Goal: Task Accomplishment & Management: Use online tool/utility

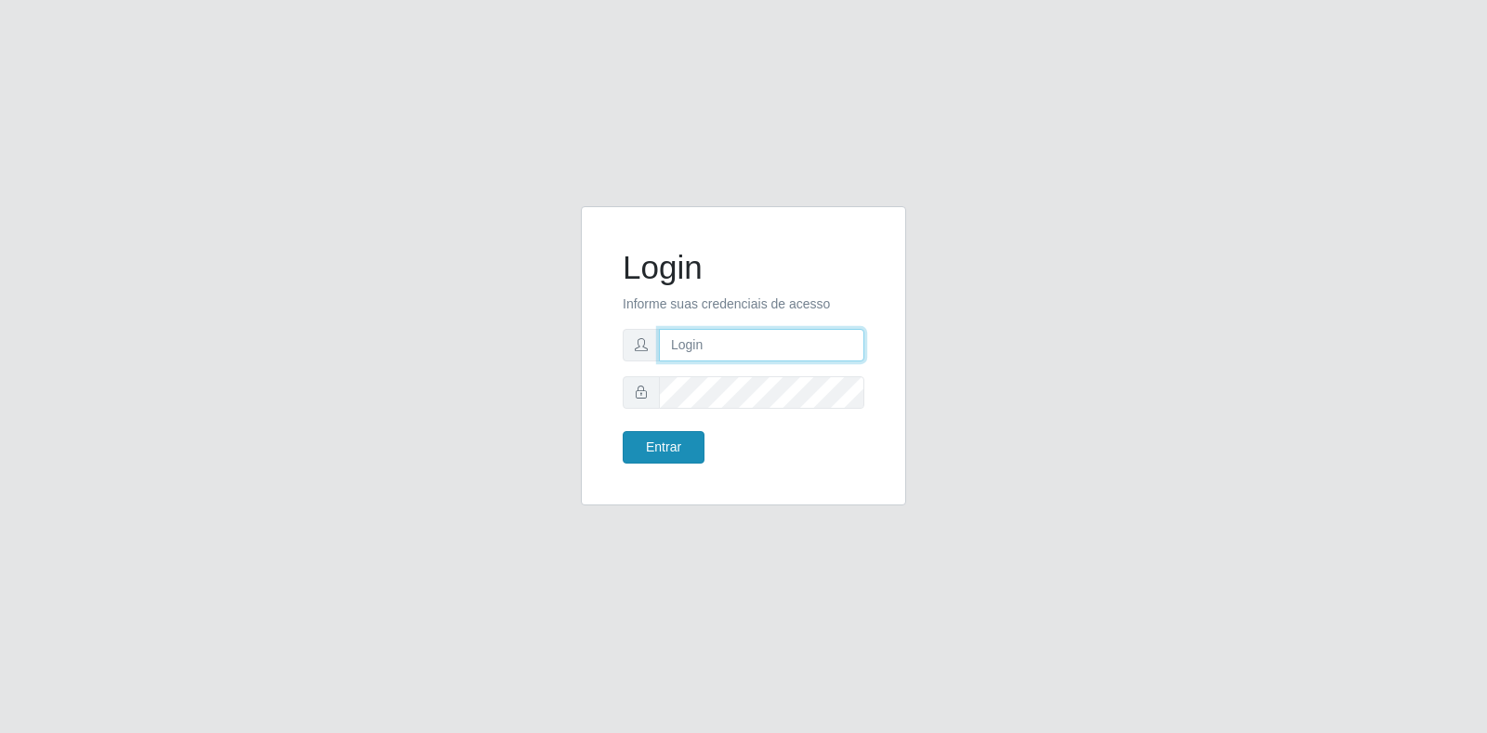
type input "[EMAIL_ADDRESS][DOMAIN_NAME]"
click at [690, 455] on button "Entrar" at bounding box center [664, 447] width 82 height 33
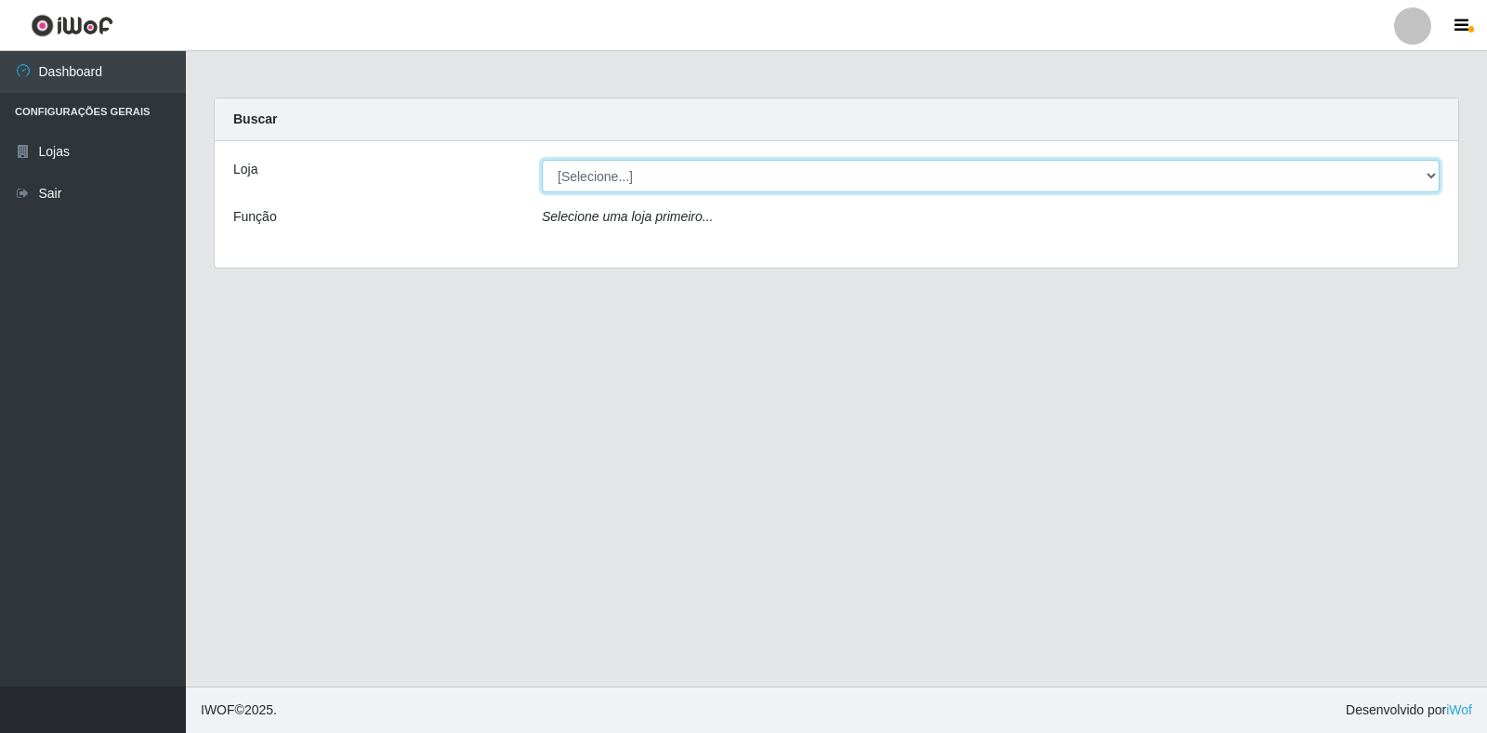
click at [734, 165] on select "[Selecione...] Atacado Vem - Loja 30 Laranjeiras Velha" at bounding box center [991, 176] width 898 height 33
select select "495"
click at [542, 160] on select "[Selecione...] Atacado Vem - Loja 30 Laranjeiras Velha" at bounding box center [991, 176] width 898 height 33
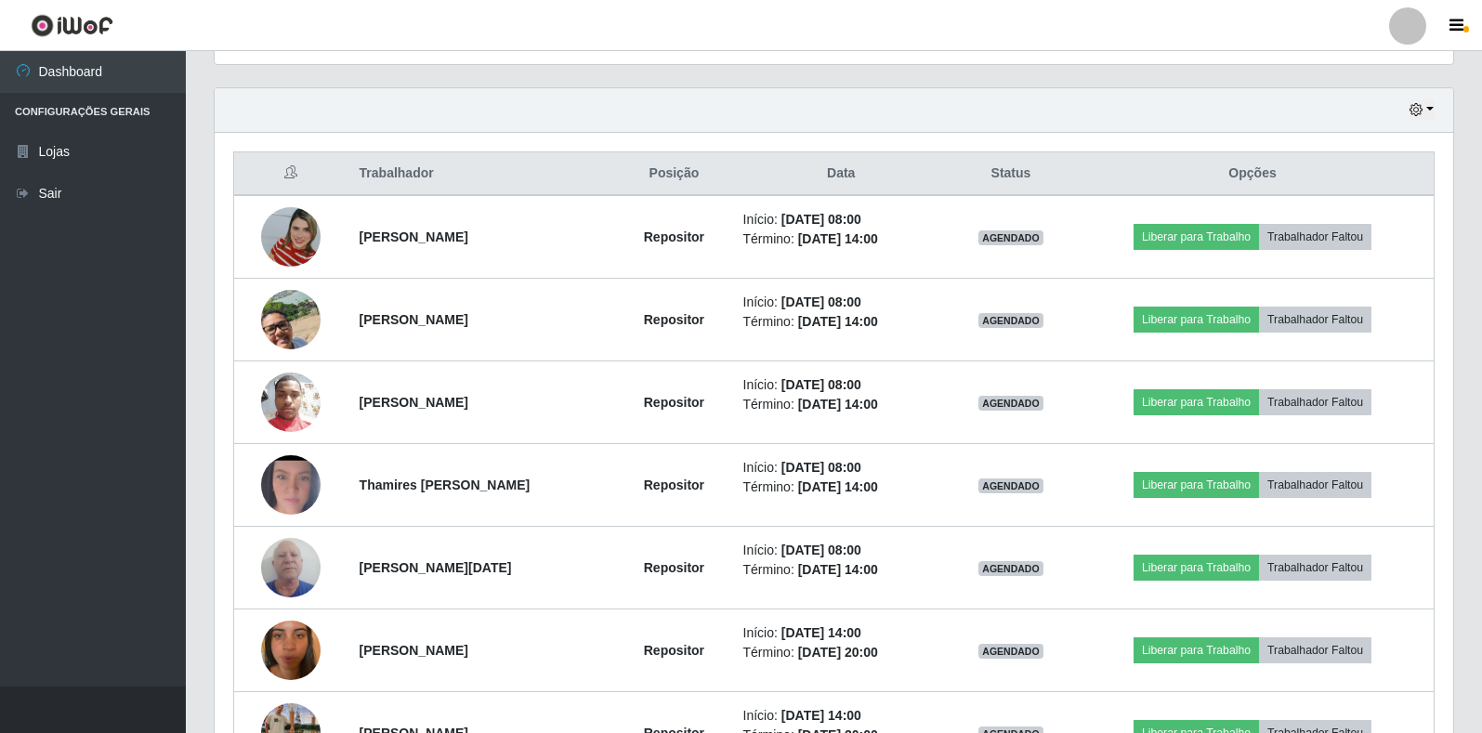
scroll to position [636, 0]
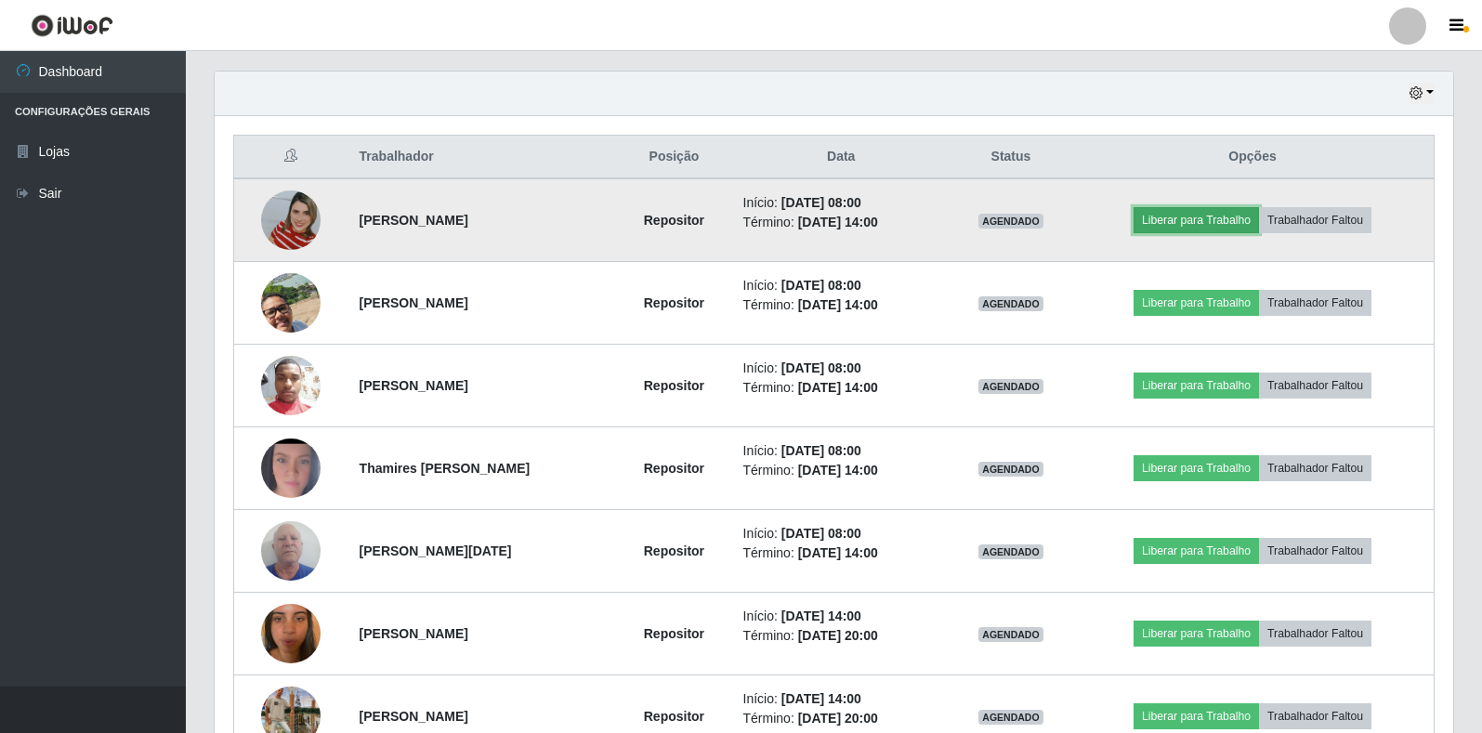
click at [1184, 223] on button "Liberar para Trabalho" at bounding box center [1196, 220] width 125 height 26
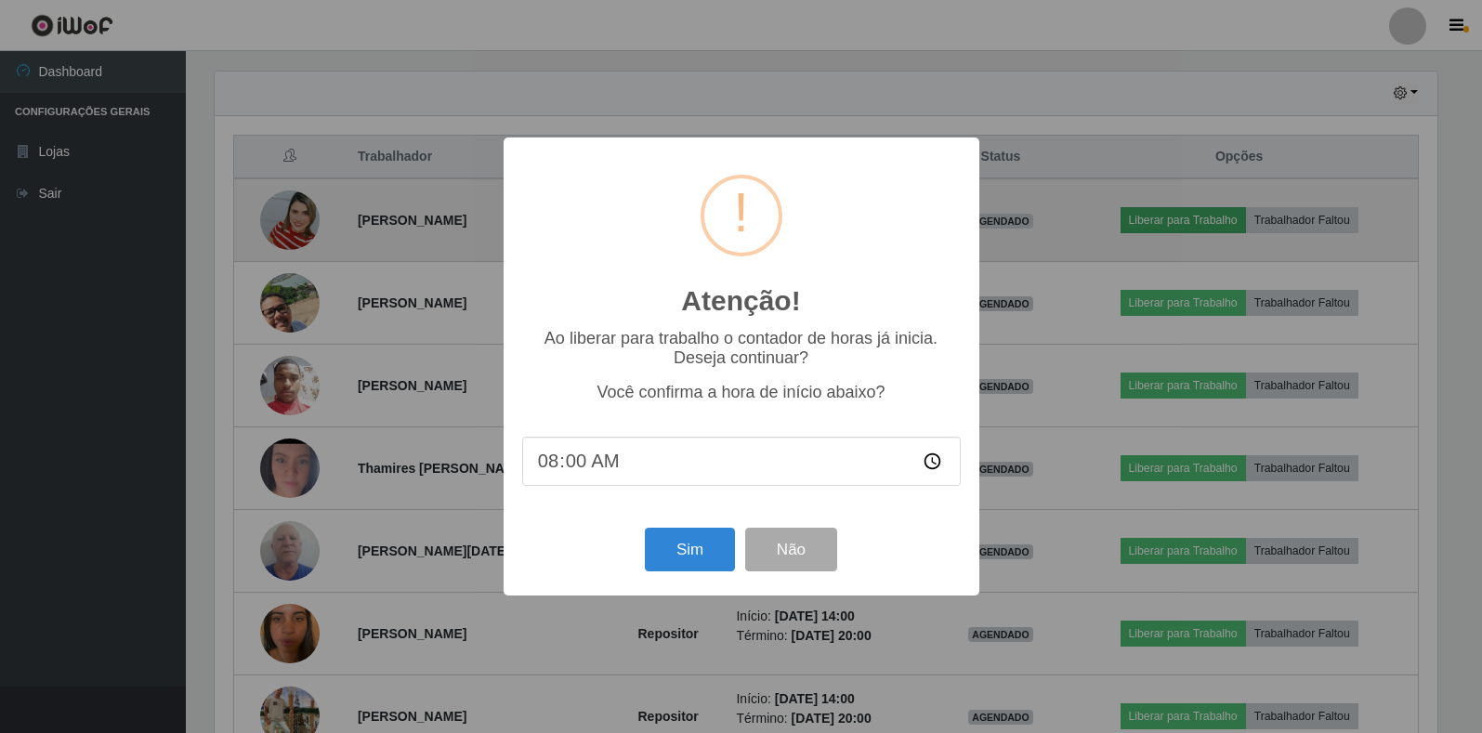
scroll to position [386, 1227]
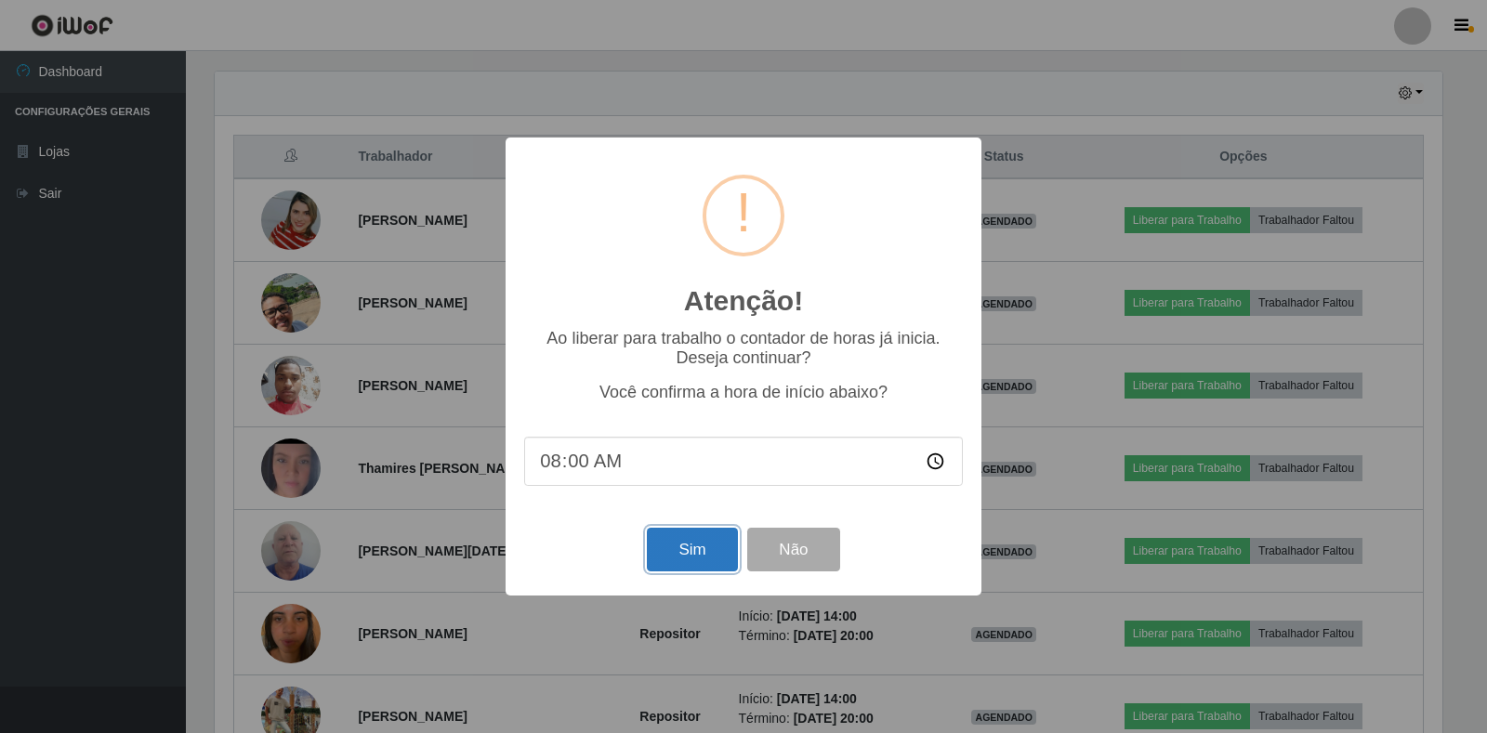
click at [714, 540] on button "Sim" at bounding box center [692, 550] width 90 height 44
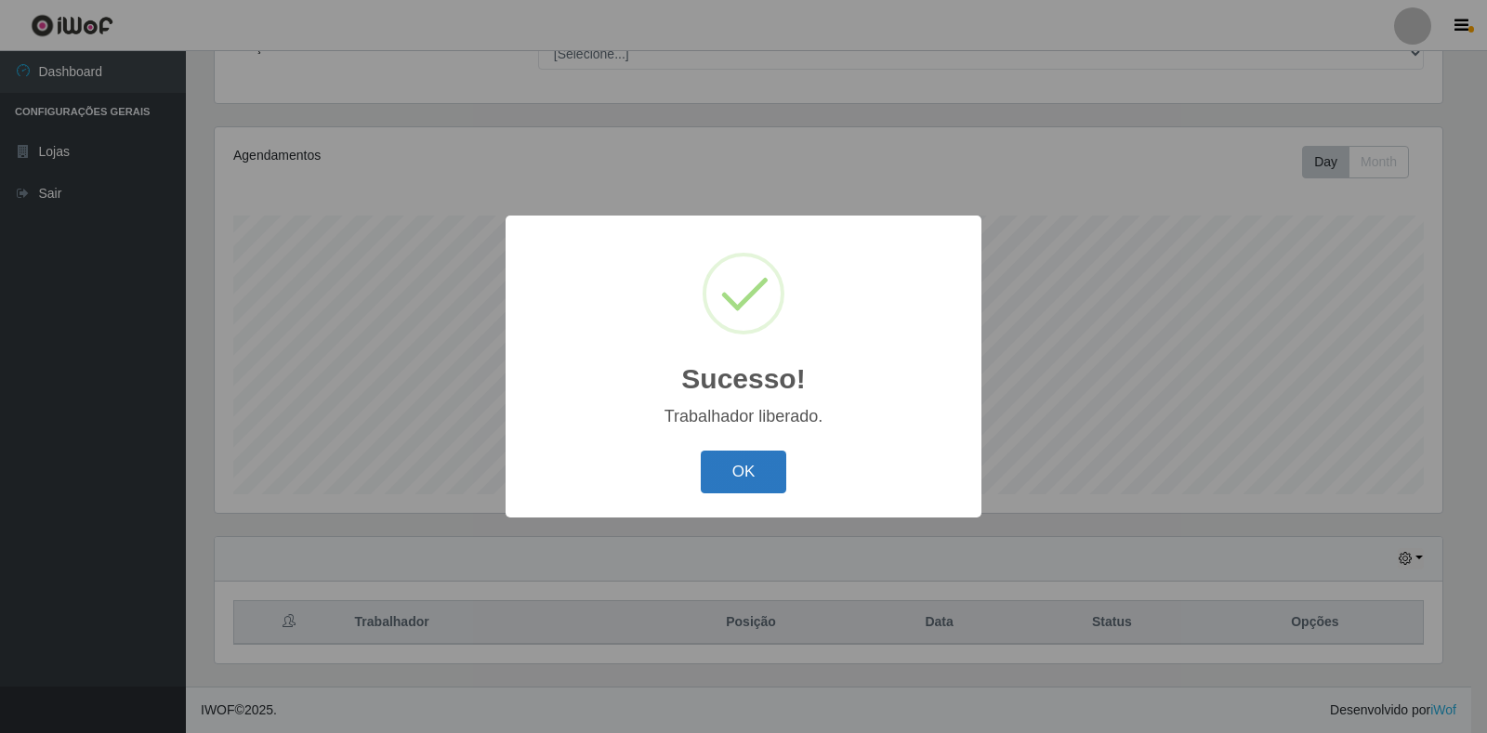
click at [752, 482] on button "OK" at bounding box center [744, 473] width 86 height 44
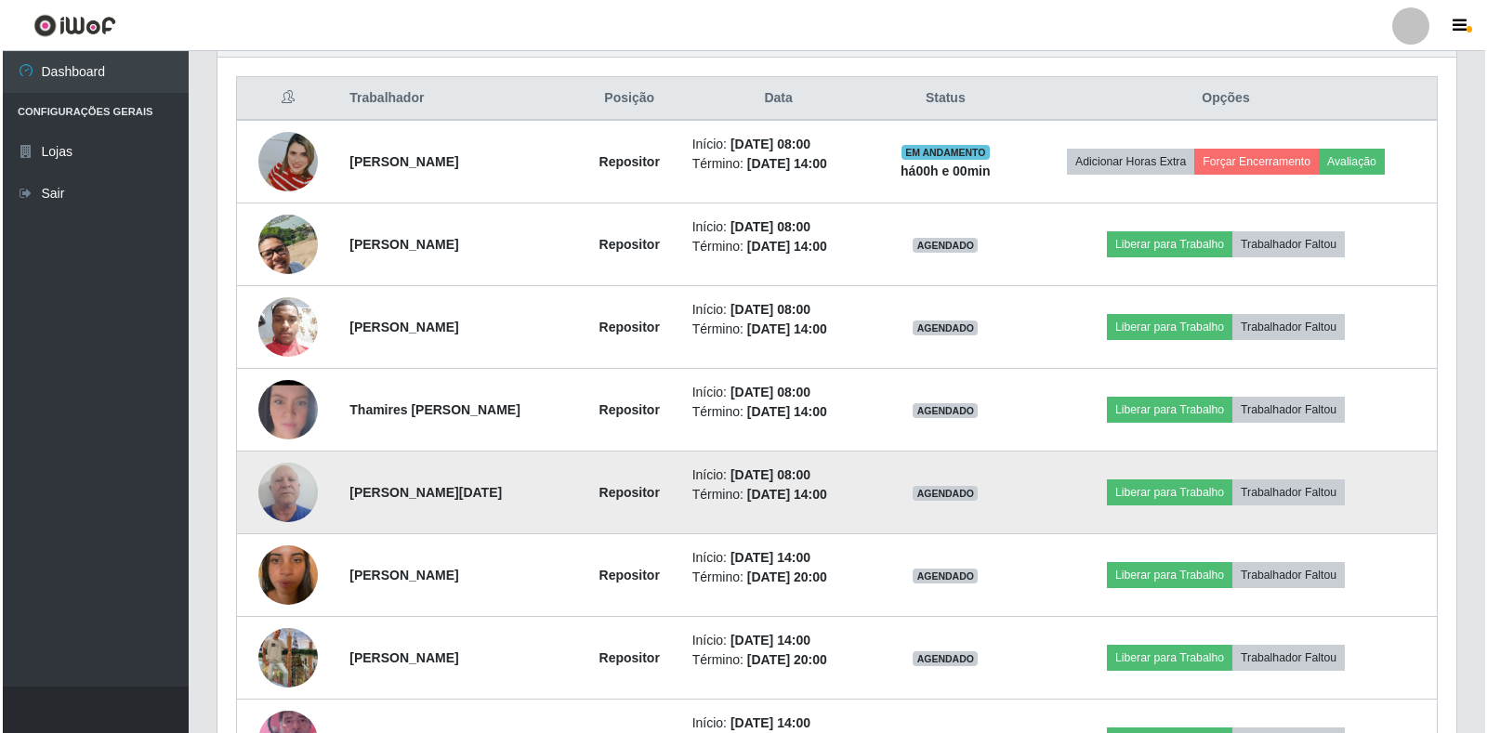
scroll to position [728, 0]
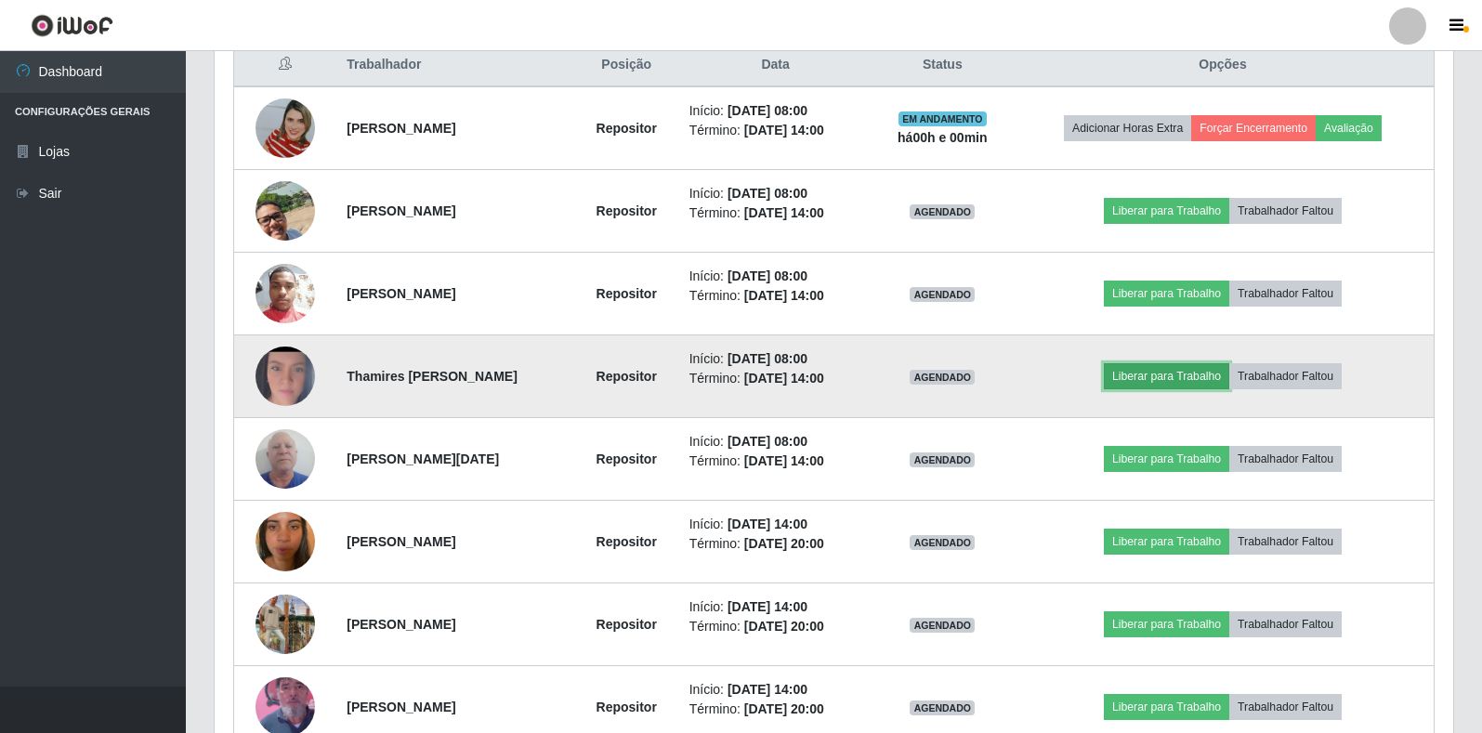
click at [1159, 374] on button "Liberar para Trabalho" at bounding box center [1166, 376] width 125 height 26
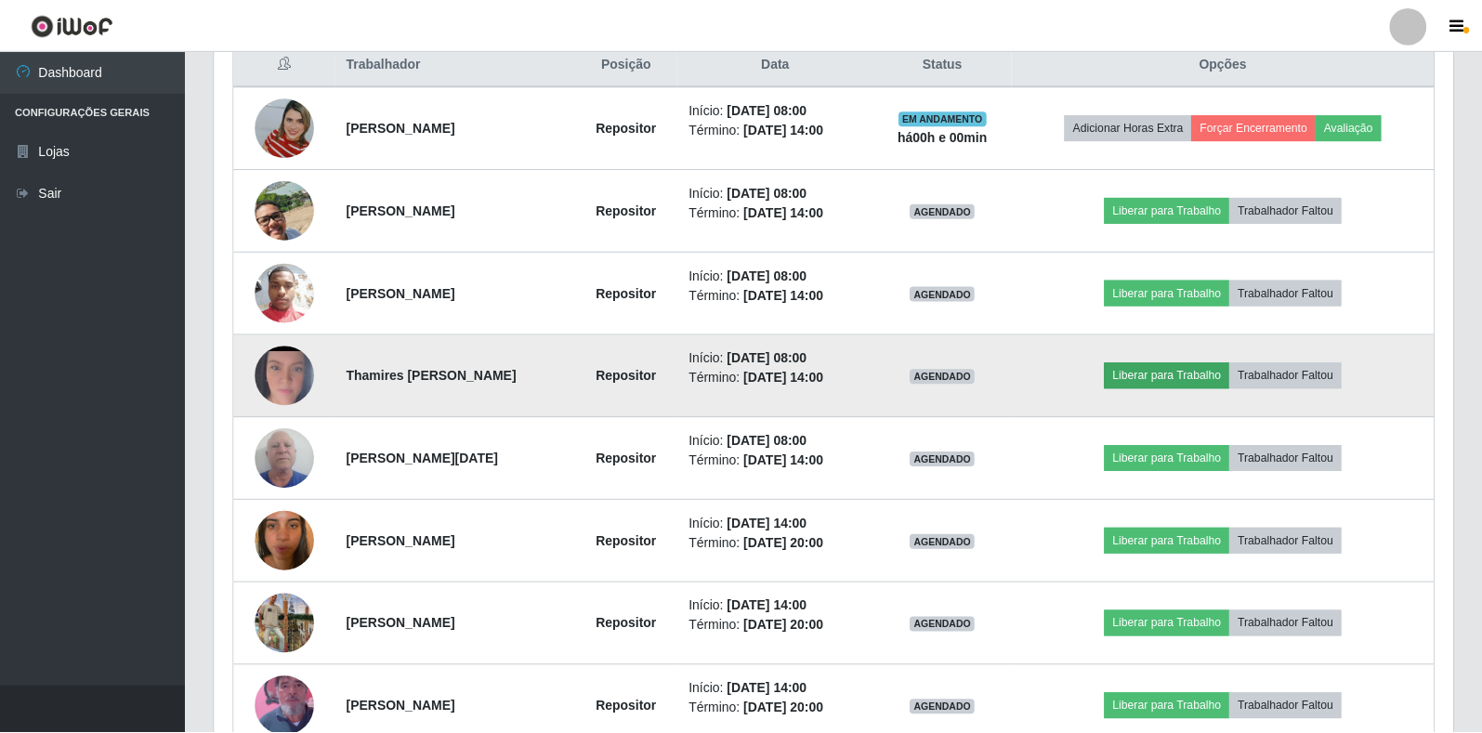
scroll to position [386, 1227]
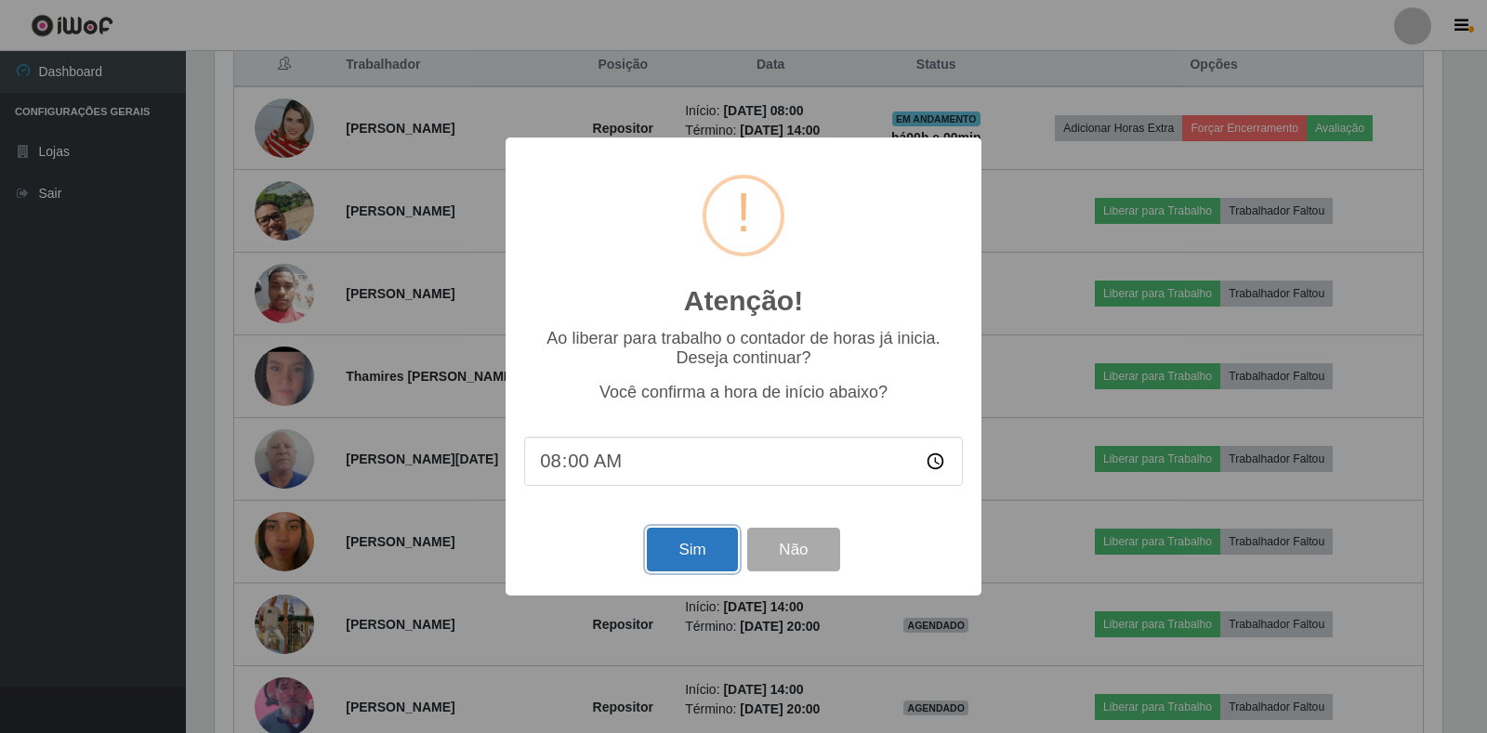
click at [688, 541] on button "Sim" at bounding box center [692, 550] width 90 height 44
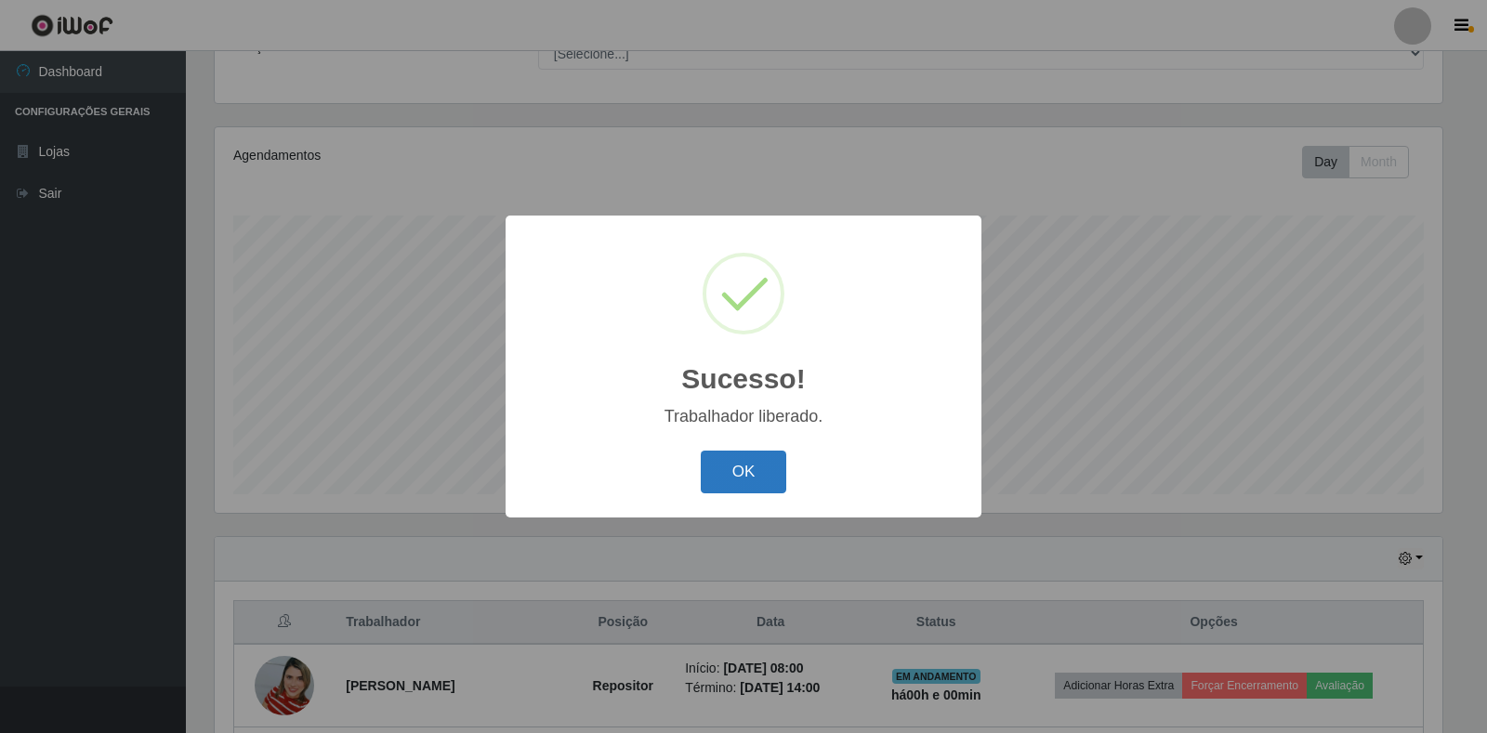
click at [730, 464] on button "OK" at bounding box center [744, 473] width 86 height 44
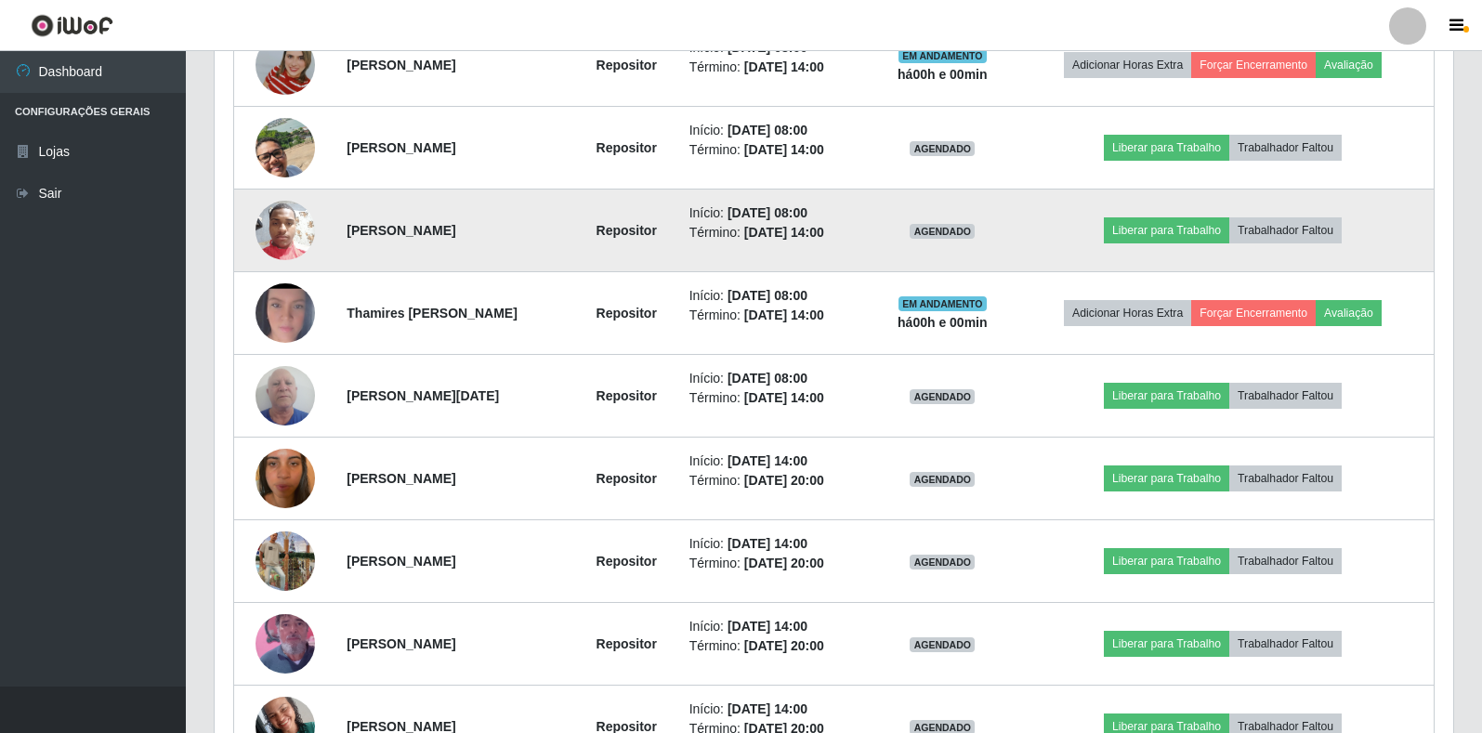
scroll to position [820, 0]
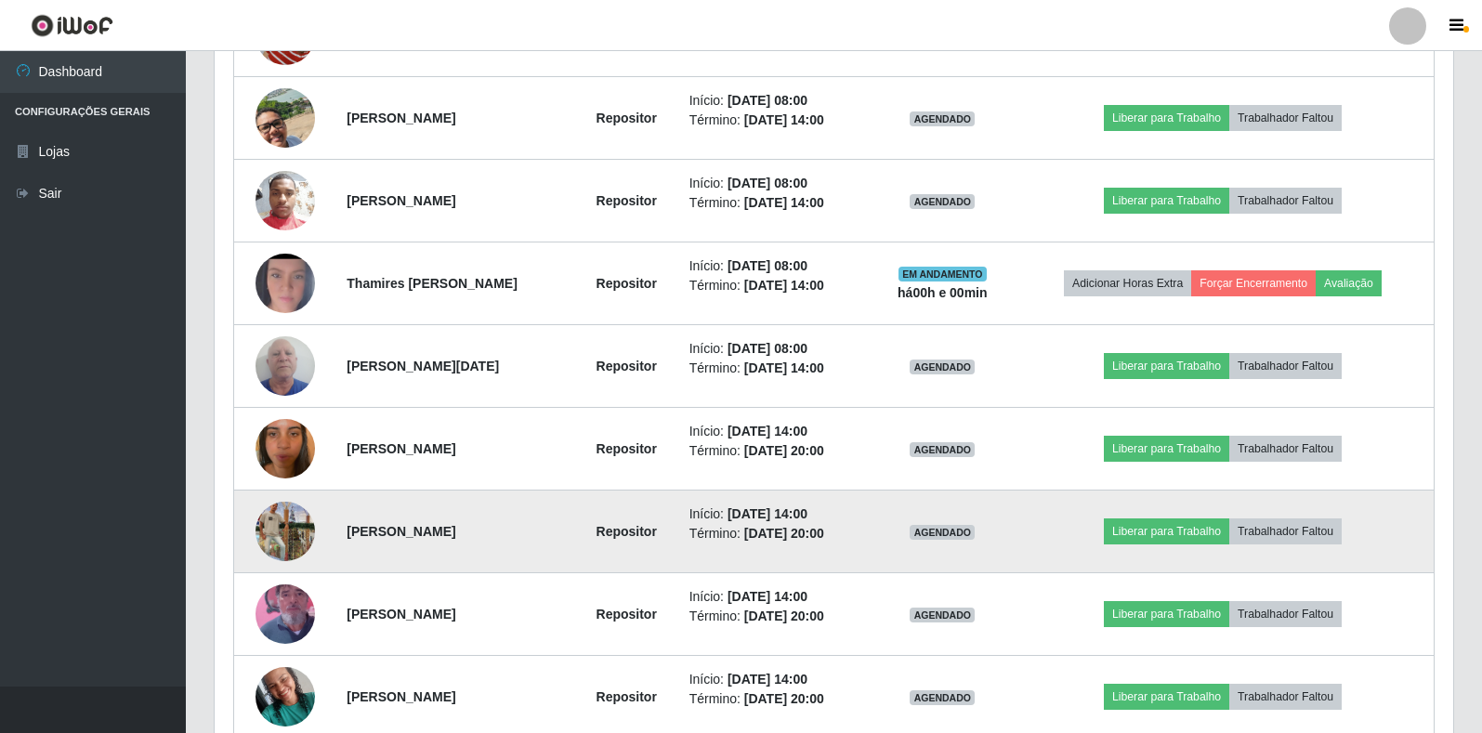
click at [278, 532] on img at bounding box center [285, 532] width 59 height 106
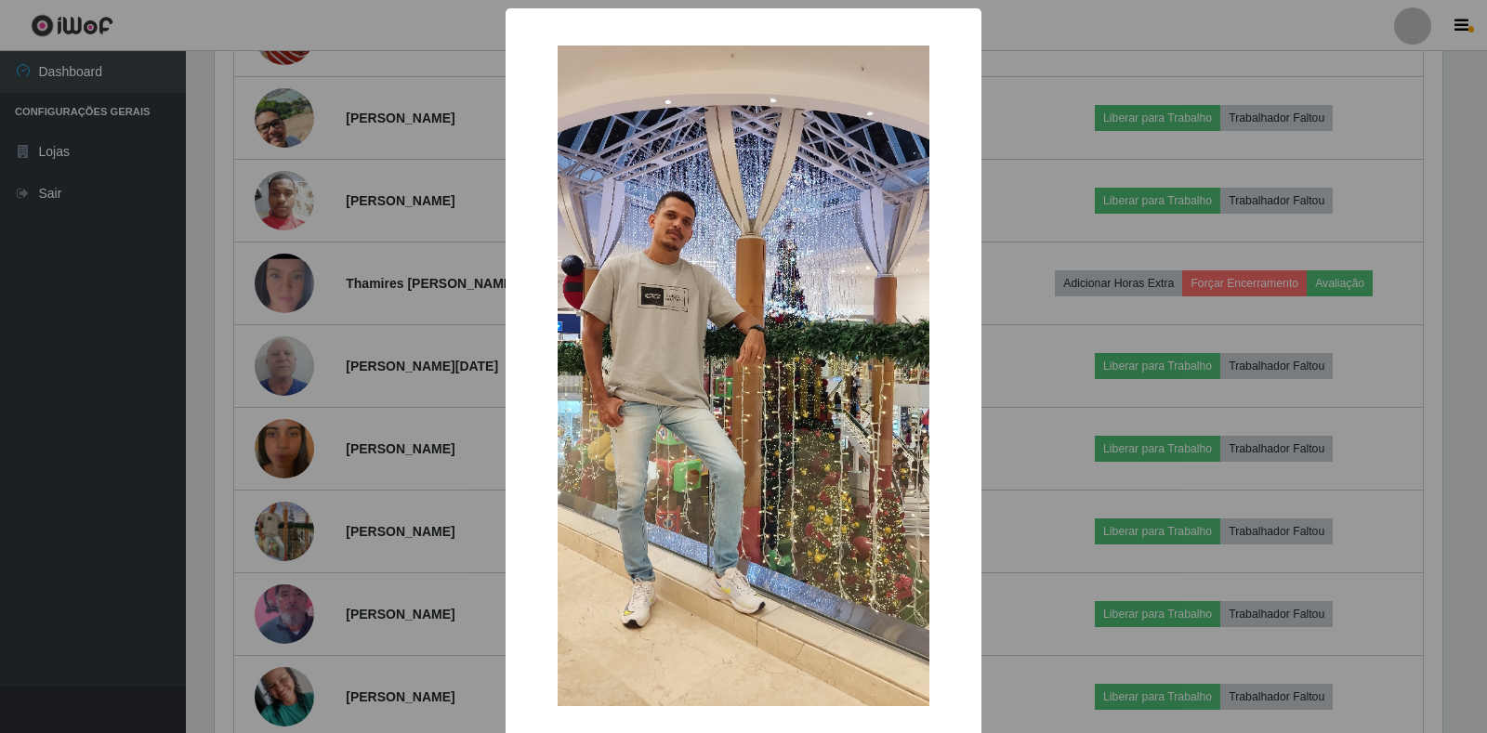
click at [166, 391] on div "× OK Cancel" at bounding box center [743, 366] width 1487 height 733
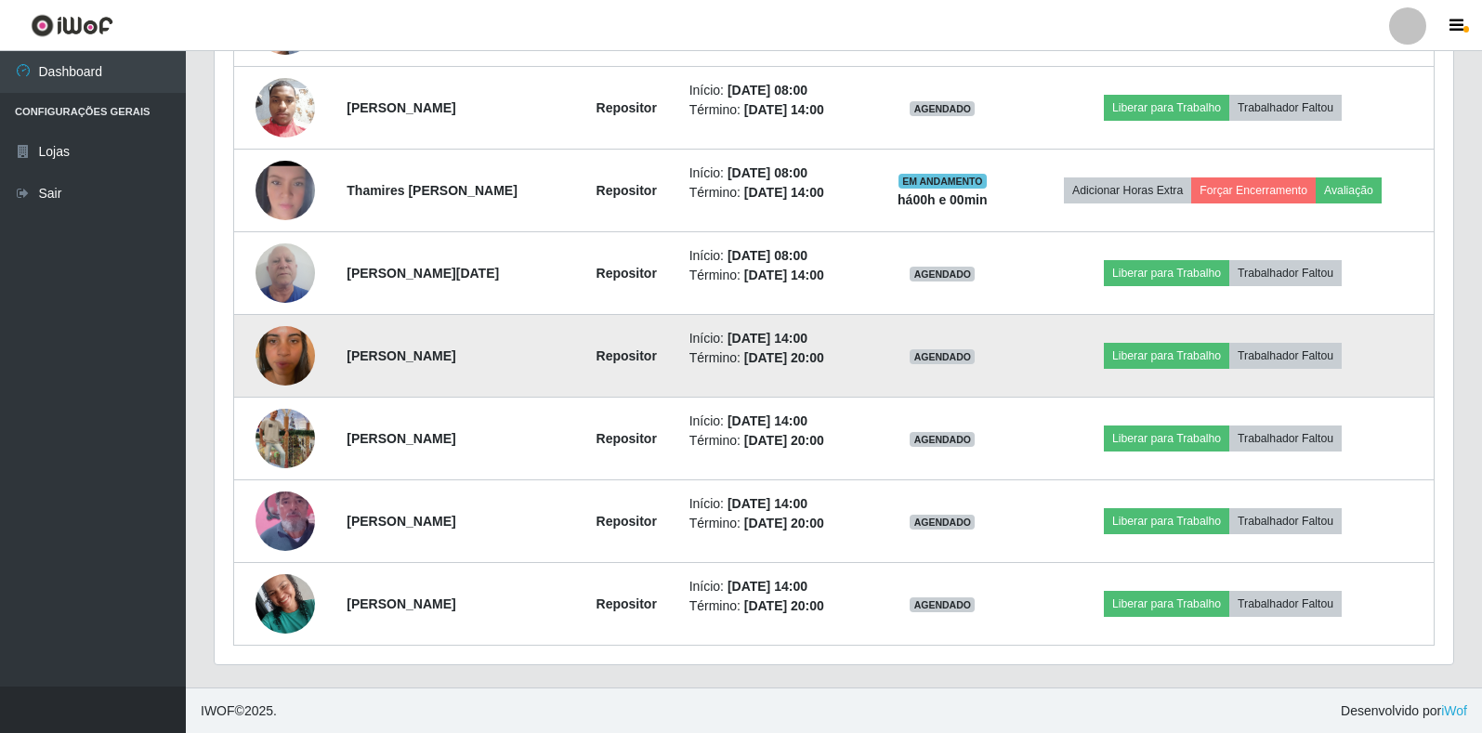
scroll to position [914, 0]
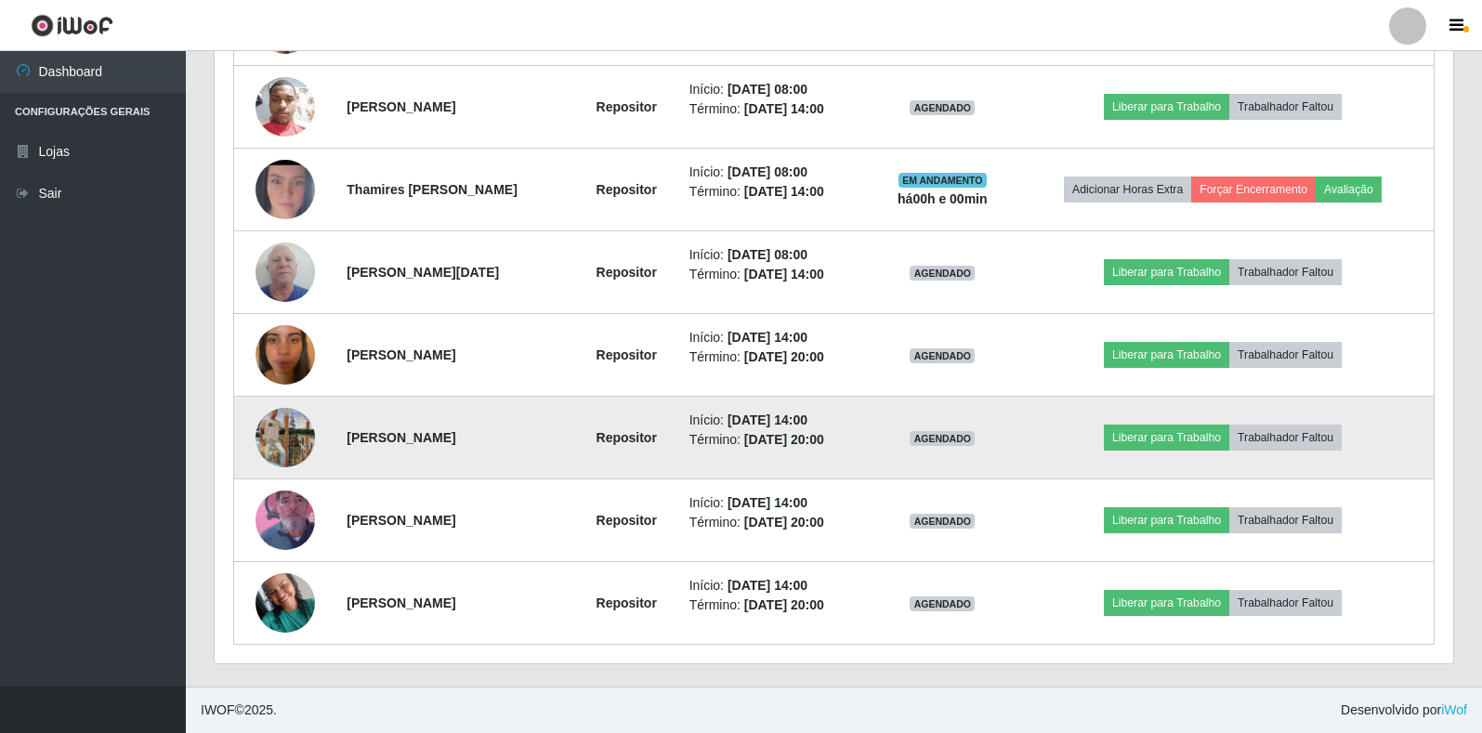
click at [273, 429] on img at bounding box center [285, 438] width 59 height 106
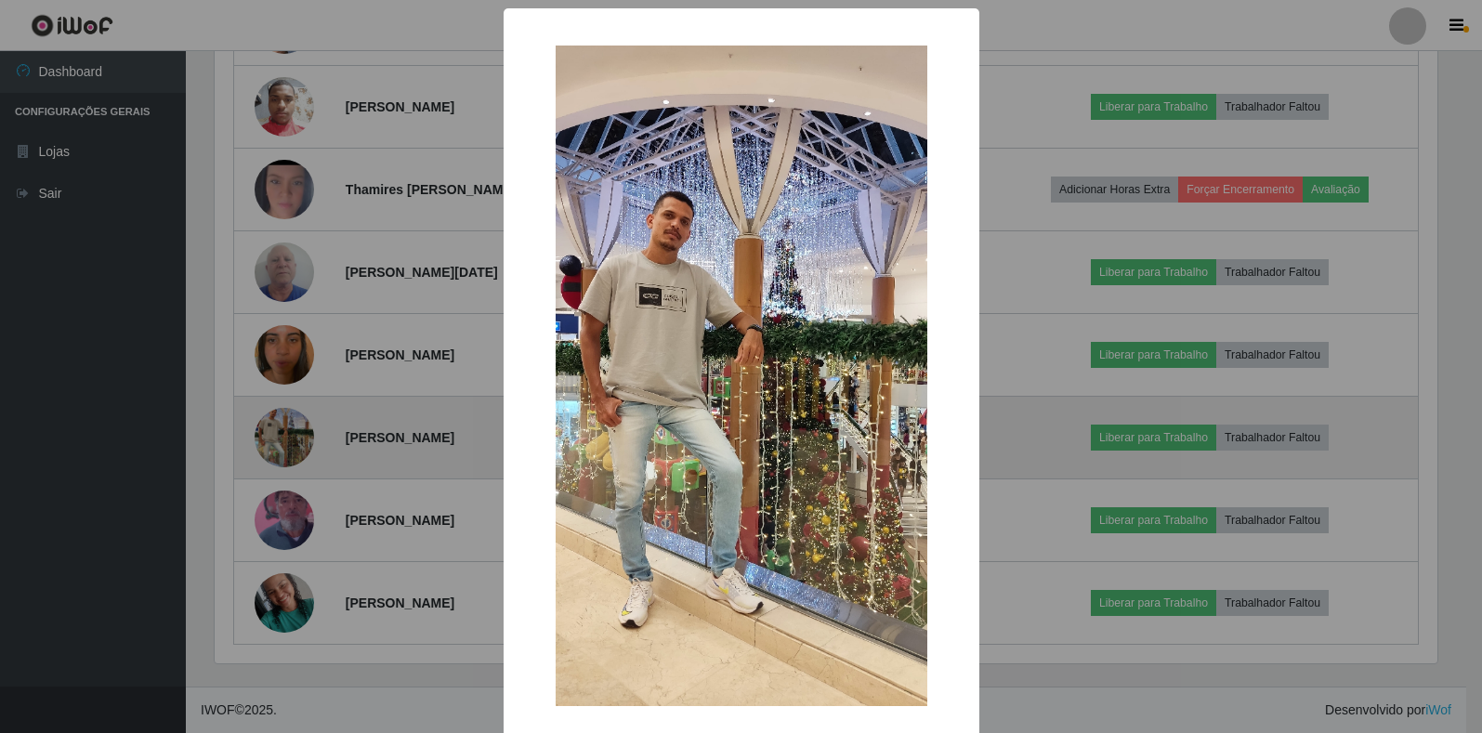
scroll to position [386, 1227]
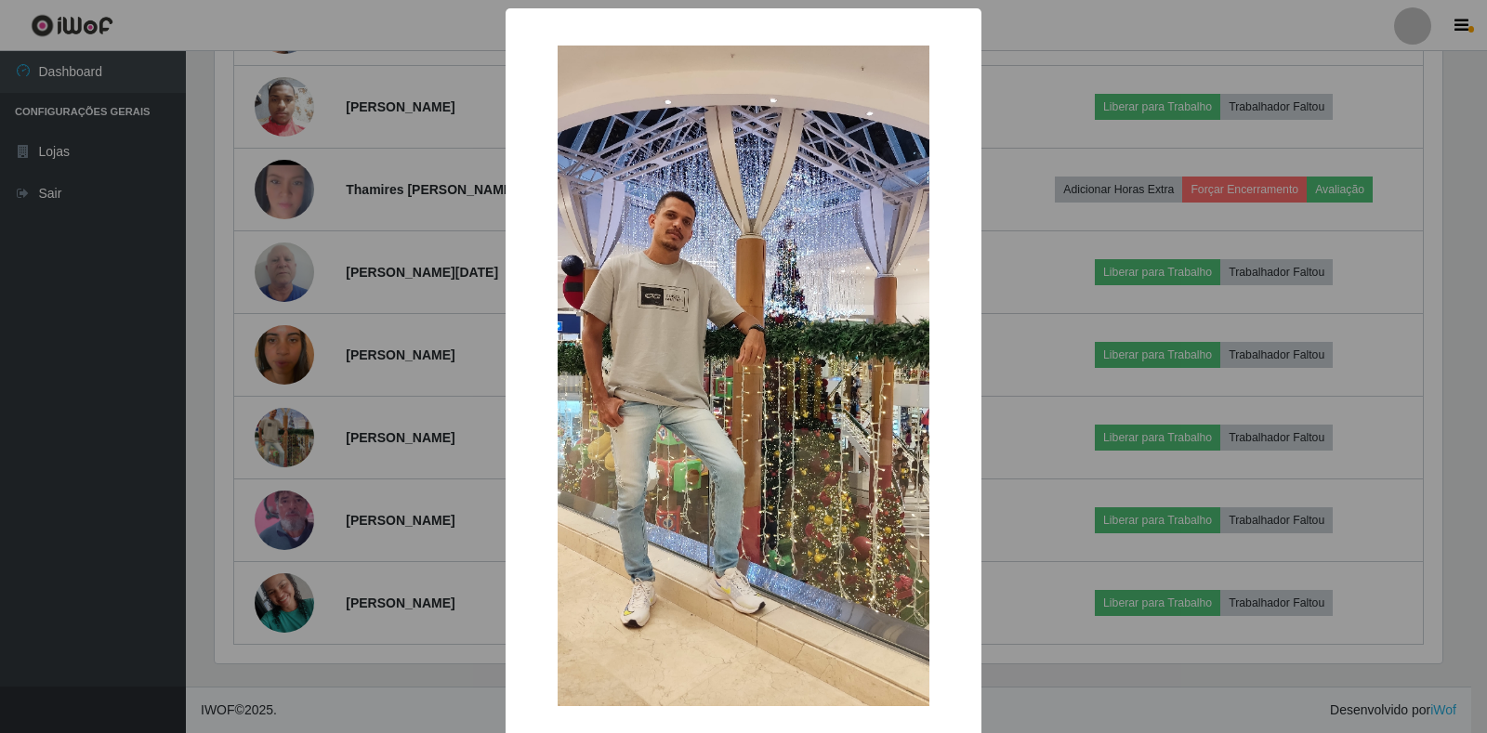
click at [302, 368] on div "× OK Cancel" at bounding box center [743, 366] width 1487 height 733
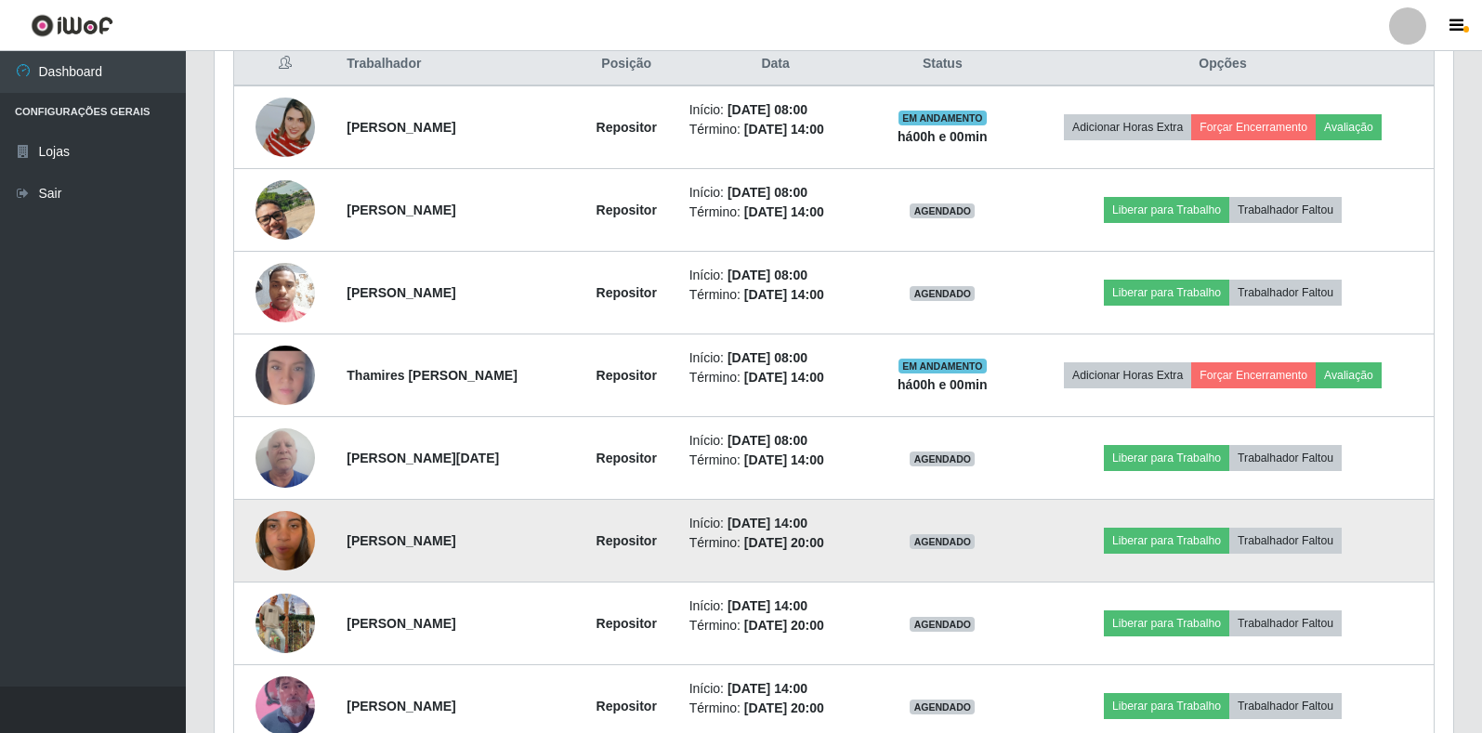
scroll to position [821, 0]
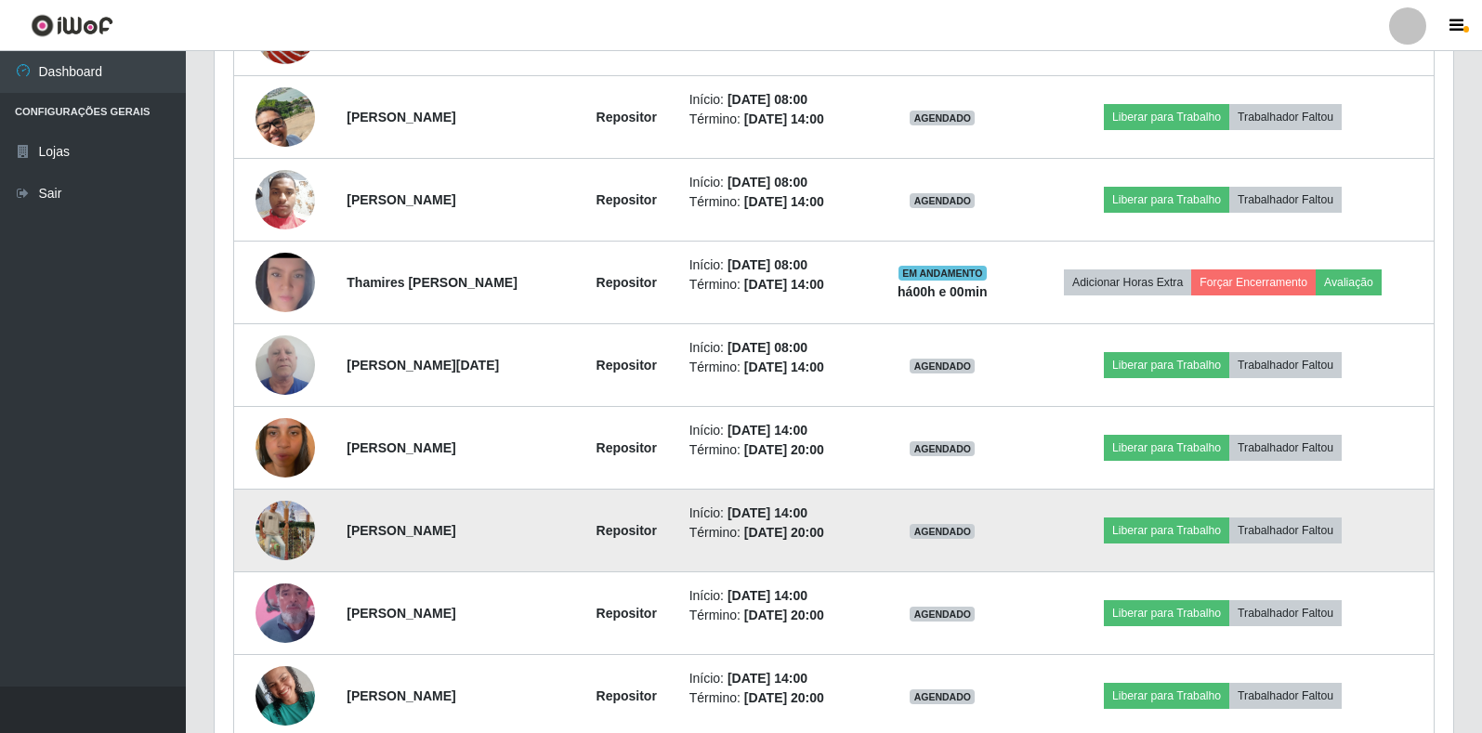
click at [277, 538] on img at bounding box center [285, 531] width 59 height 106
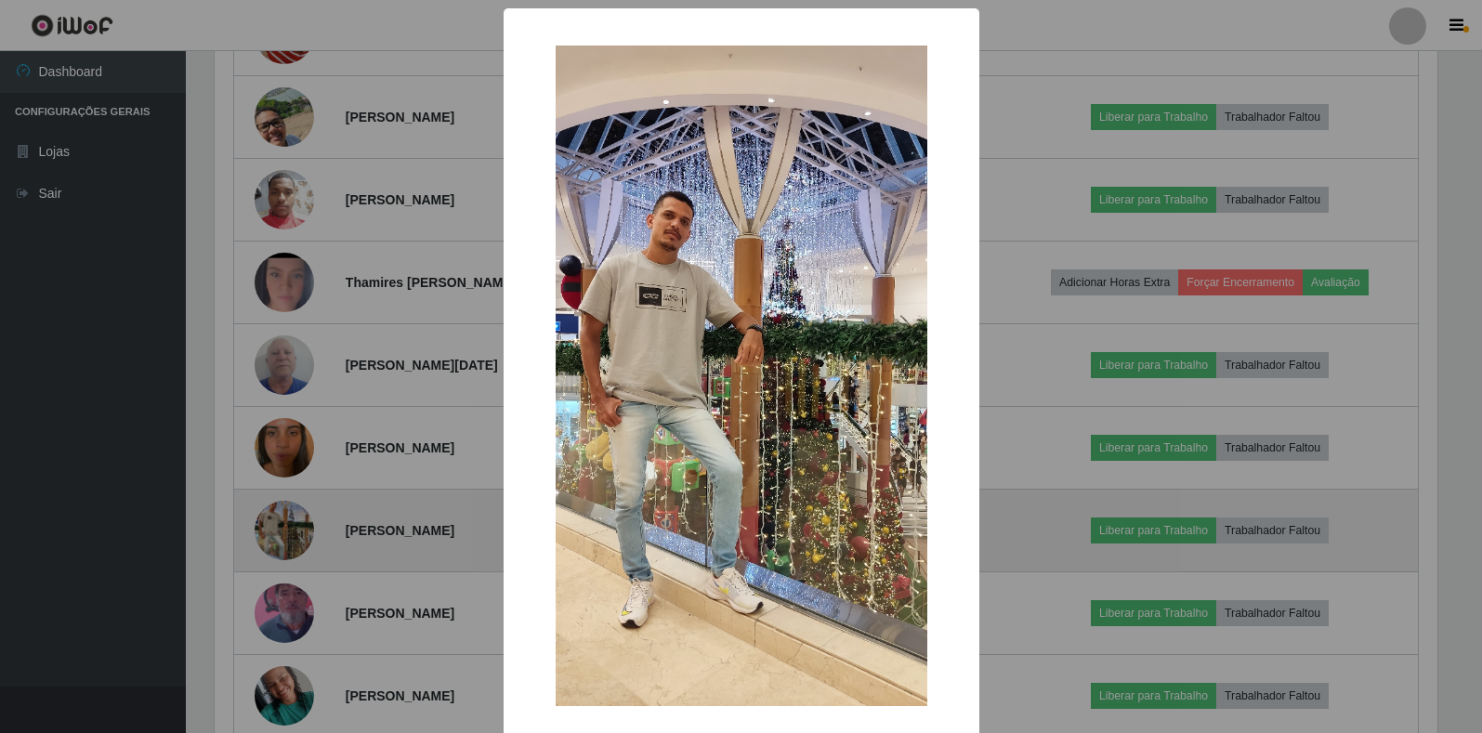
scroll to position [386, 1227]
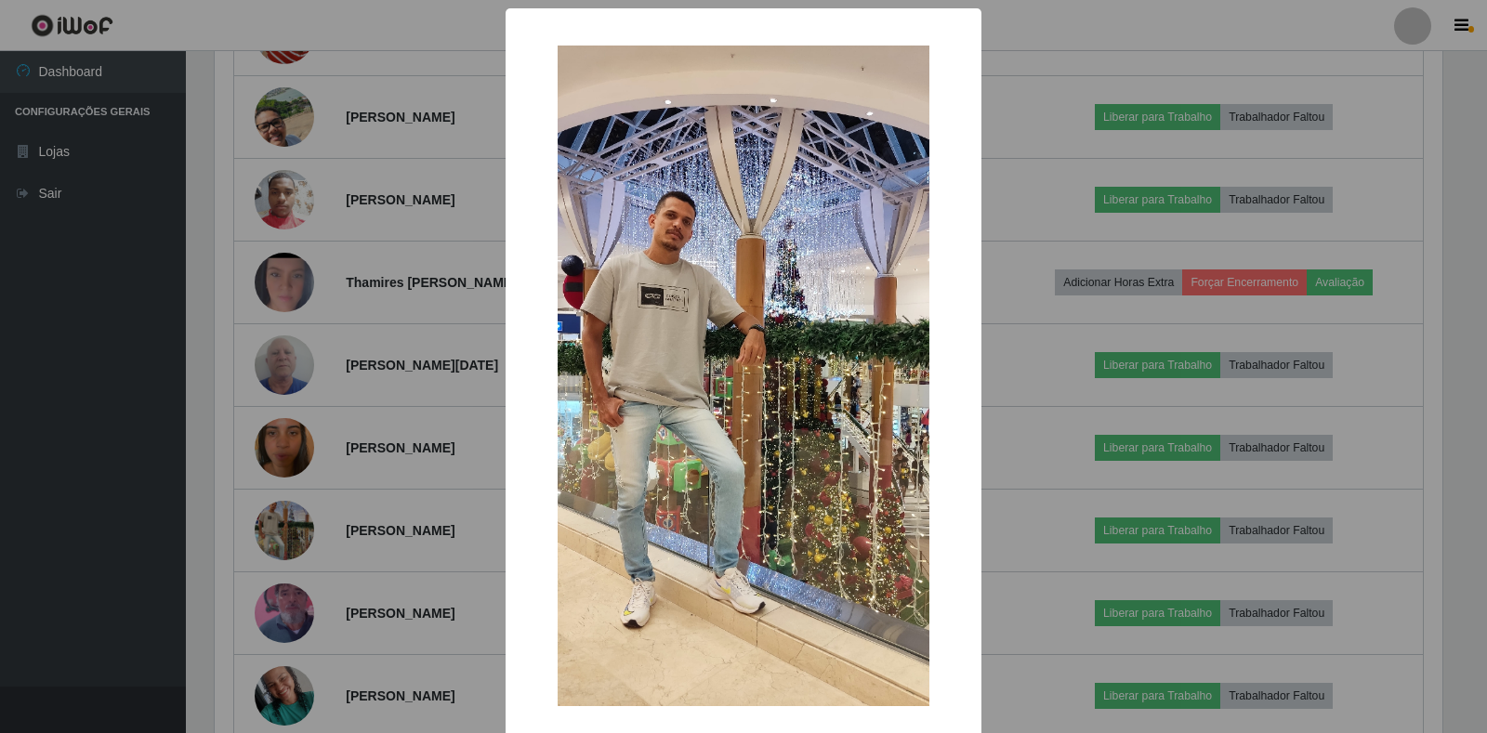
click at [291, 352] on div "× OK Cancel" at bounding box center [743, 366] width 1487 height 733
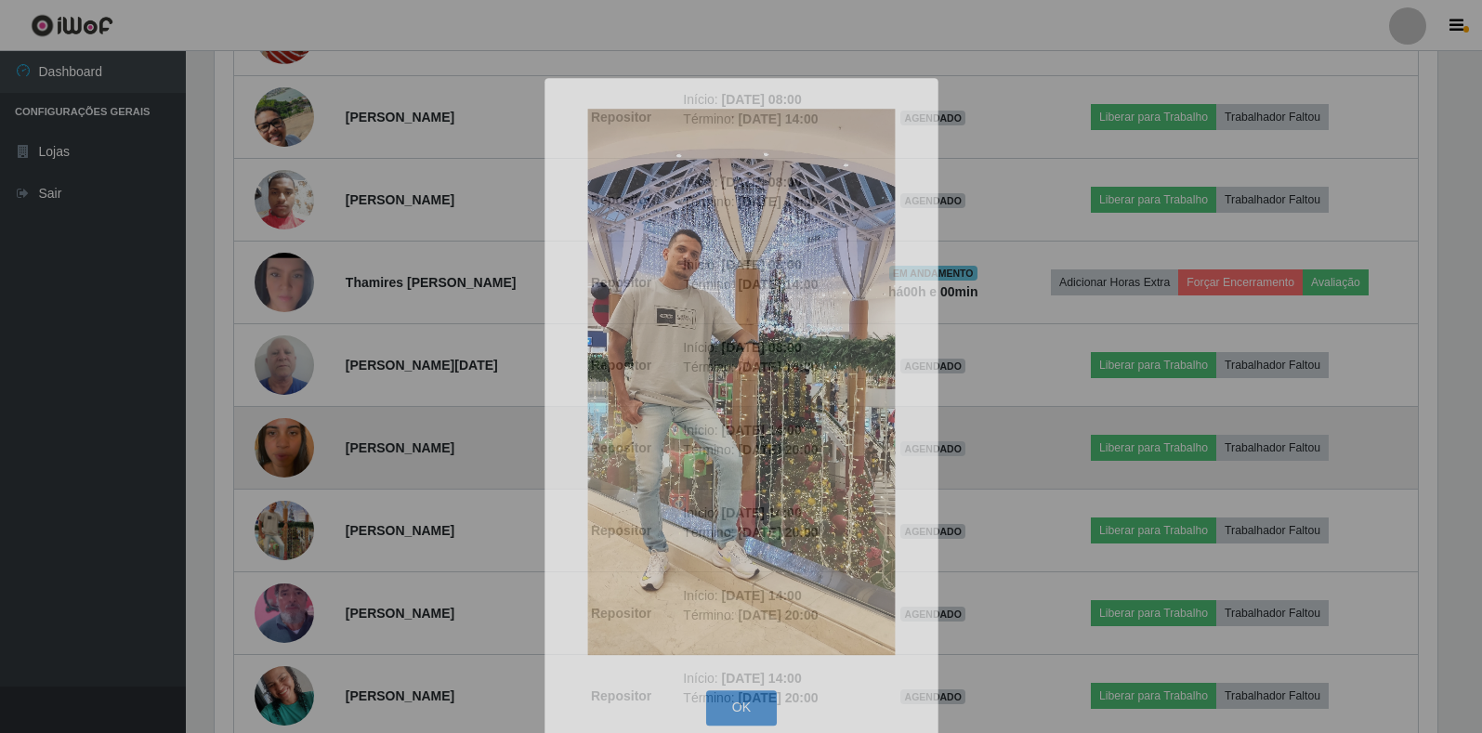
scroll to position [386, 1239]
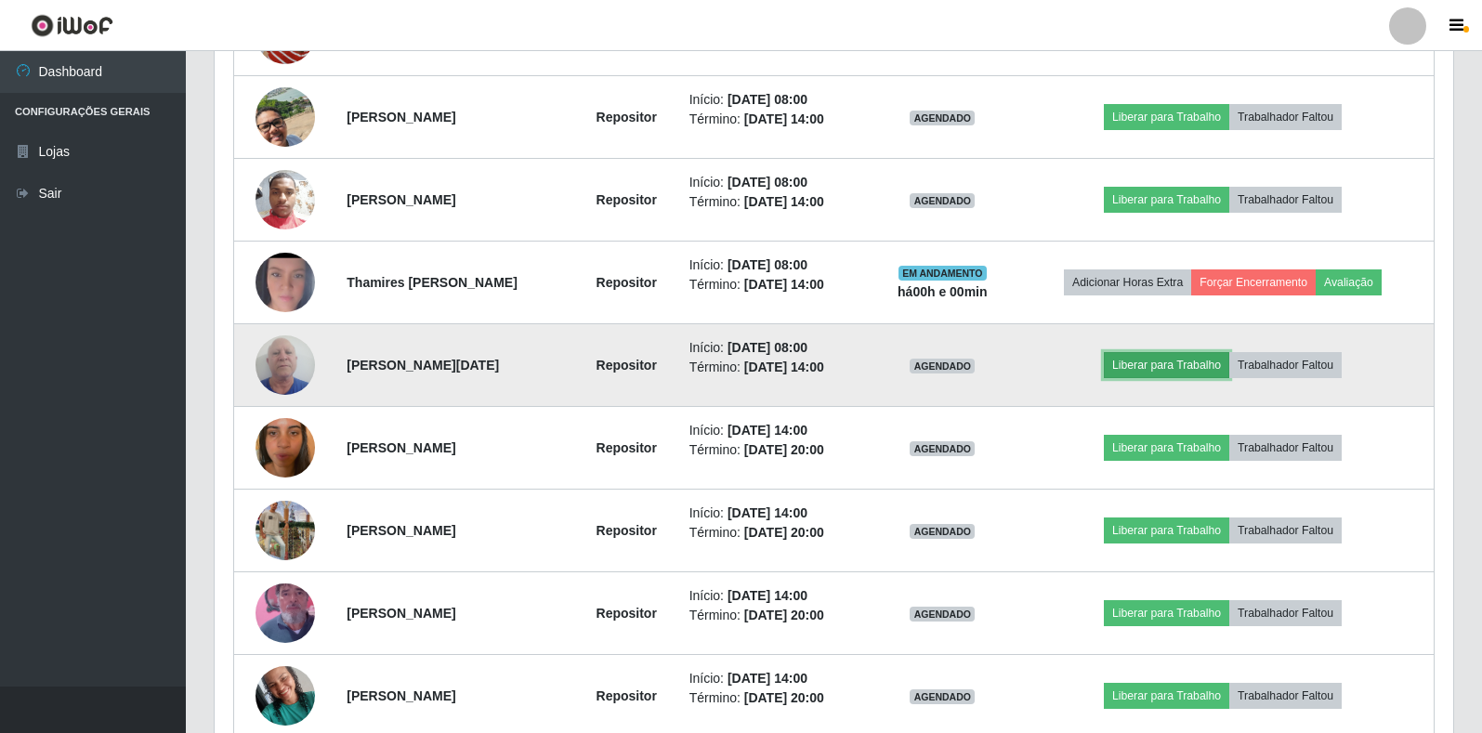
click at [1178, 358] on button "Liberar para Trabalho" at bounding box center [1166, 365] width 125 height 26
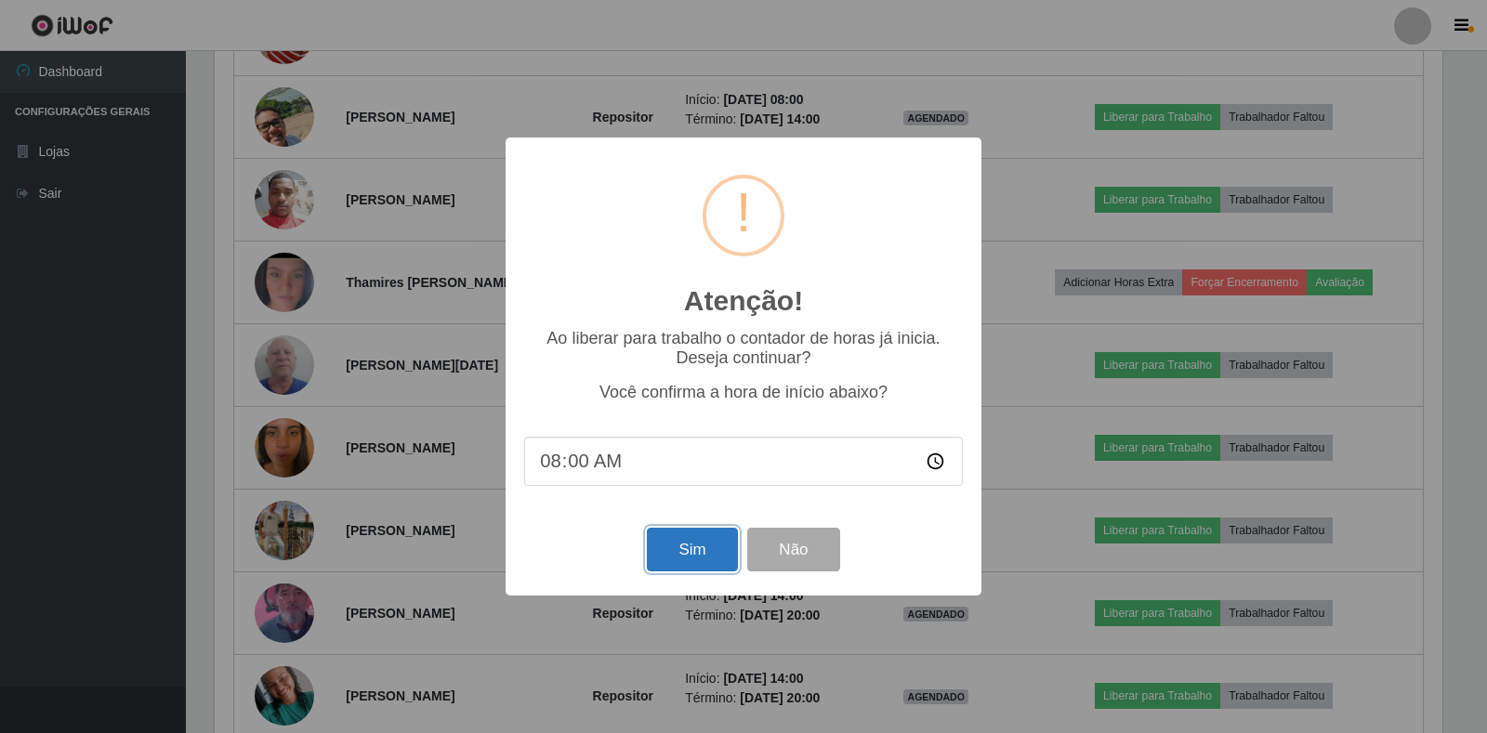
click at [677, 547] on button "Sim" at bounding box center [692, 550] width 90 height 44
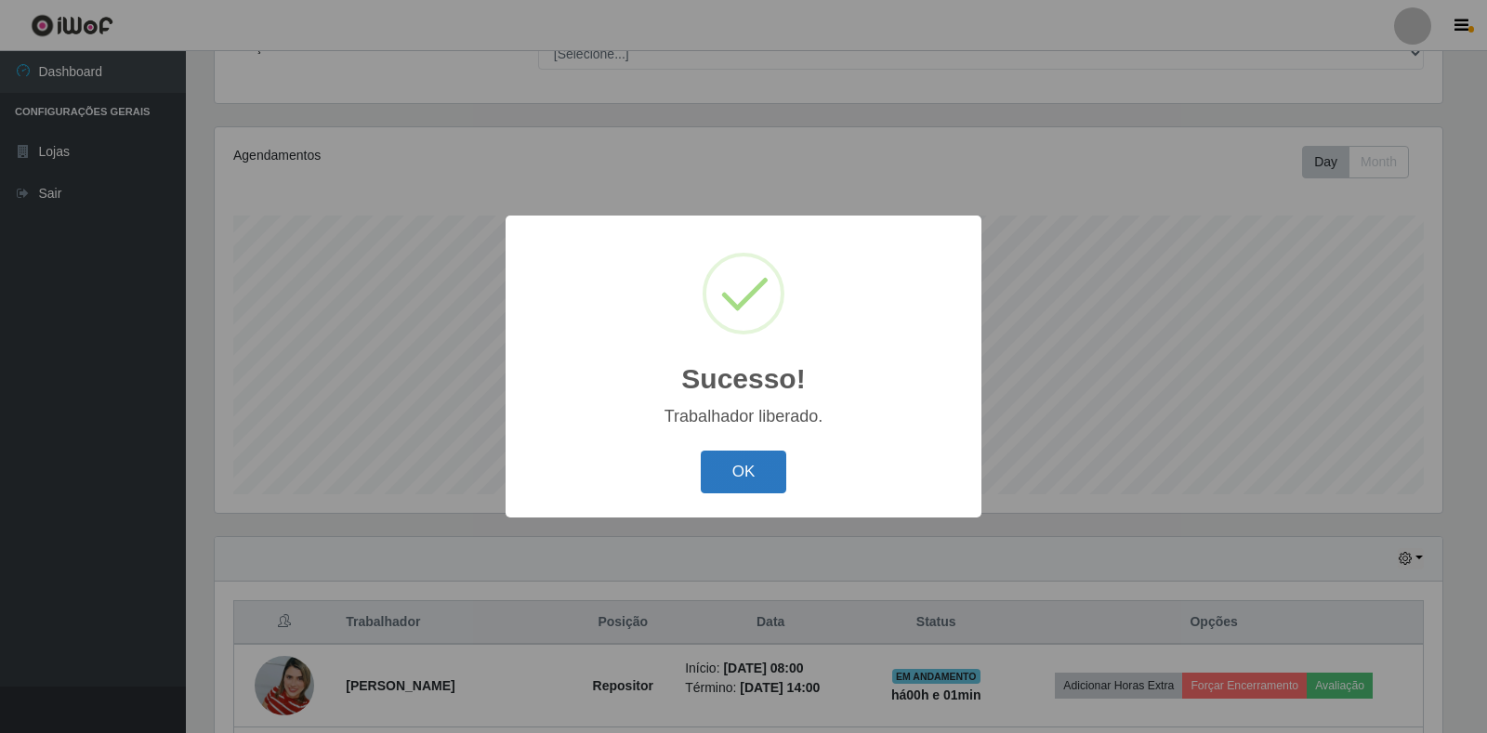
click at [767, 481] on button "OK" at bounding box center [744, 473] width 86 height 44
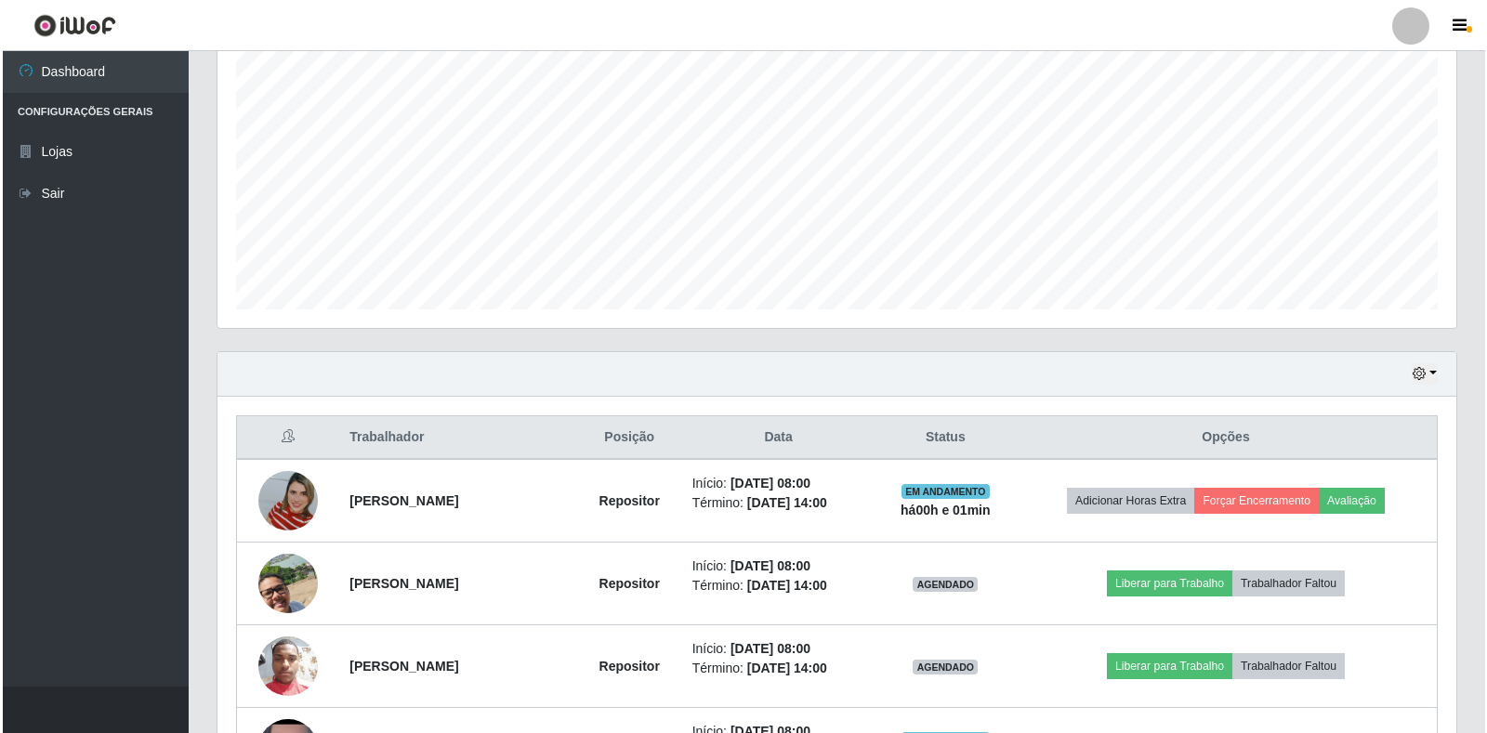
scroll to position [356, 0]
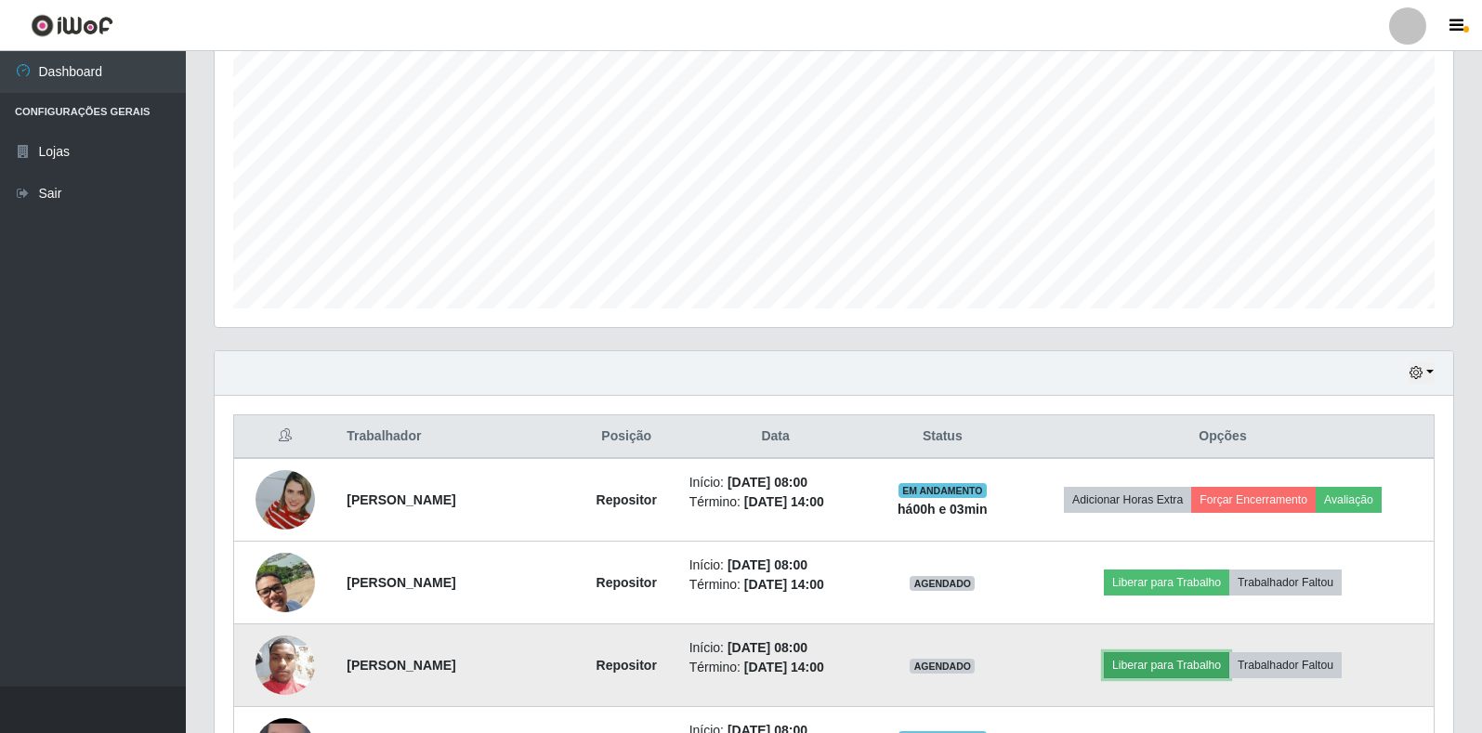
click at [1136, 662] on button "Liberar para Trabalho" at bounding box center [1166, 665] width 125 height 26
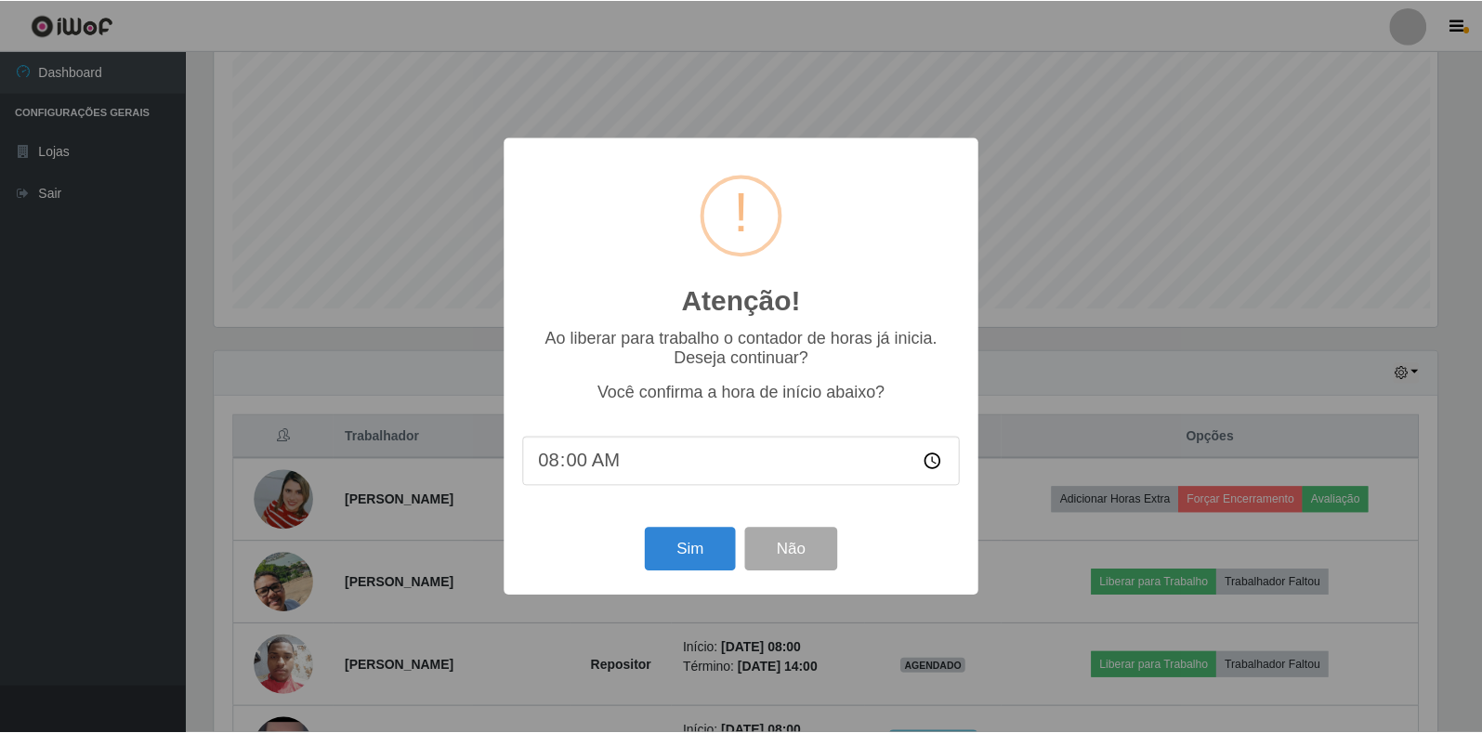
scroll to position [386, 1227]
click at [712, 554] on button "Sim" at bounding box center [692, 550] width 90 height 44
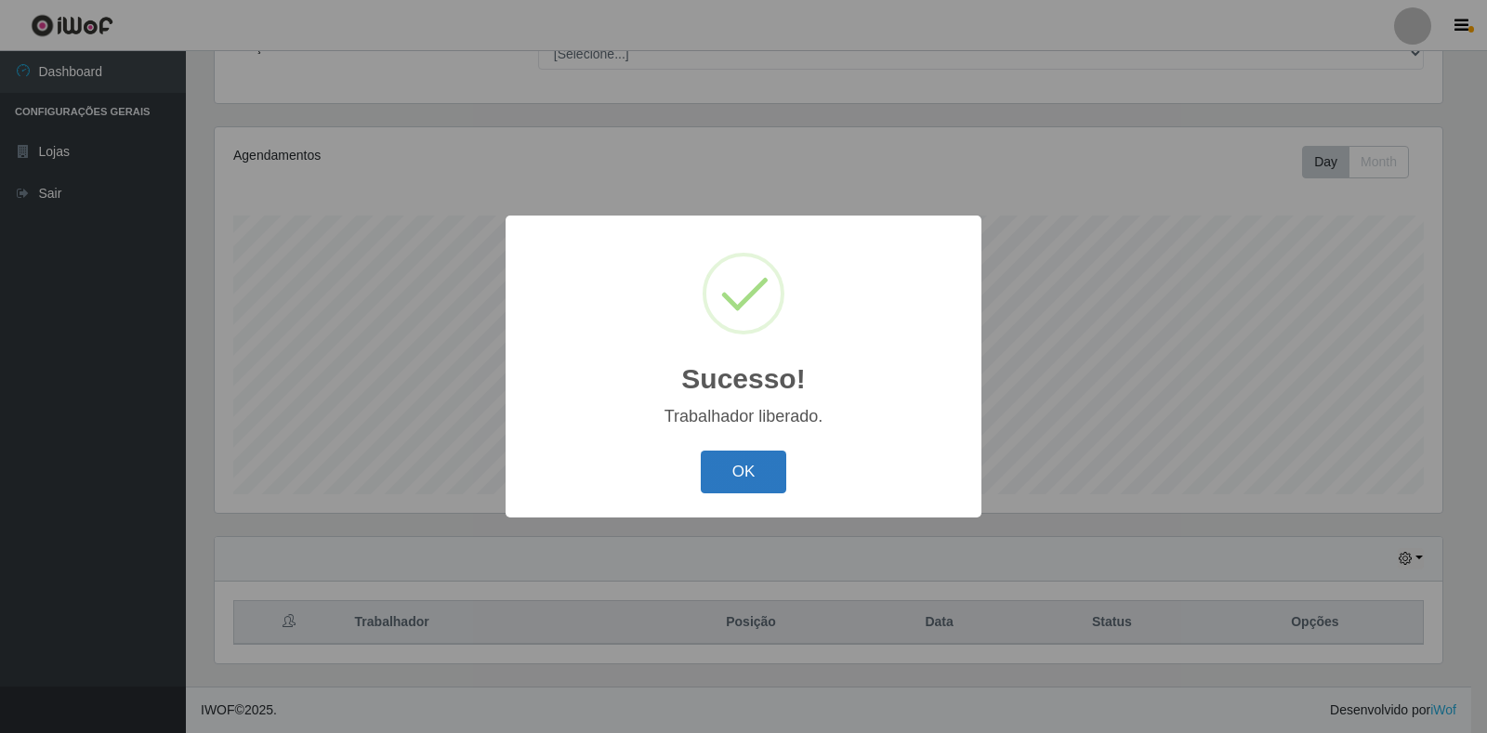
click at [734, 474] on button "OK" at bounding box center [744, 473] width 86 height 44
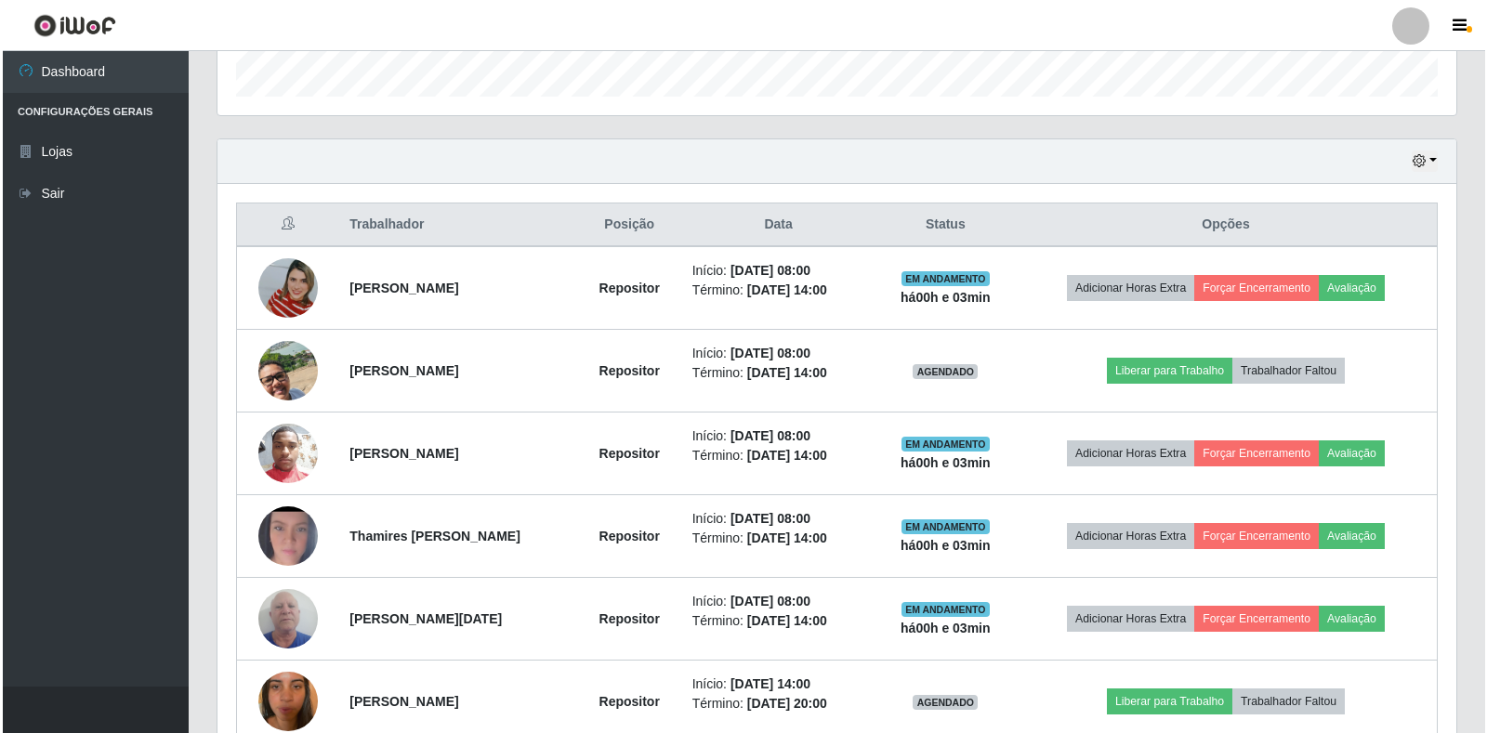
scroll to position [635, 0]
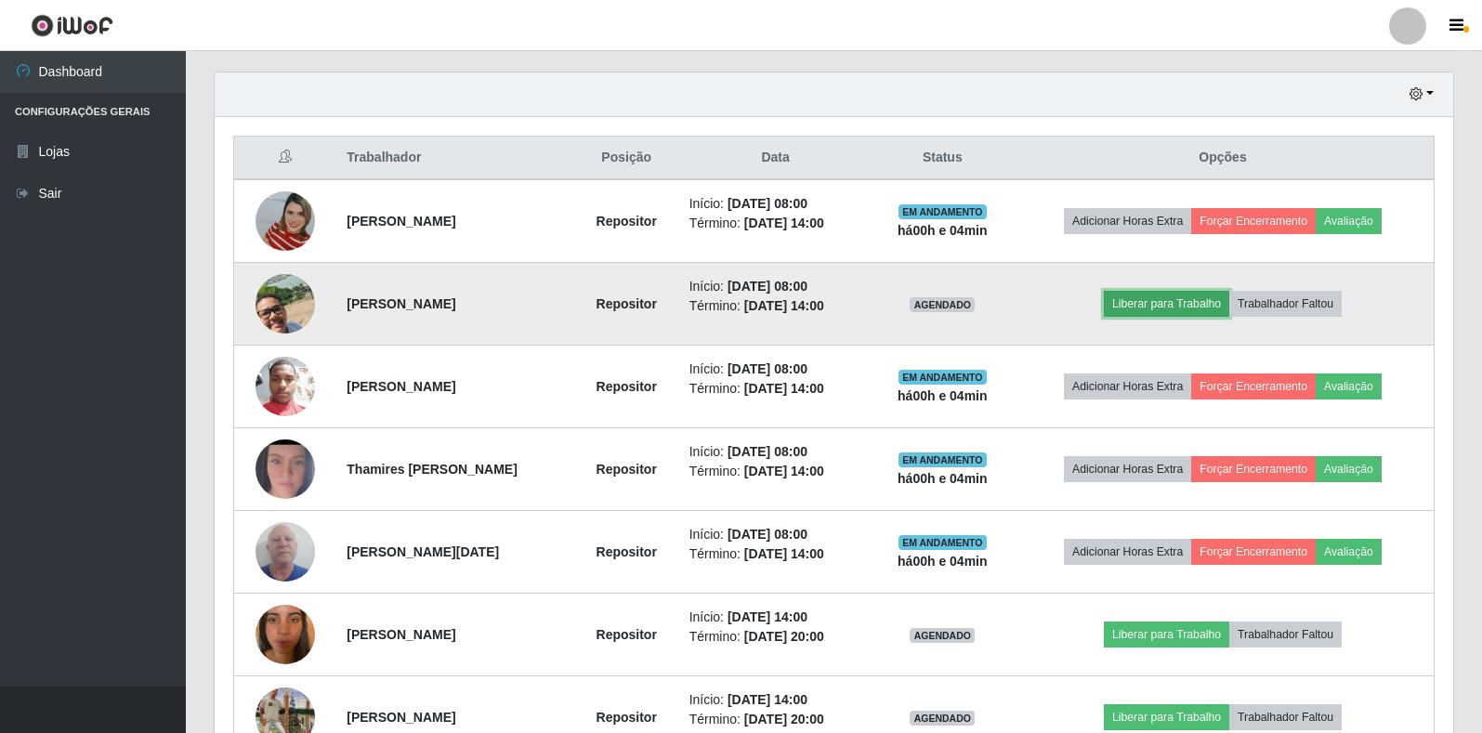
click at [1197, 301] on button "Liberar para Trabalho" at bounding box center [1166, 304] width 125 height 26
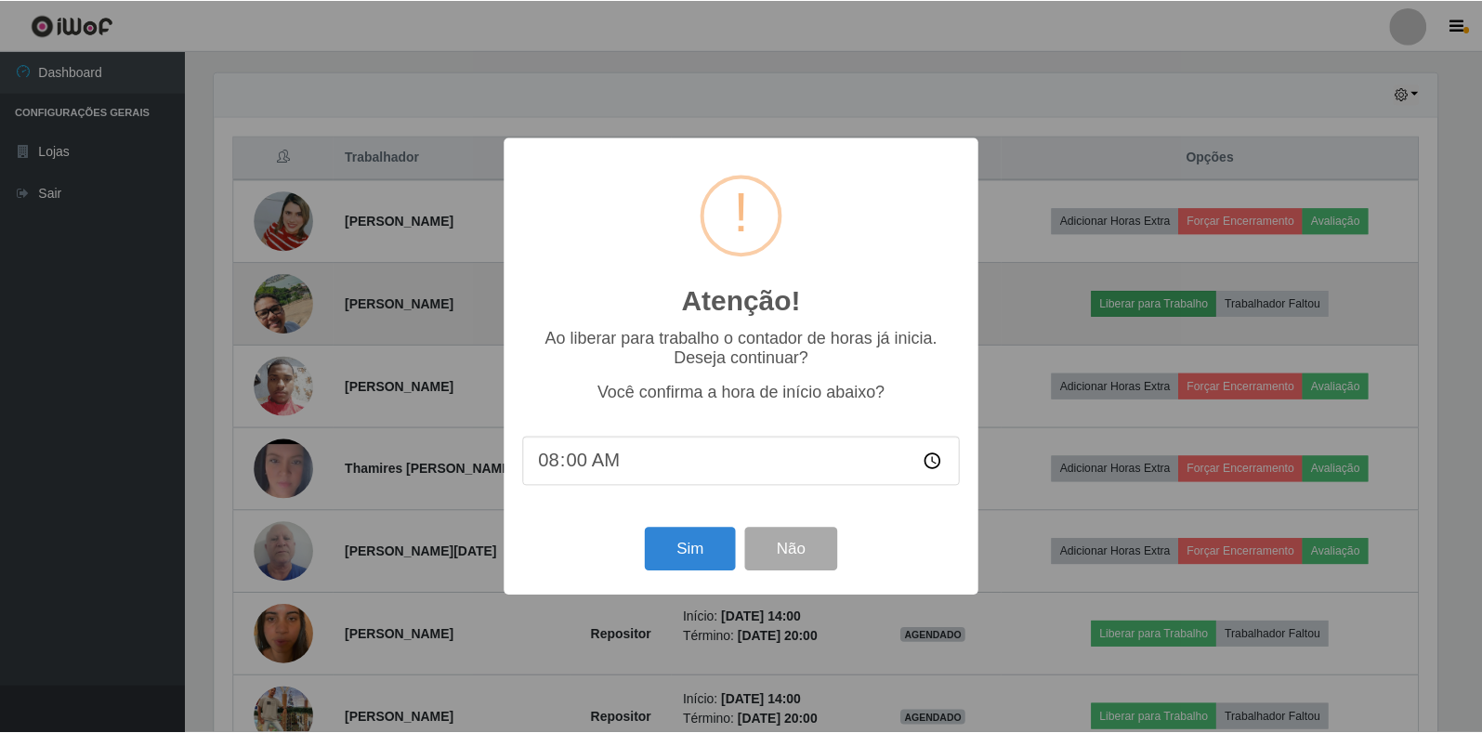
scroll to position [386, 1227]
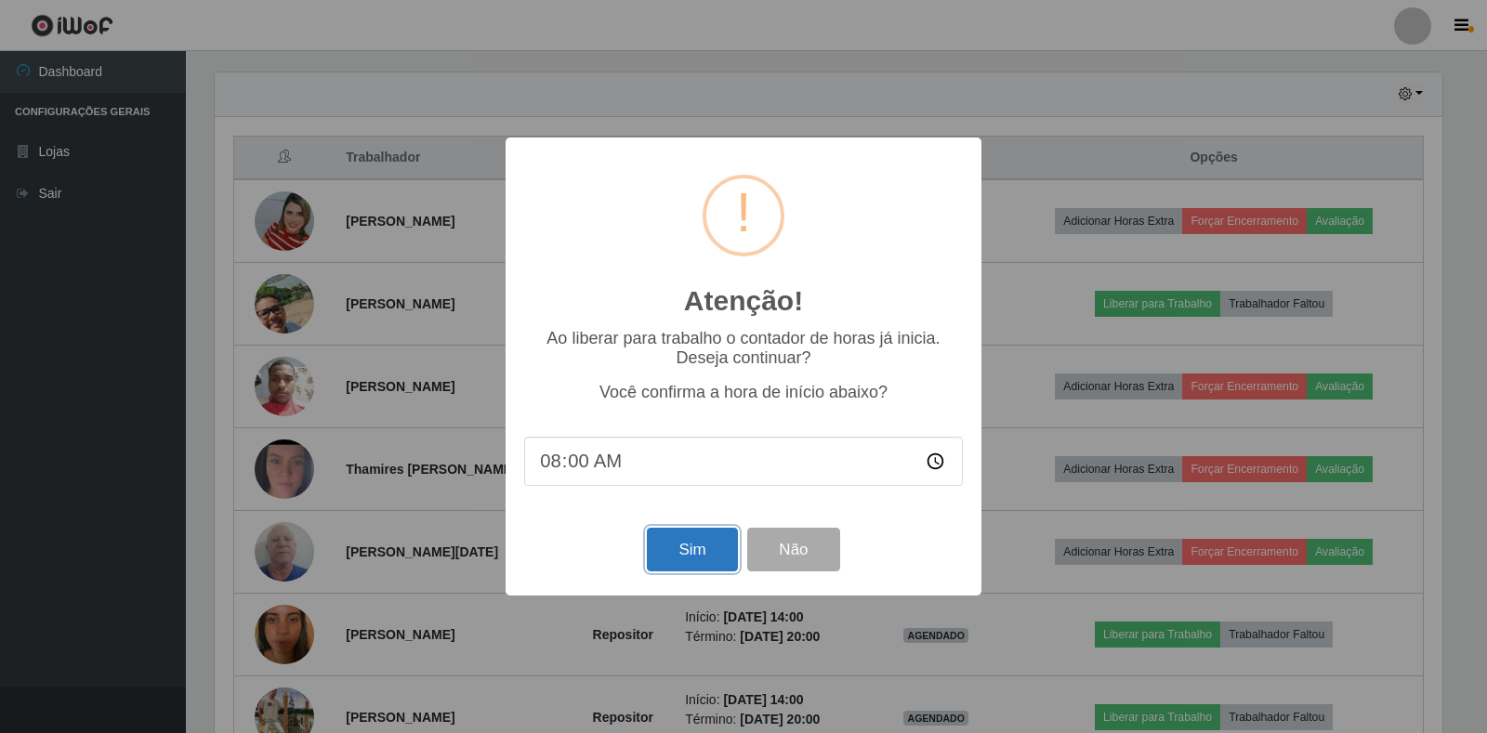
click at [705, 559] on button "Sim" at bounding box center [692, 550] width 90 height 44
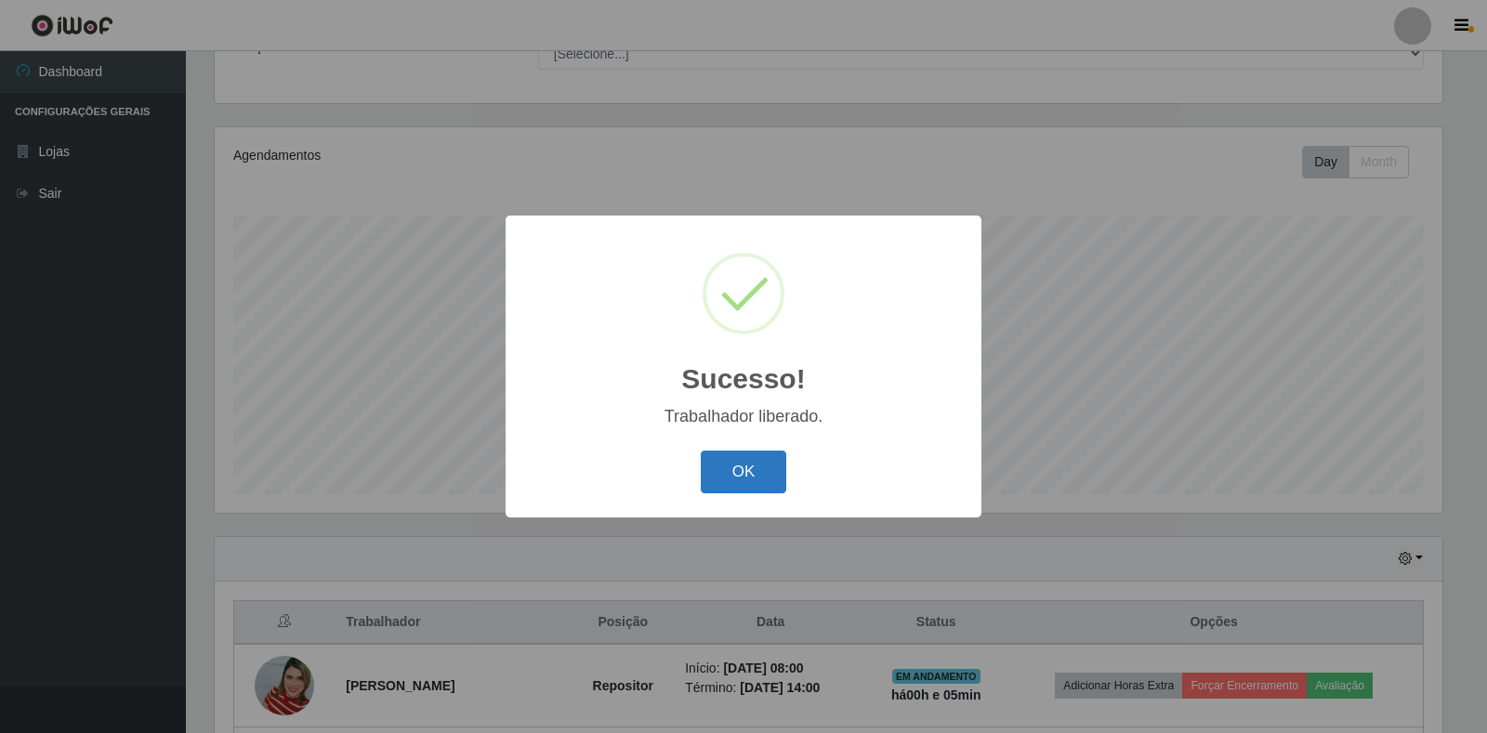
click at [750, 461] on button "OK" at bounding box center [744, 473] width 86 height 44
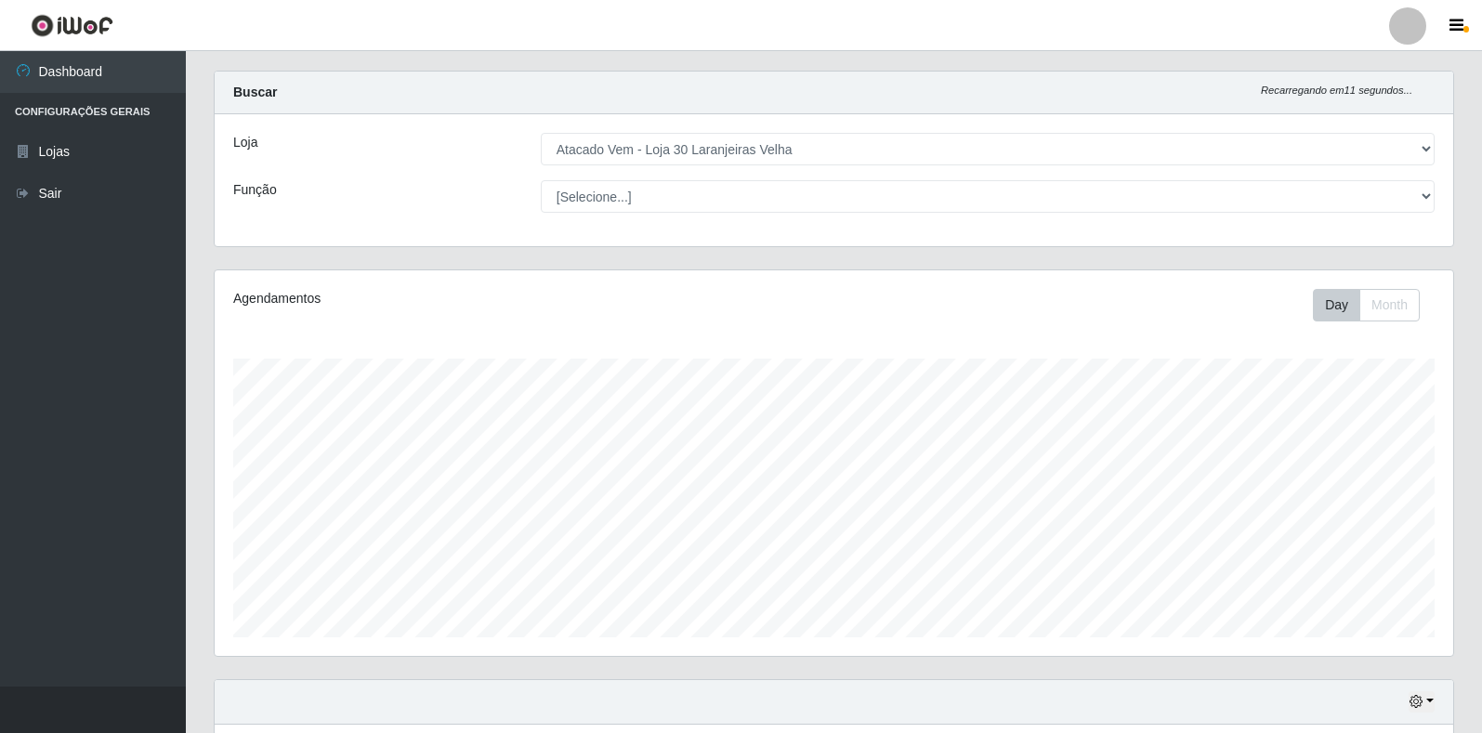
scroll to position [0, 0]
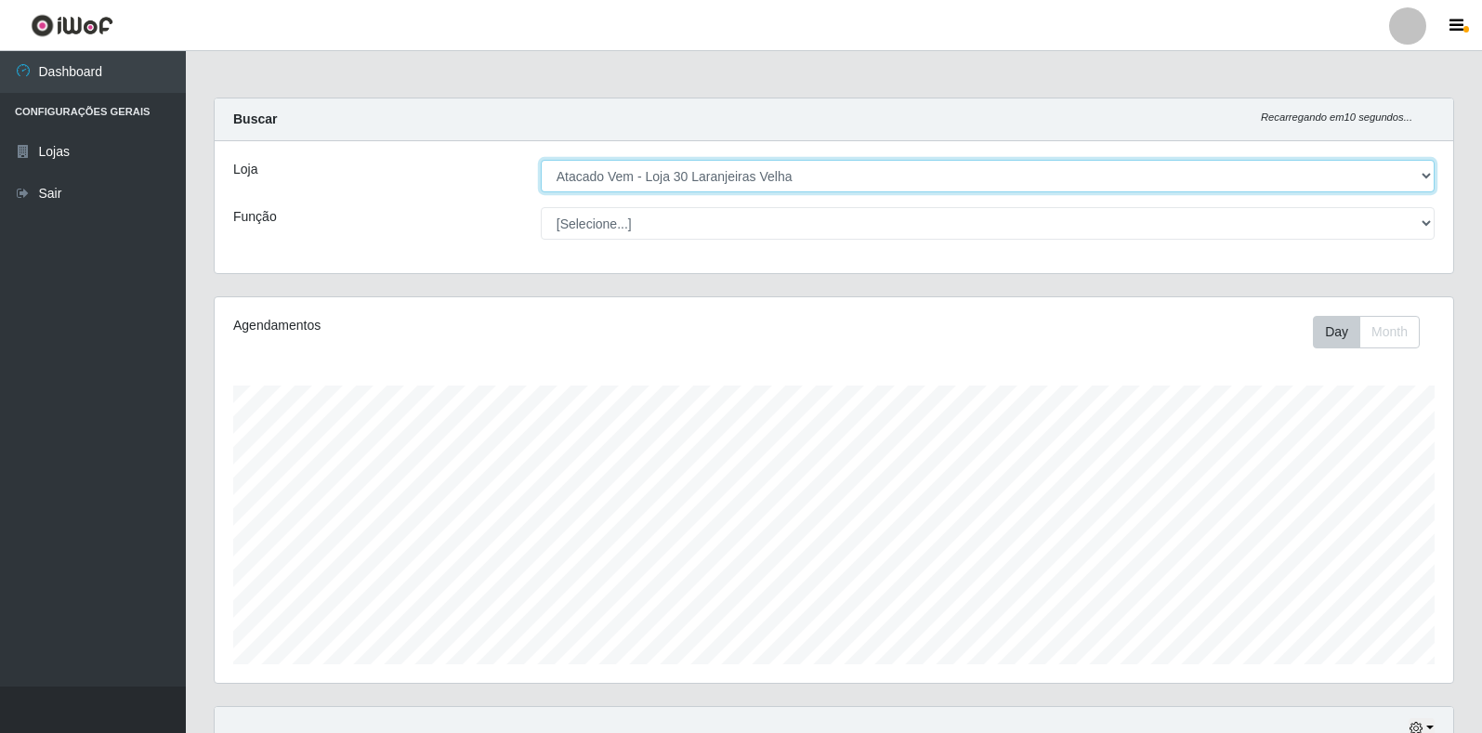
click at [1422, 175] on select "[Selecione...] Atacado Vem - Loja 30 Laranjeiras Velha" at bounding box center [988, 176] width 894 height 33
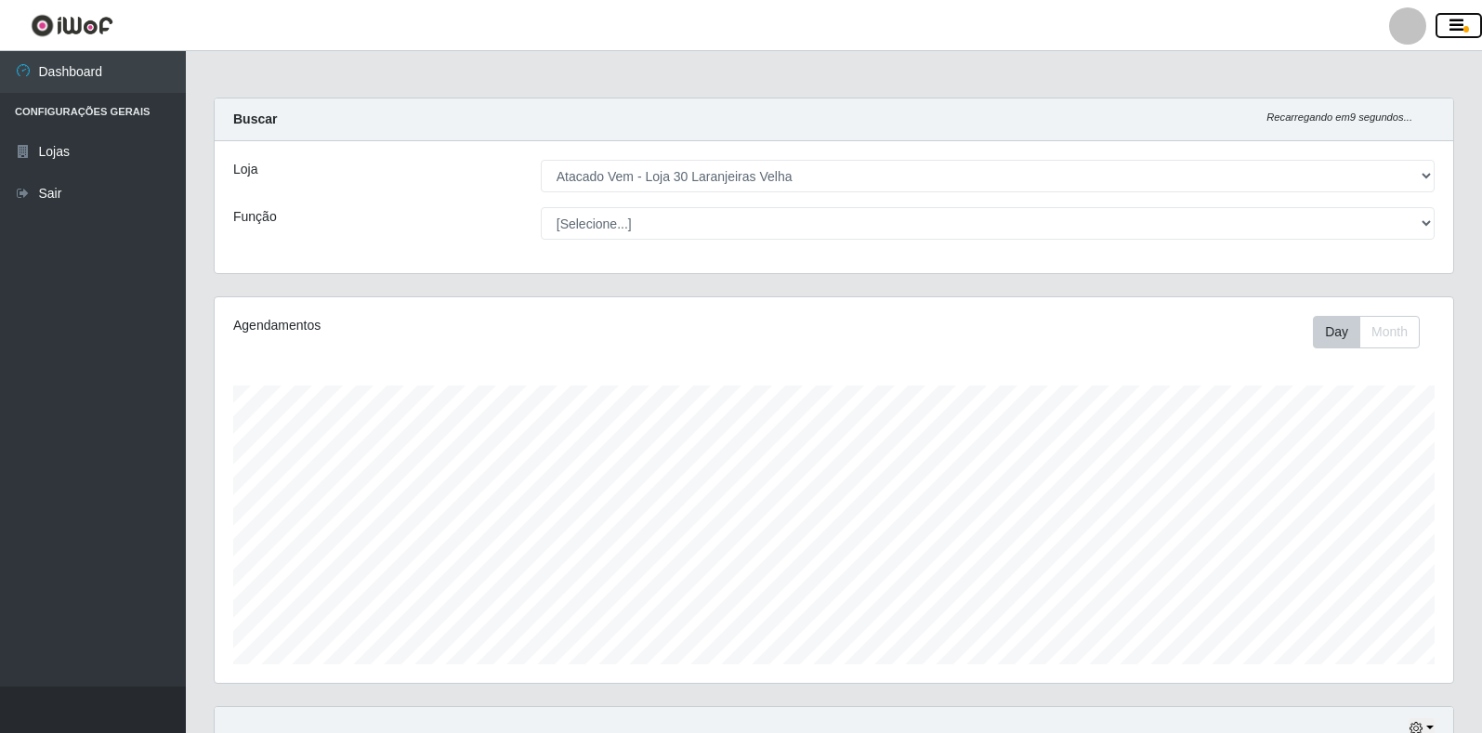
click at [1460, 19] on icon "button" at bounding box center [1456, 26] width 14 height 17
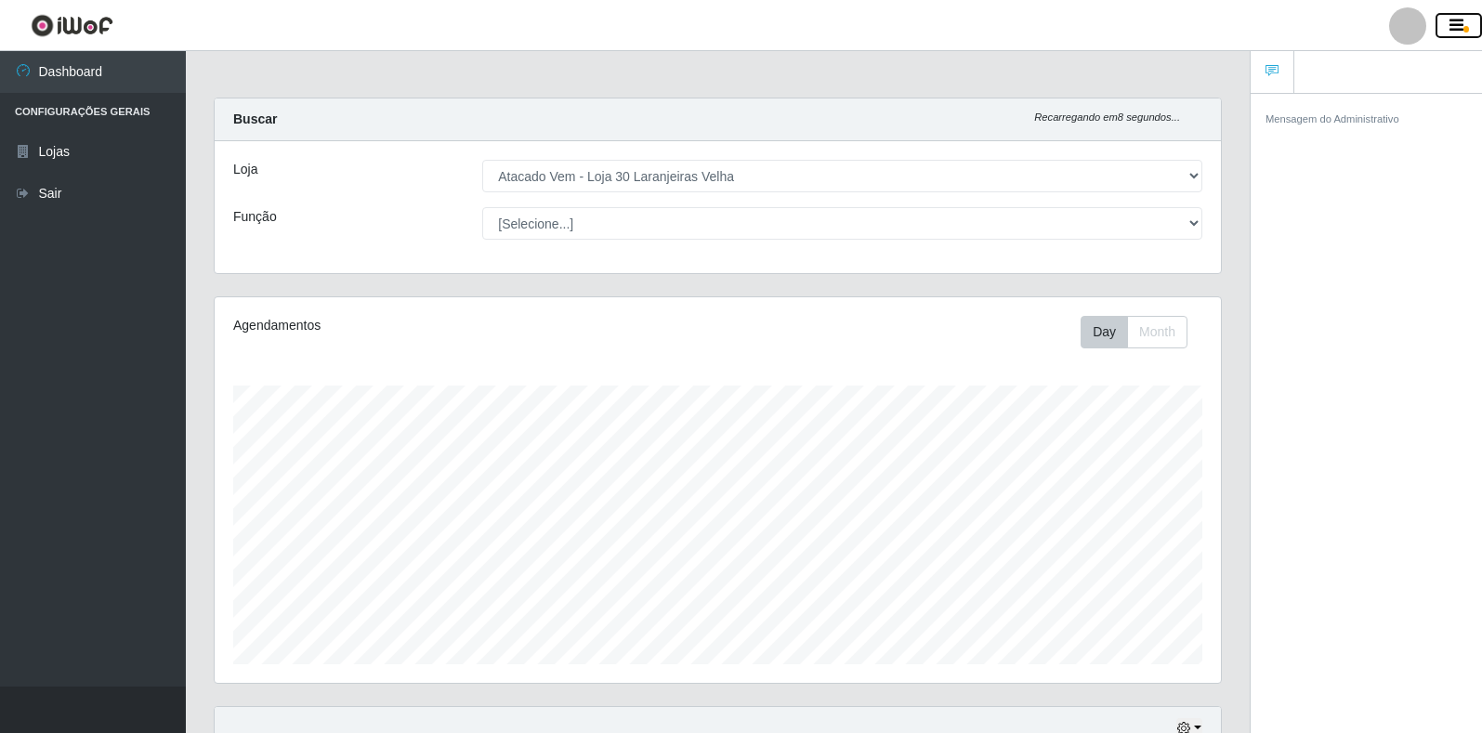
scroll to position [928770, 928149]
click at [1424, 32] on div at bounding box center [1407, 25] width 37 height 37
click at [1350, 67] on button "Perfil" at bounding box center [1371, 66] width 167 height 39
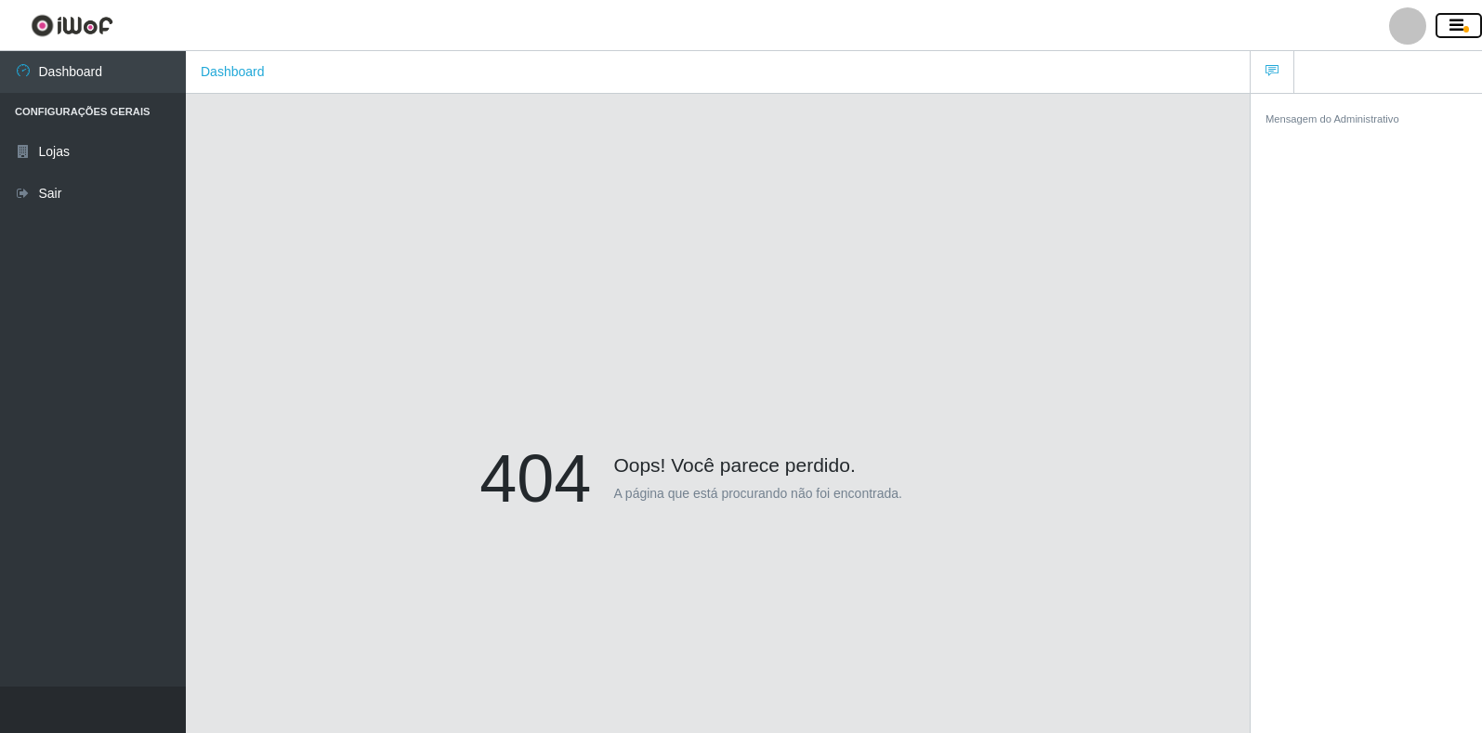
click at [1457, 26] on icon "button" at bounding box center [1456, 26] width 14 height 17
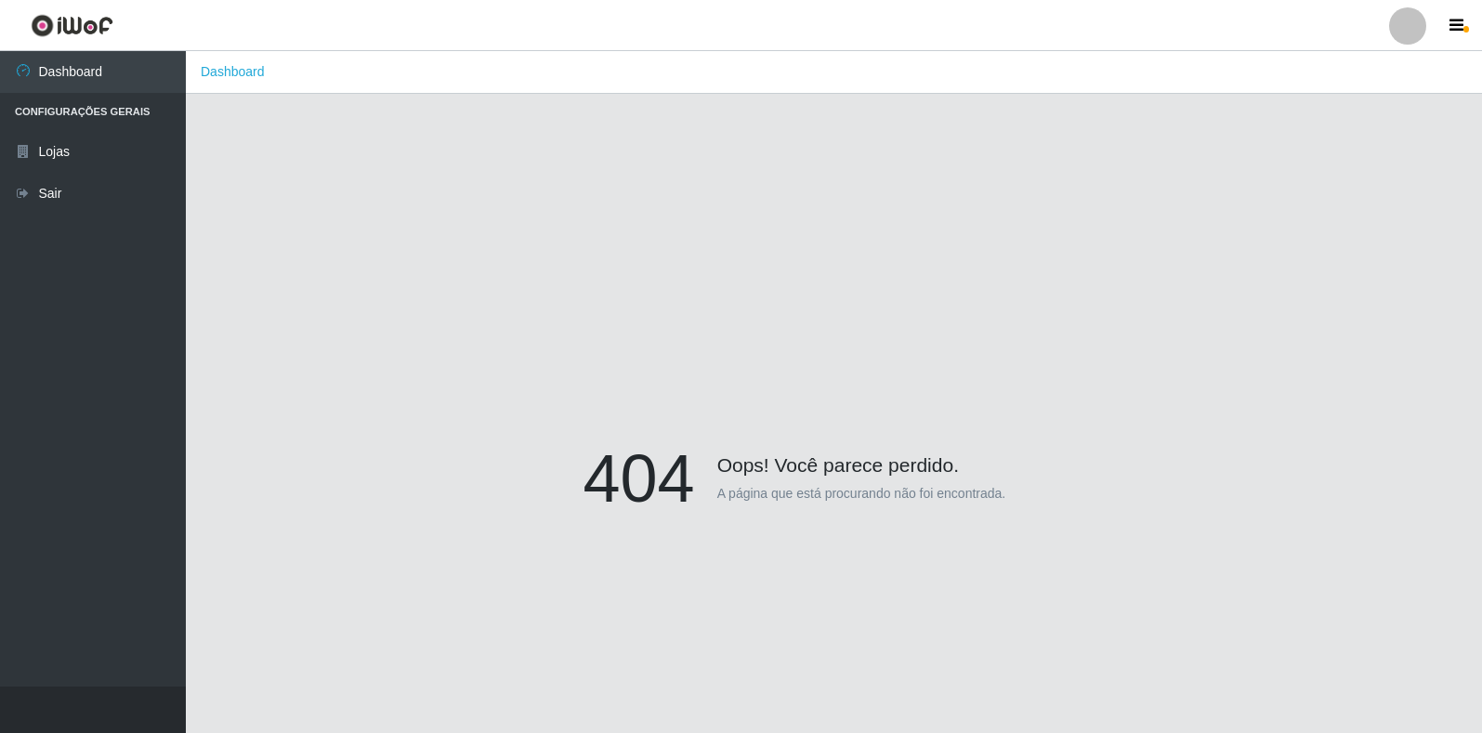
click at [1403, 41] on div at bounding box center [1407, 25] width 37 height 37
click at [1367, 138] on button "Sair" at bounding box center [1371, 144] width 167 height 38
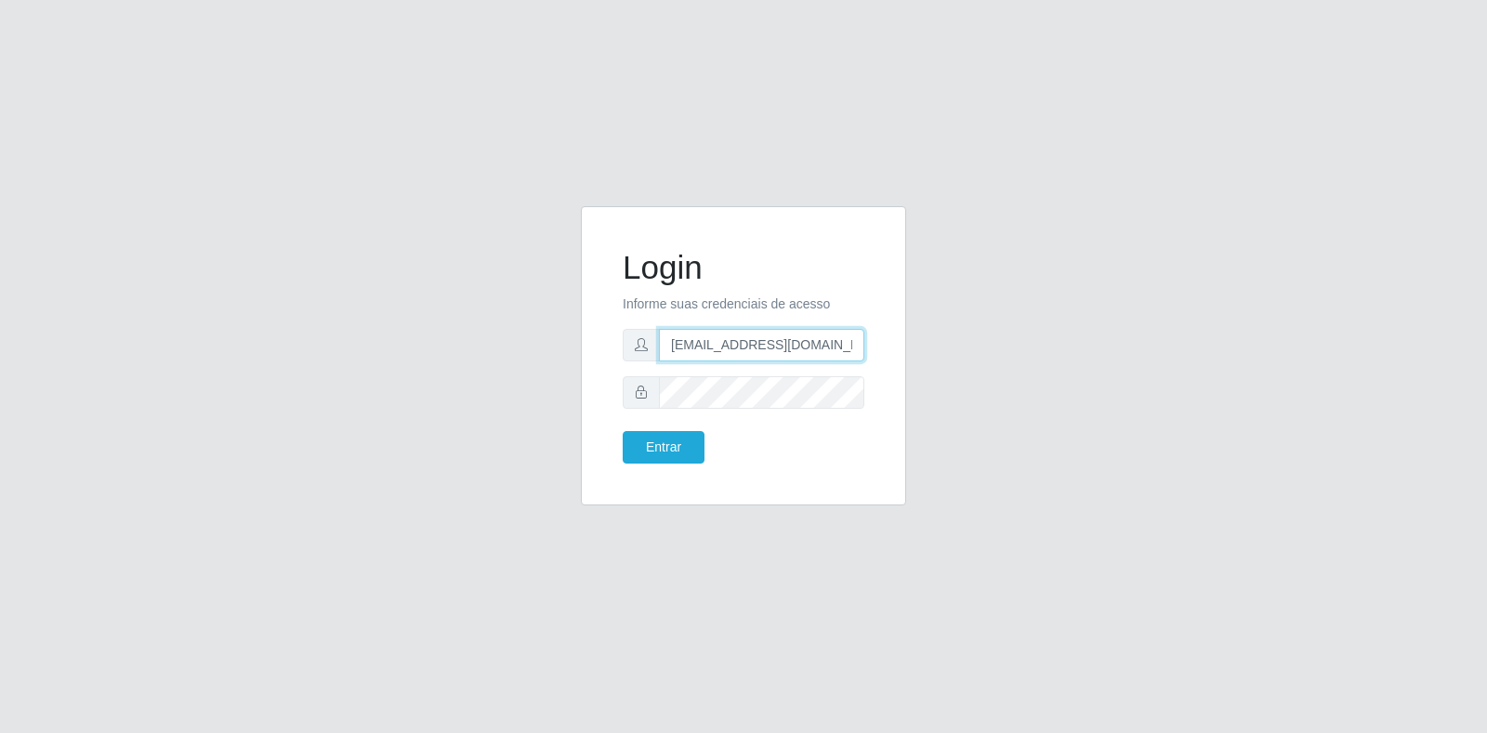
drag, startPoint x: 751, startPoint y: 348, endPoint x: 597, endPoint y: 344, distance: 153.4
click at [612, 349] on div "Login Informe suas credenciais de acesso [PERSON_NAME][EMAIL_ADDRESS][DOMAIN_NA…" at bounding box center [743, 356] width 279 height 253
click at [508, 373] on div "Login Informe suas credenciais de acesso [EMAIL_ADDRESS][DOMAIN_NAME] Entrar" at bounding box center [743, 366] width 1059 height 321
click at [623, 431] on button "Entrar" at bounding box center [664, 447] width 82 height 33
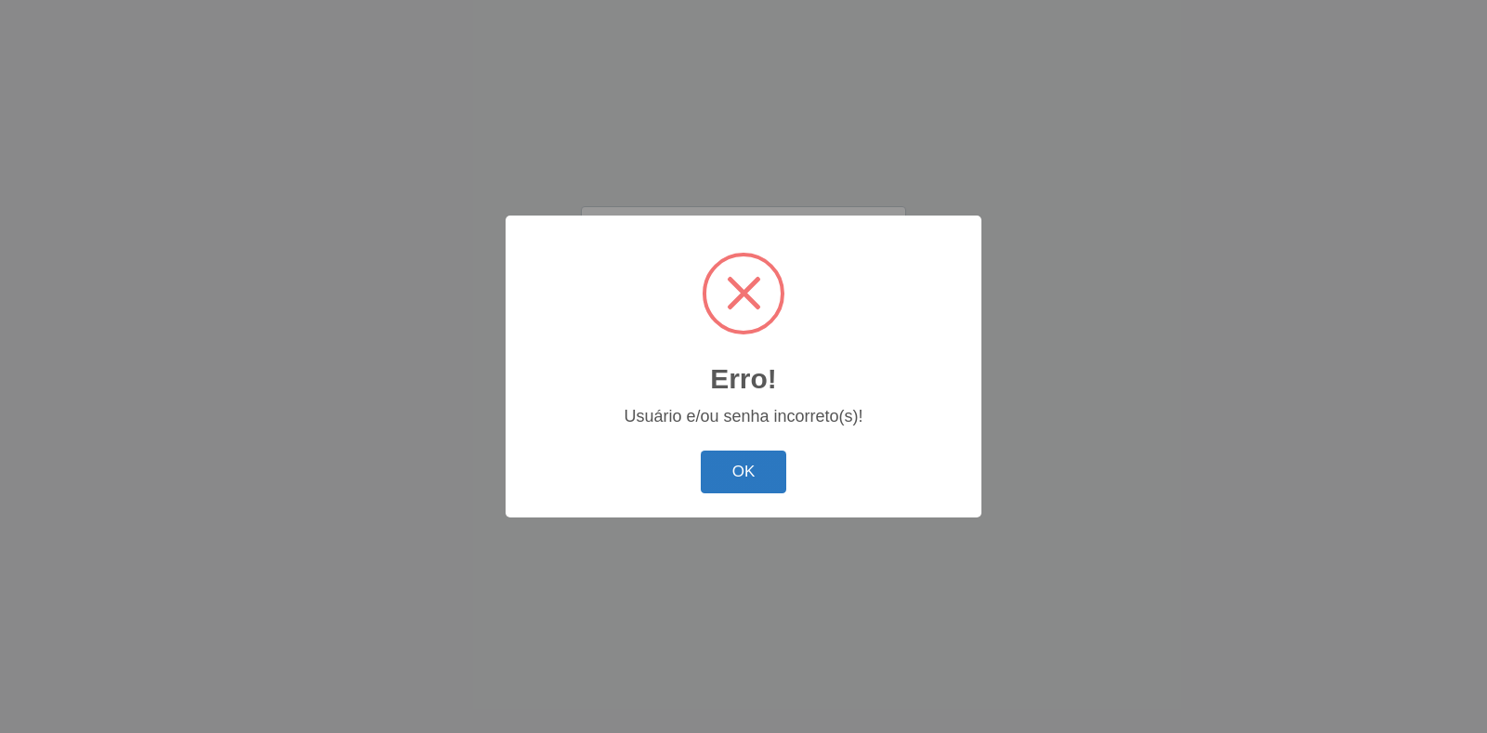
click at [777, 475] on button "OK" at bounding box center [744, 473] width 86 height 44
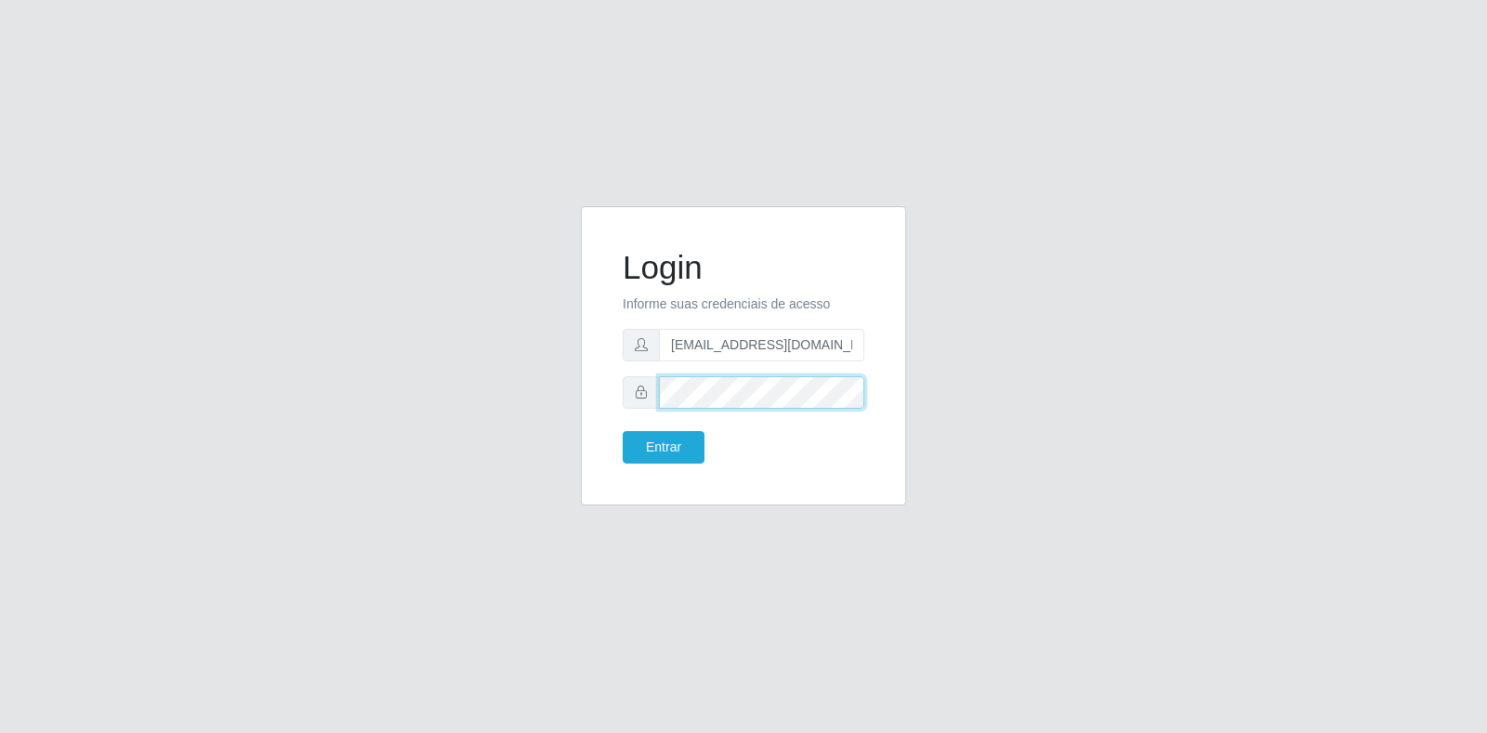
click at [625, 399] on div at bounding box center [744, 392] width 242 height 33
click at [773, 341] on input "[EMAIL_ADDRESS][DOMAIN_NAME]" at bounding box center [761, 345] width 205 height 33
click at [772, 342] on input "[EMAIL_ADDRESS][DOMAIN_NAME]" at bounding box center [761, 345] width 205 height 33
click at [689, 440] on button "Entrar" at bounding box center [664, 447] width 82 height 33
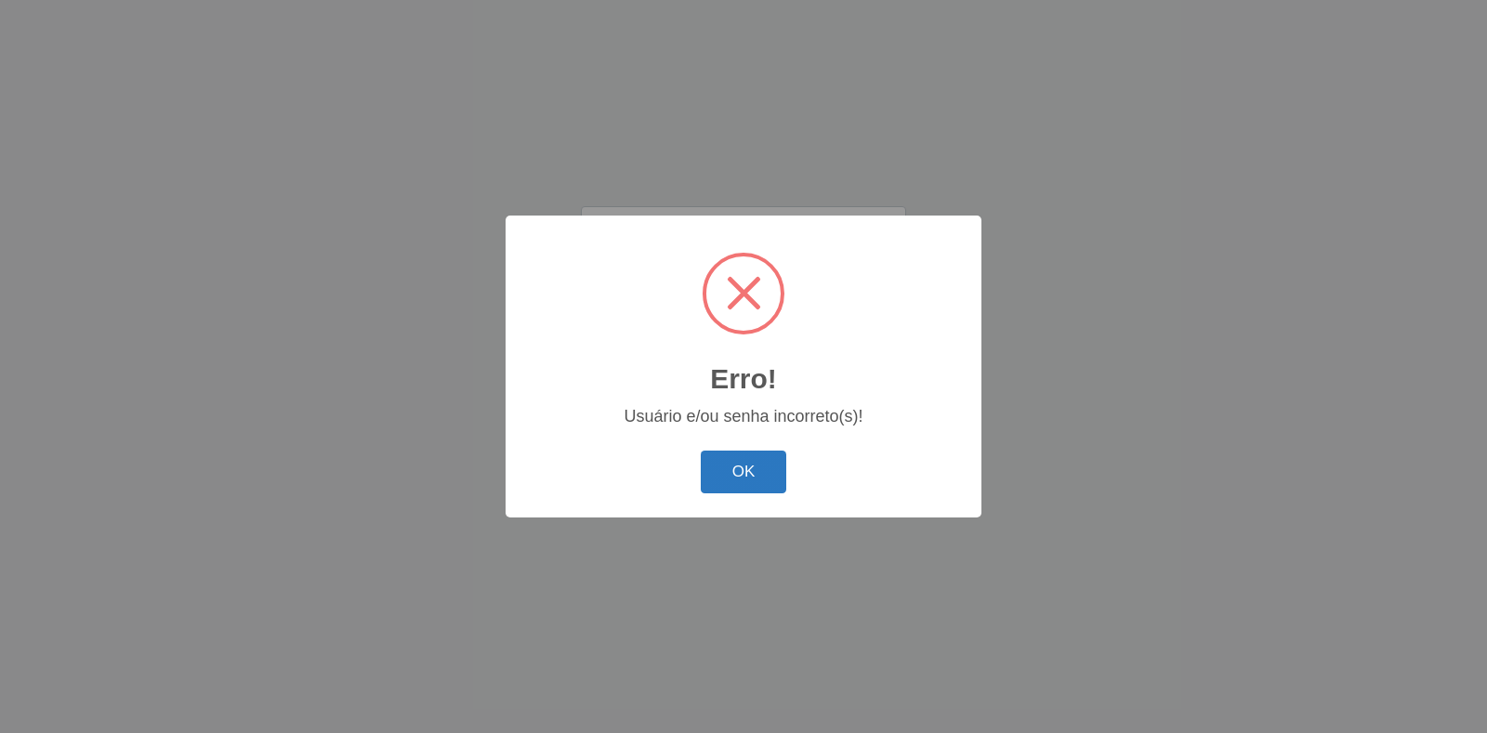
click at [755, 465] on button "OK" at bounding box center [744, 473] width 86 height 44
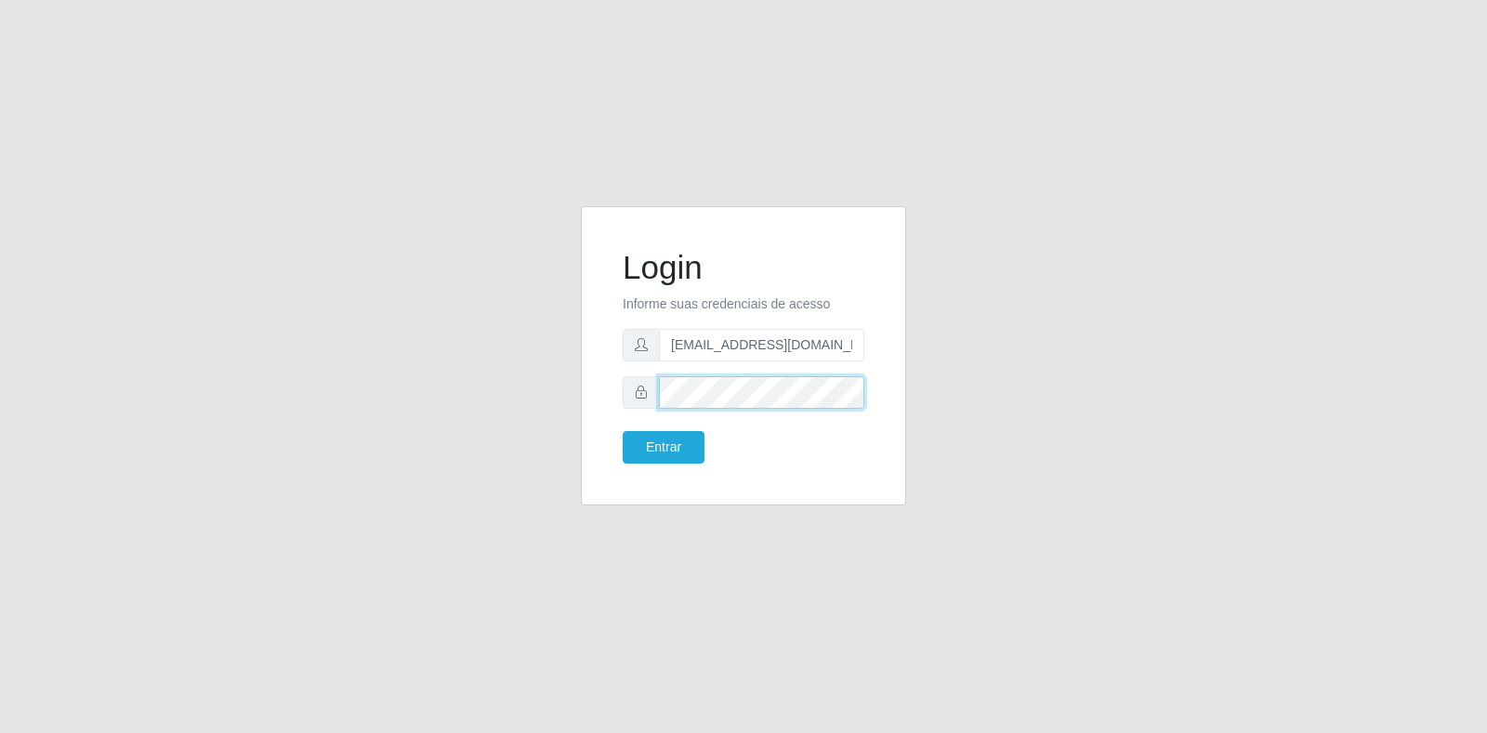
click at [655, 399] on div at bounding box center [744, 392] width 242 height 33
click at [773, 352] on input "[EMAIL_ADDRESS][DOMAIN_NAME]" at bounding box center [761, 345] width 205 height 33
type input "[EMAIL_ADDRESS][DOMAIN_NAME]"
click at [560, 396] on div "Login Informe suas credenciais de acesso [EMAIL_ADDRESS][DOMAIN_NAME] Entrar" at bounding box center [743, 366] width 1059 height 321
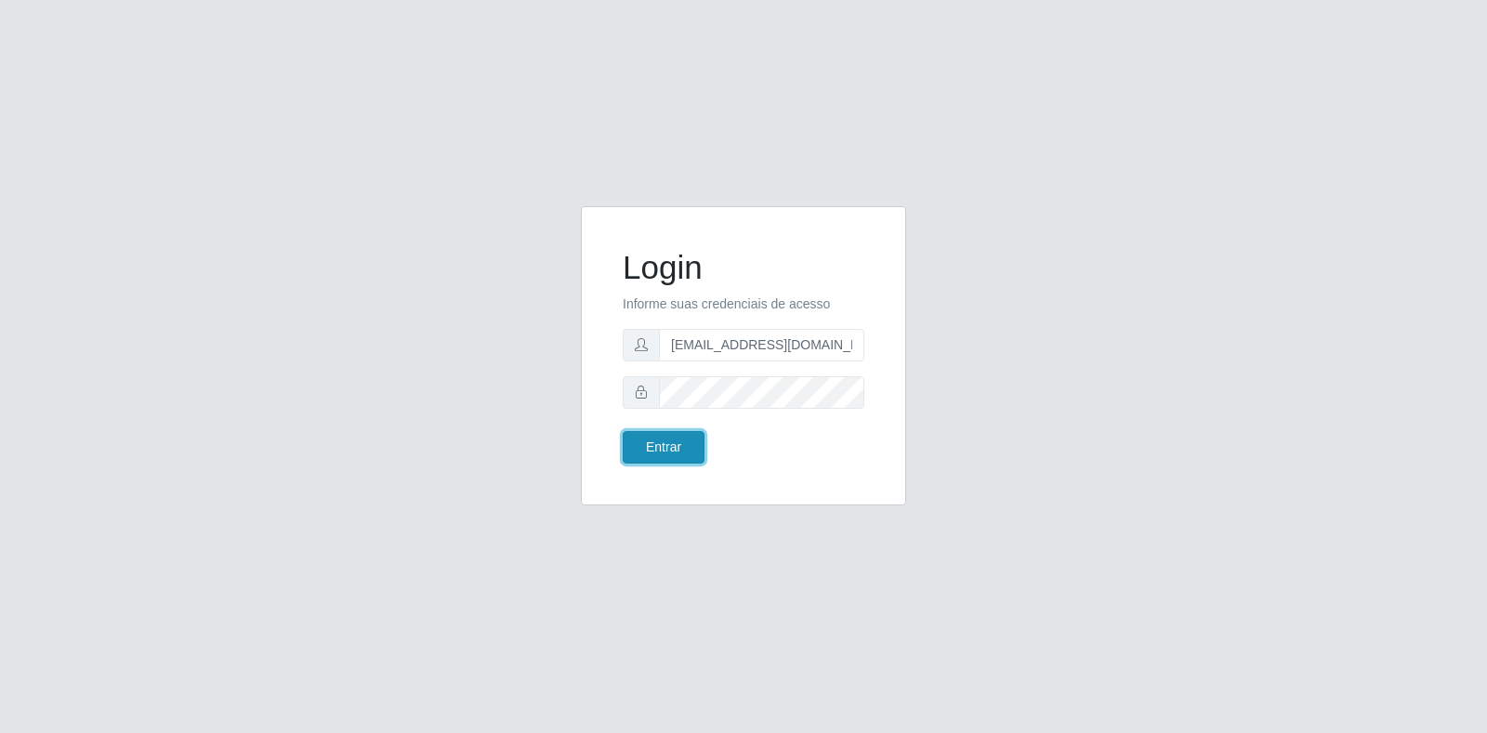
click at [694, 450] on button "Entrar" at bounding box center [664, 447] width 82 height 33
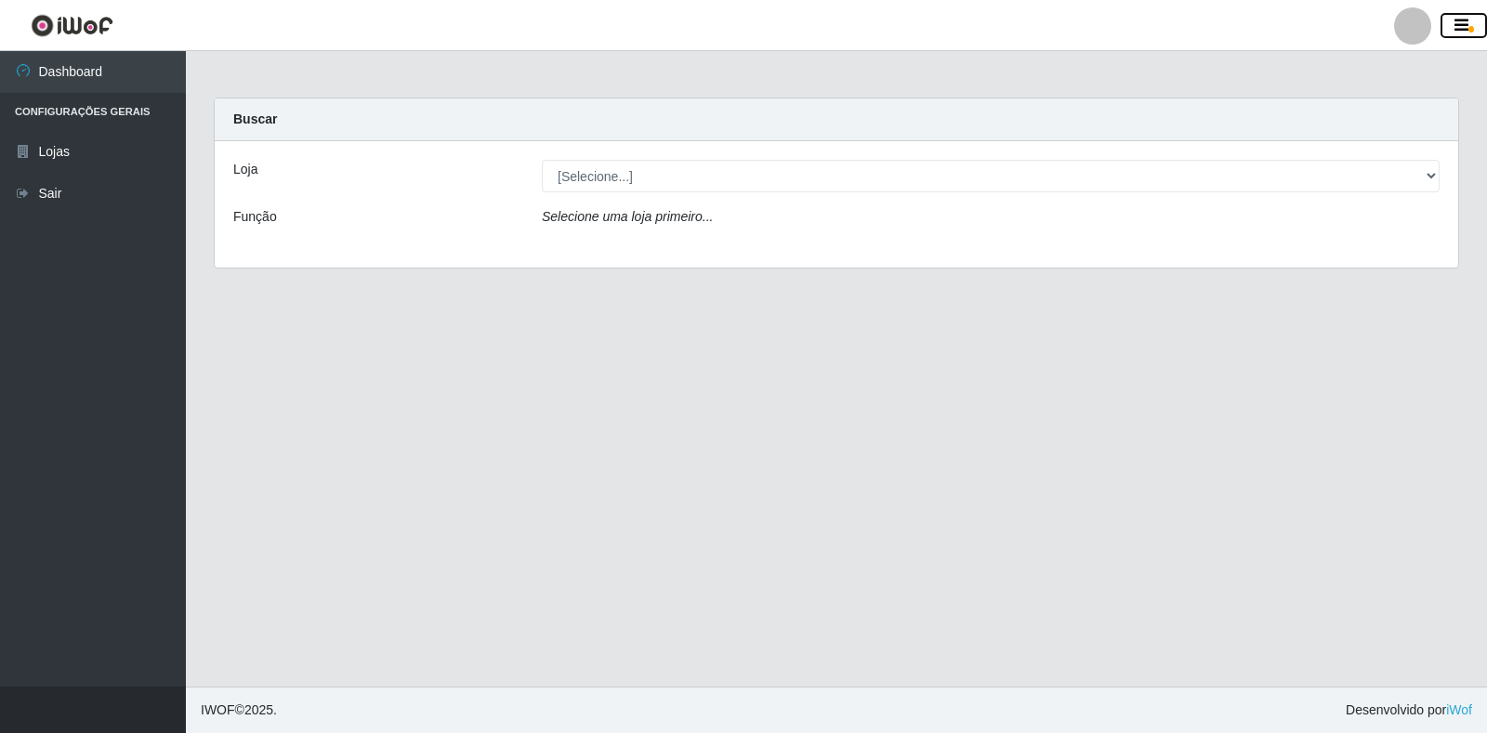
click at [1460, 24] on icon "button" at bounding box center [1461, 26] width 14 height 17
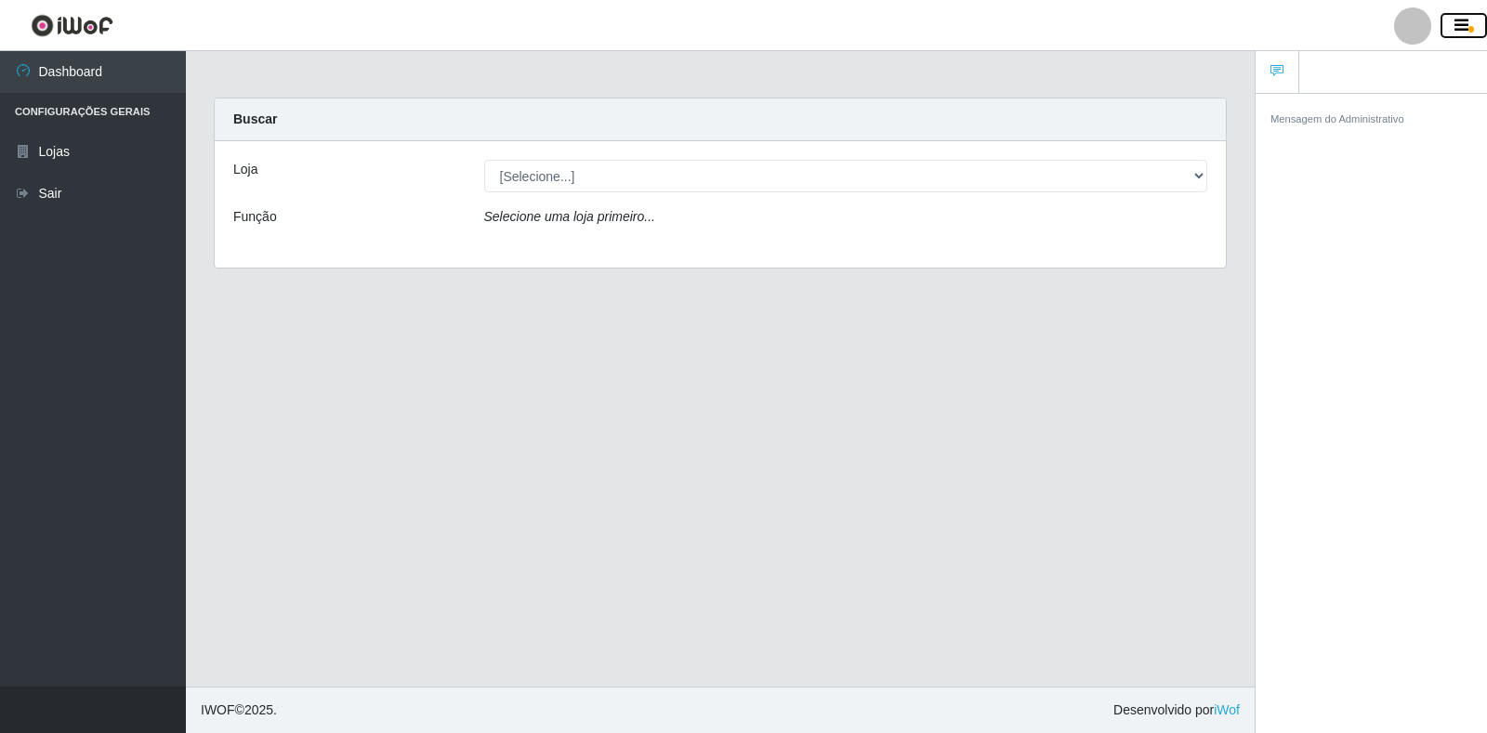
click at [1460, 24] on icon "button" at bounding box center [1461, 26] width 14 height 17
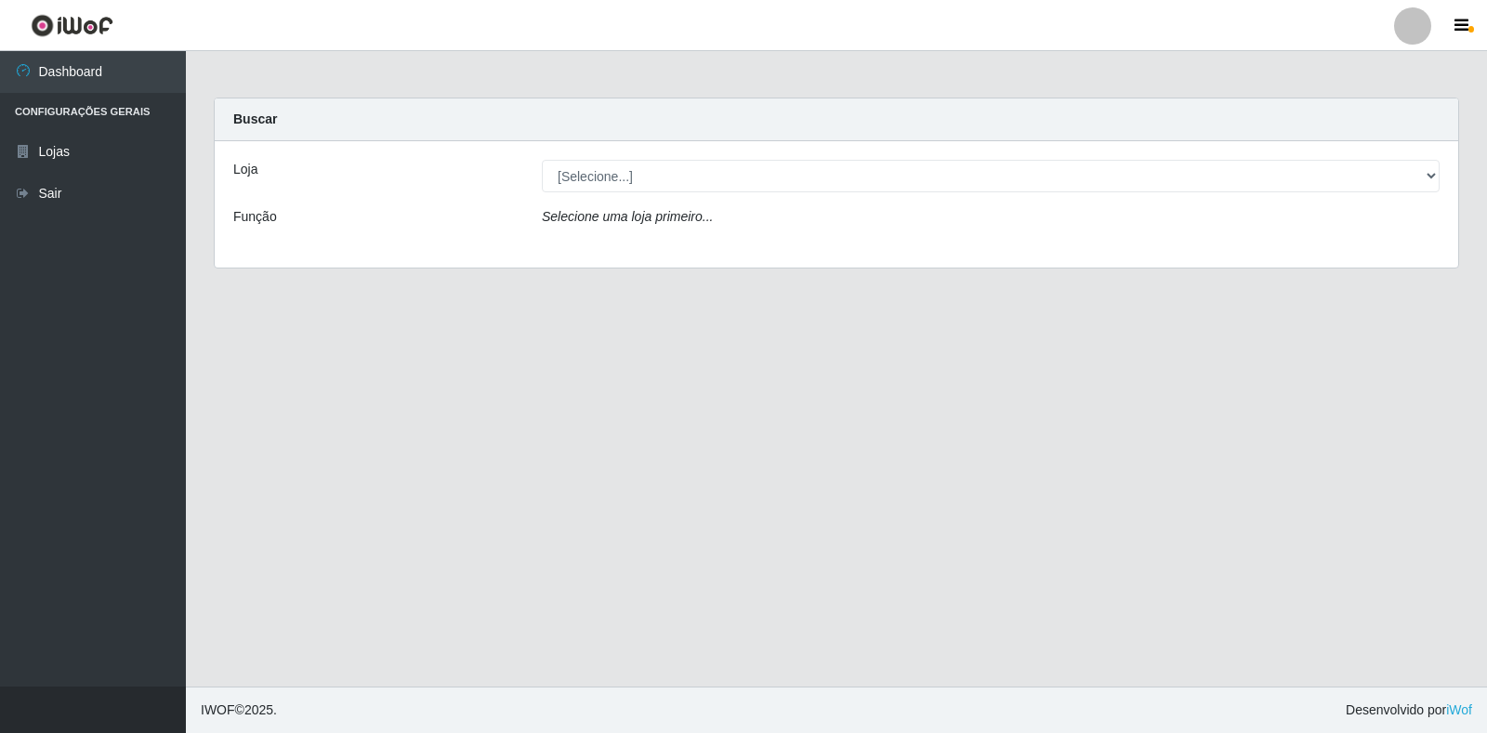
click at [1402, 32] on div at bounding box center [1412, 25] width 37 height 37
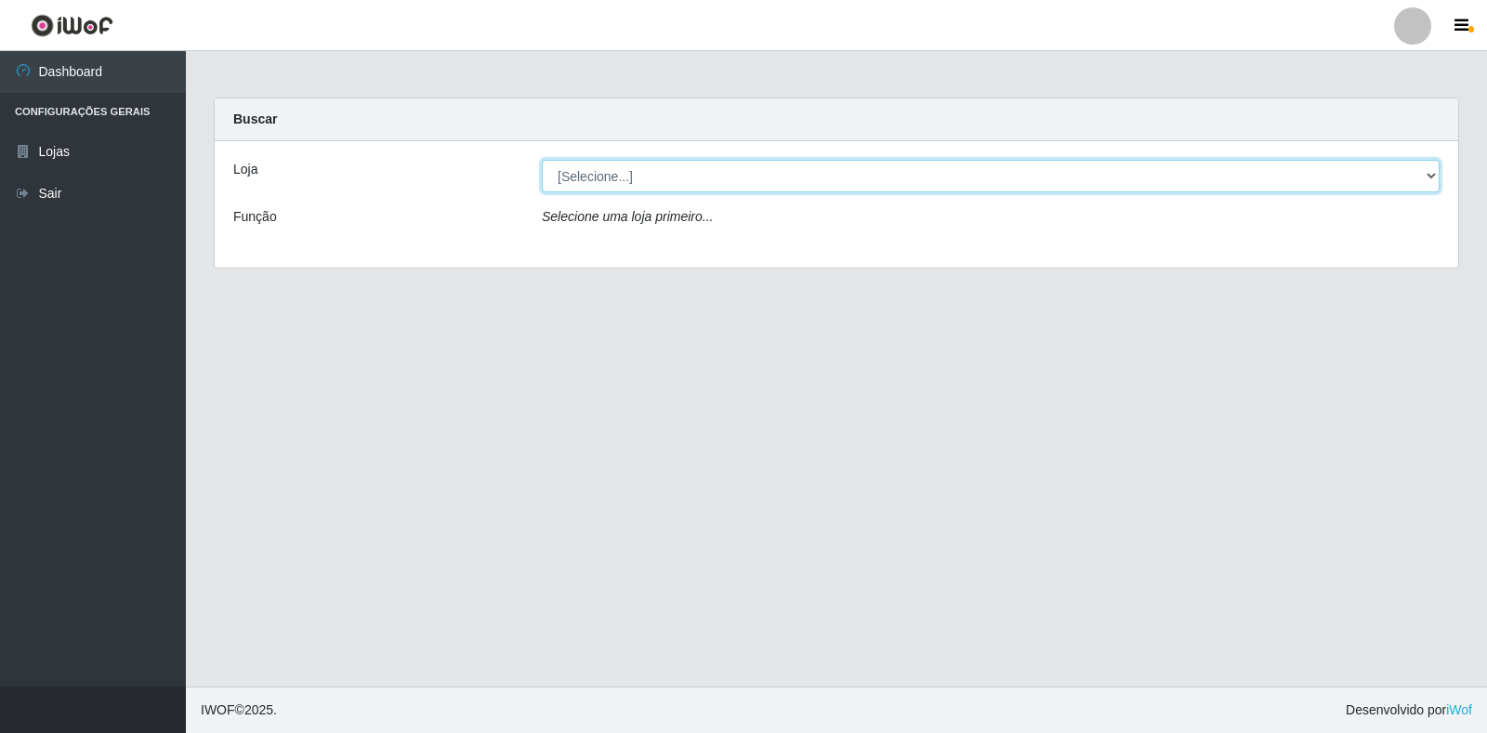
drag, startPoint x: 1408, startPoint y: 177, endPoint x: 1294, endPoint y: 189, distance: 114.0
click at [1408, 177] on select "[Selecione...] Atacado Vem - Loja 30 Laranjeiras Velha" at bounding box center [991, 176] width 898 height 33
select select "495"
click at [542, 160] on select "[Selecione...] Atacado Vem - Loja 30 Laranjeiras Velha" at bounding box center [991, 176] width 898 height 33
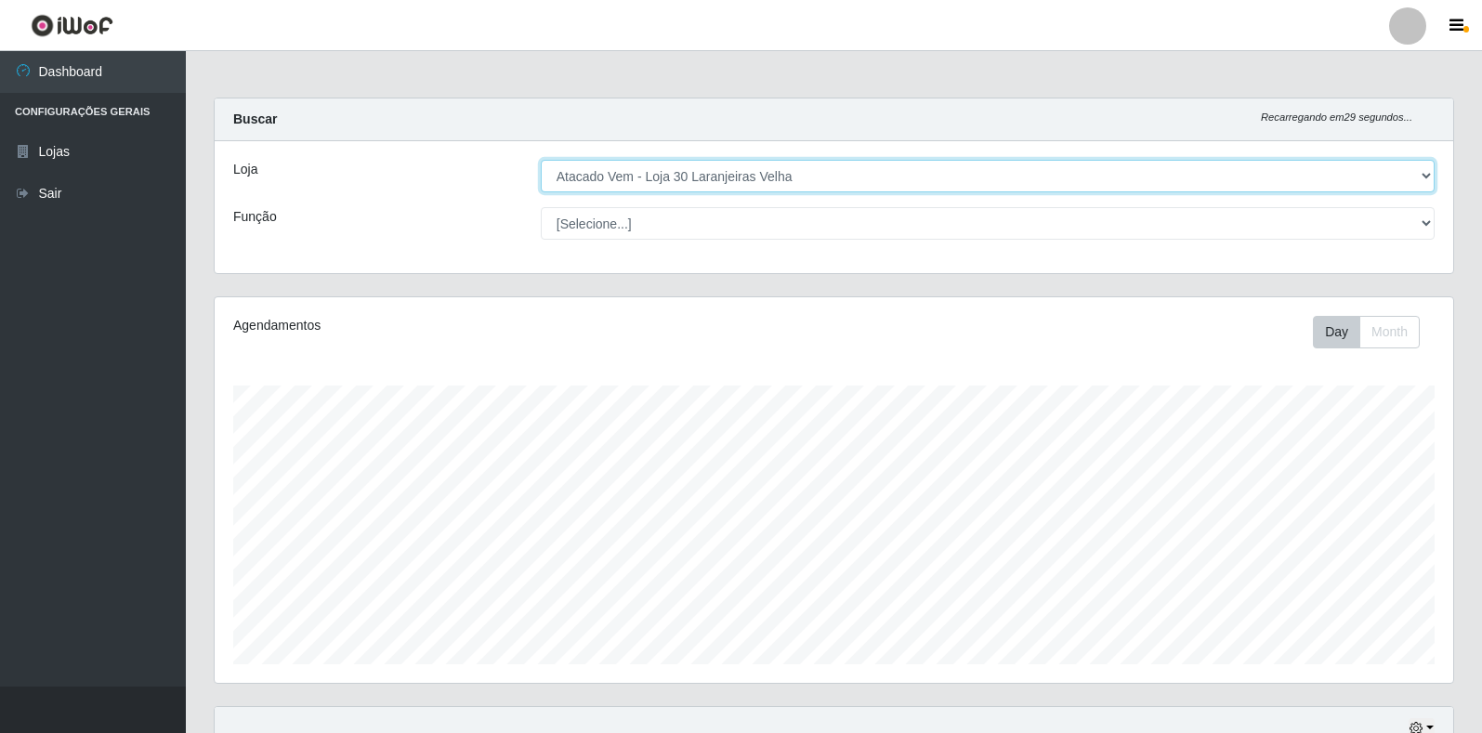
scroll to position [386, 1239]
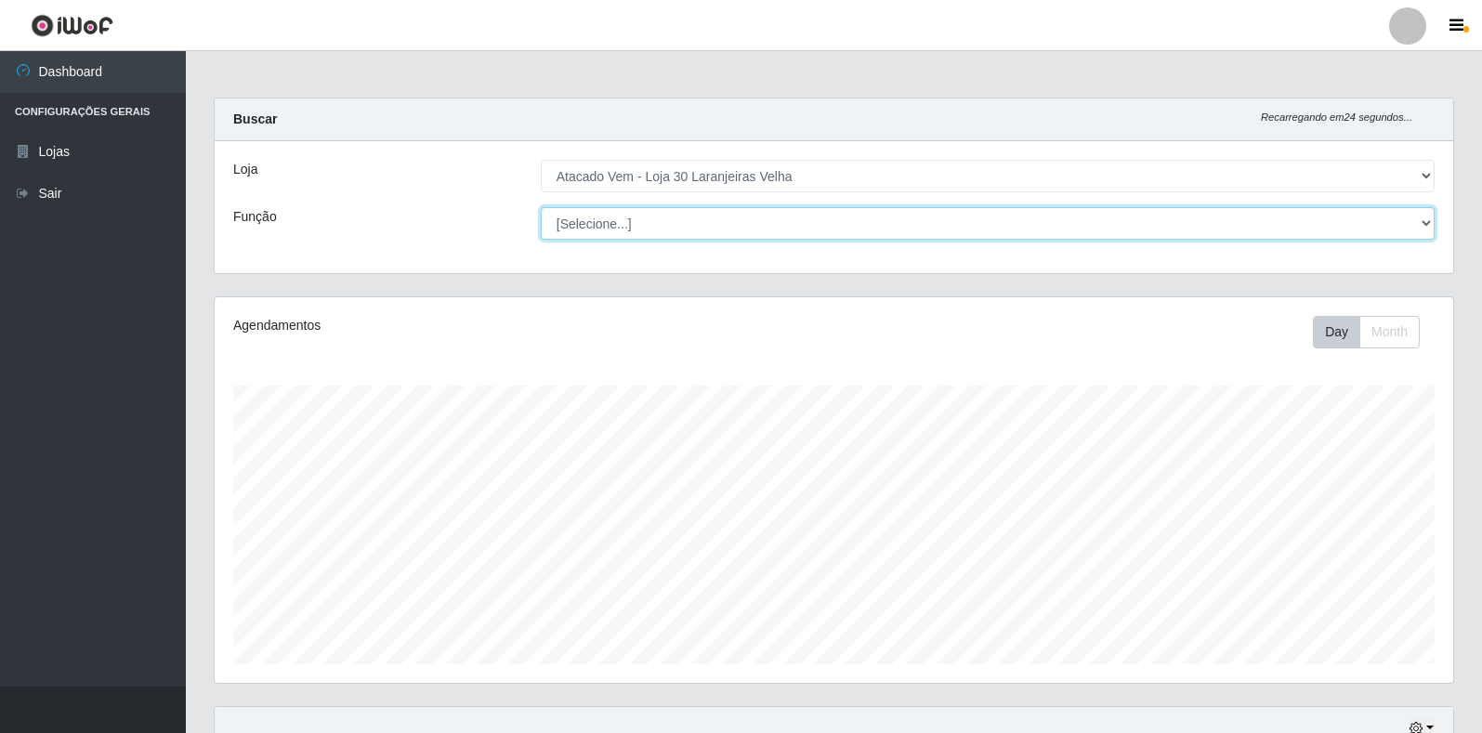
click at [649, 208] on select "[Selecione...] Repositor Repositor + Repositor ++" at bounding box center [988, 223] width 894 height 33
select select "24"
click at [541, 207] on select "[Selecione...] Repositor Repositor + Repositor ++" at bounding box center [988, 223] width 894 height 33
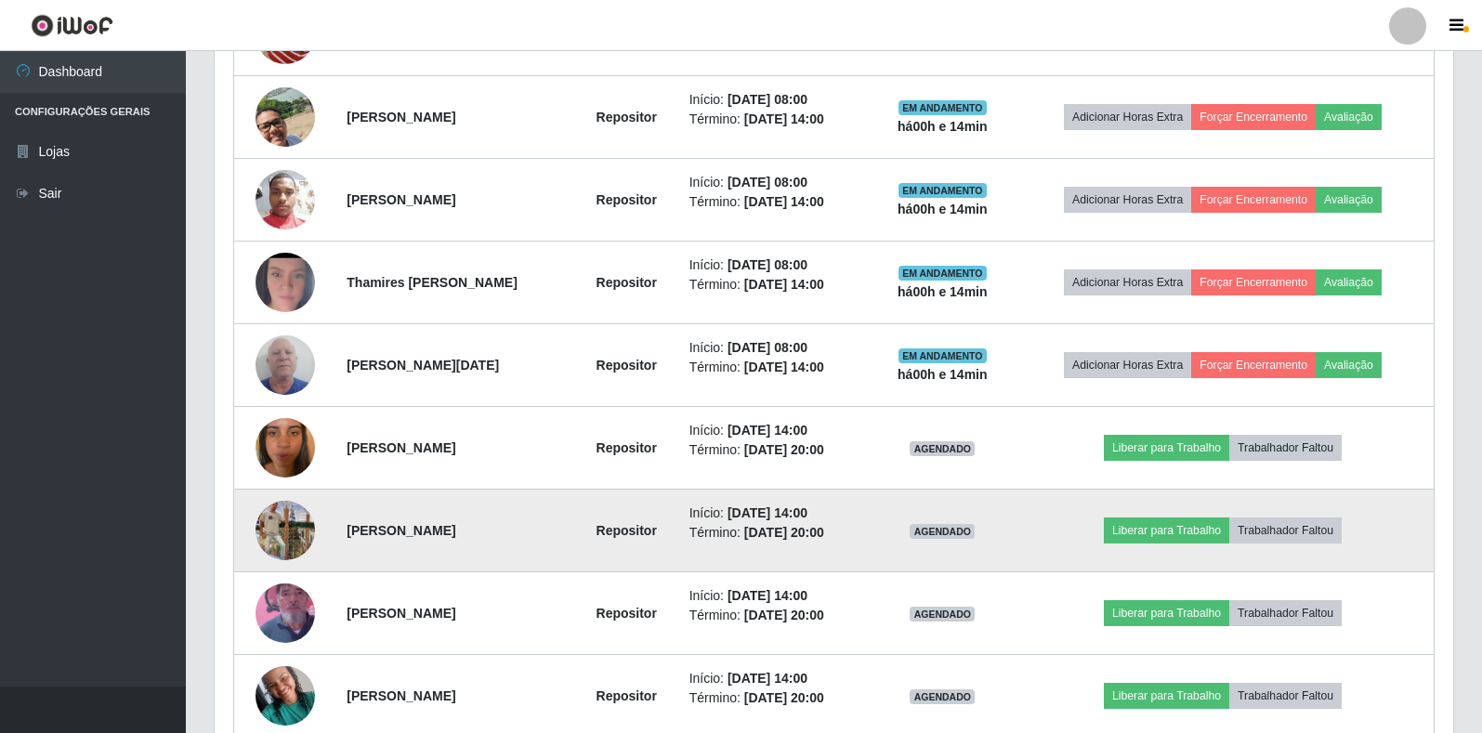
scroll to position [914, 0]
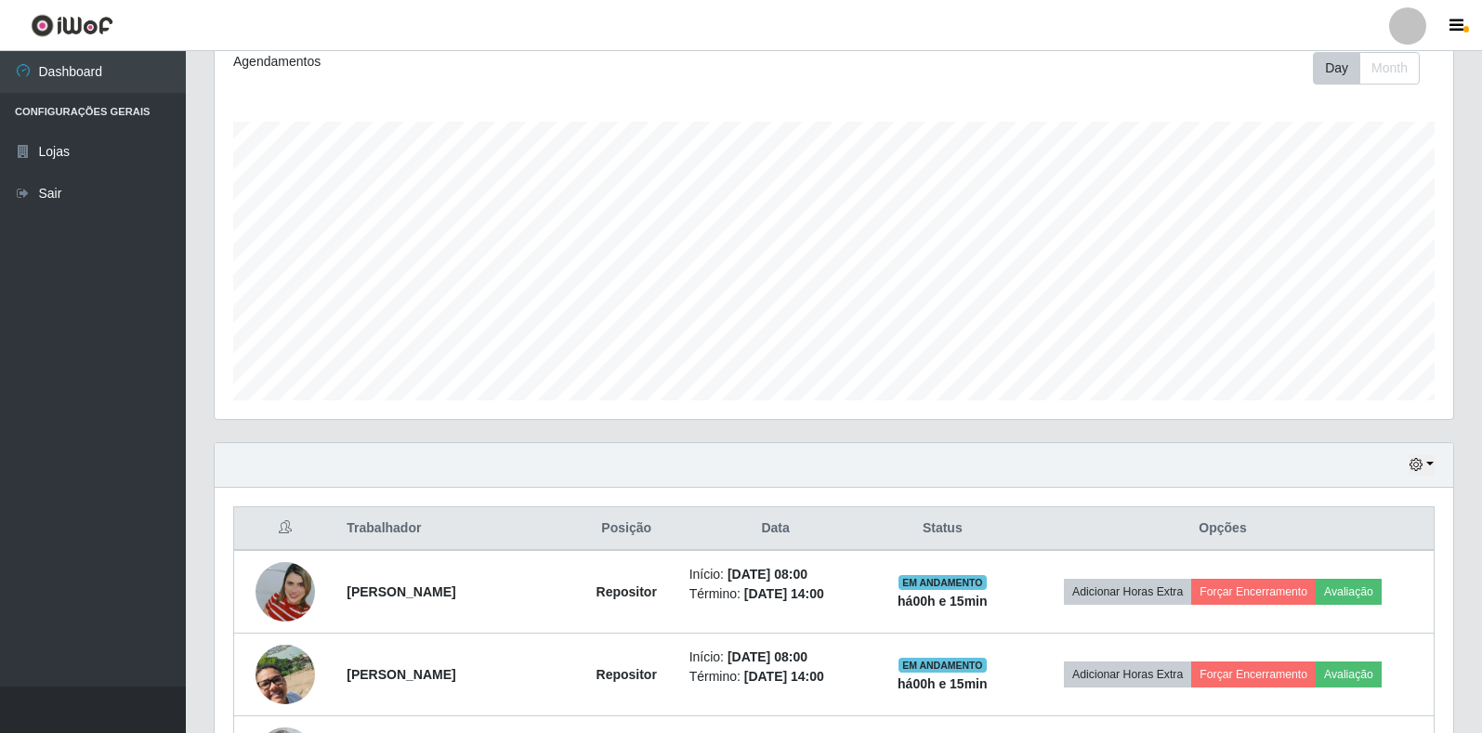
scroll to position [0, 0]
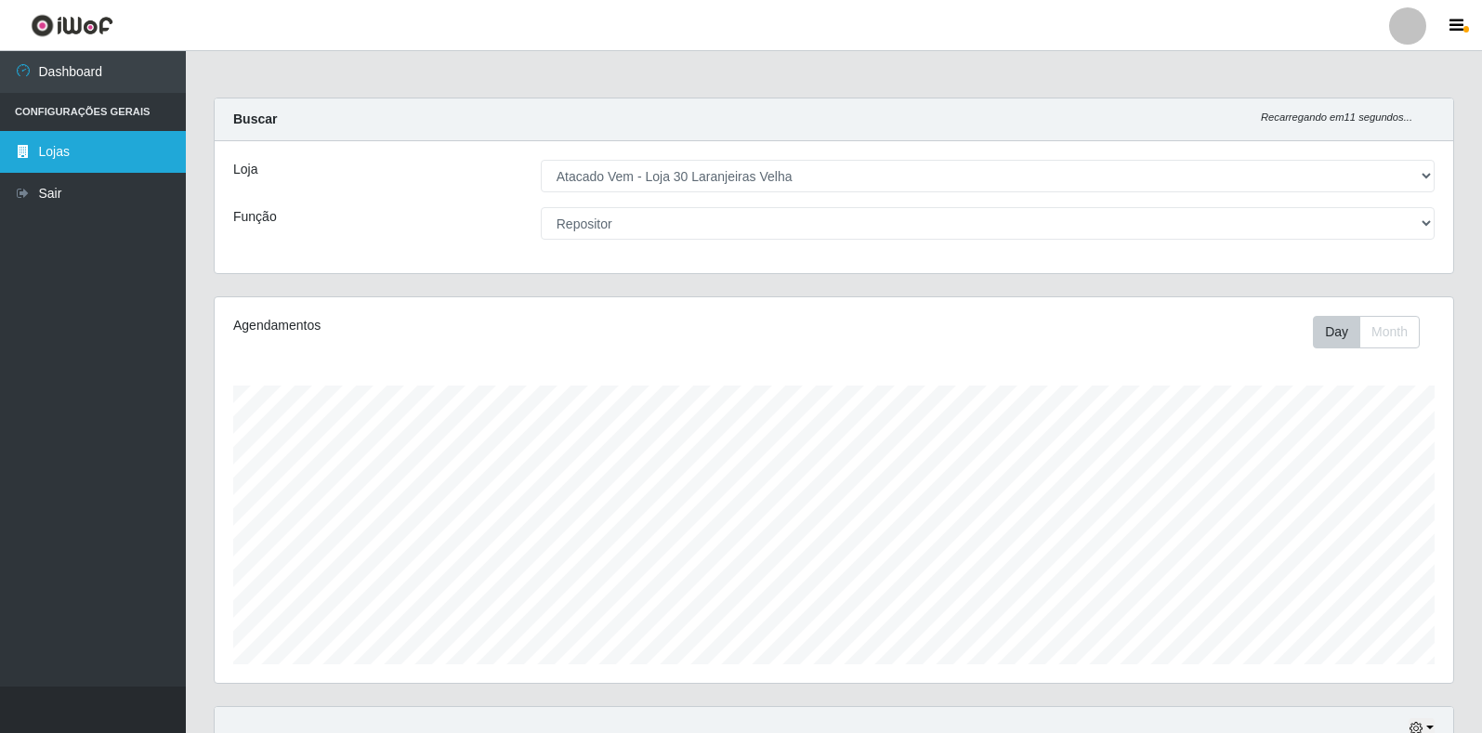
click at [92, 149] on link "Lojas" at bounding box center [93, 152] width 186 height 42
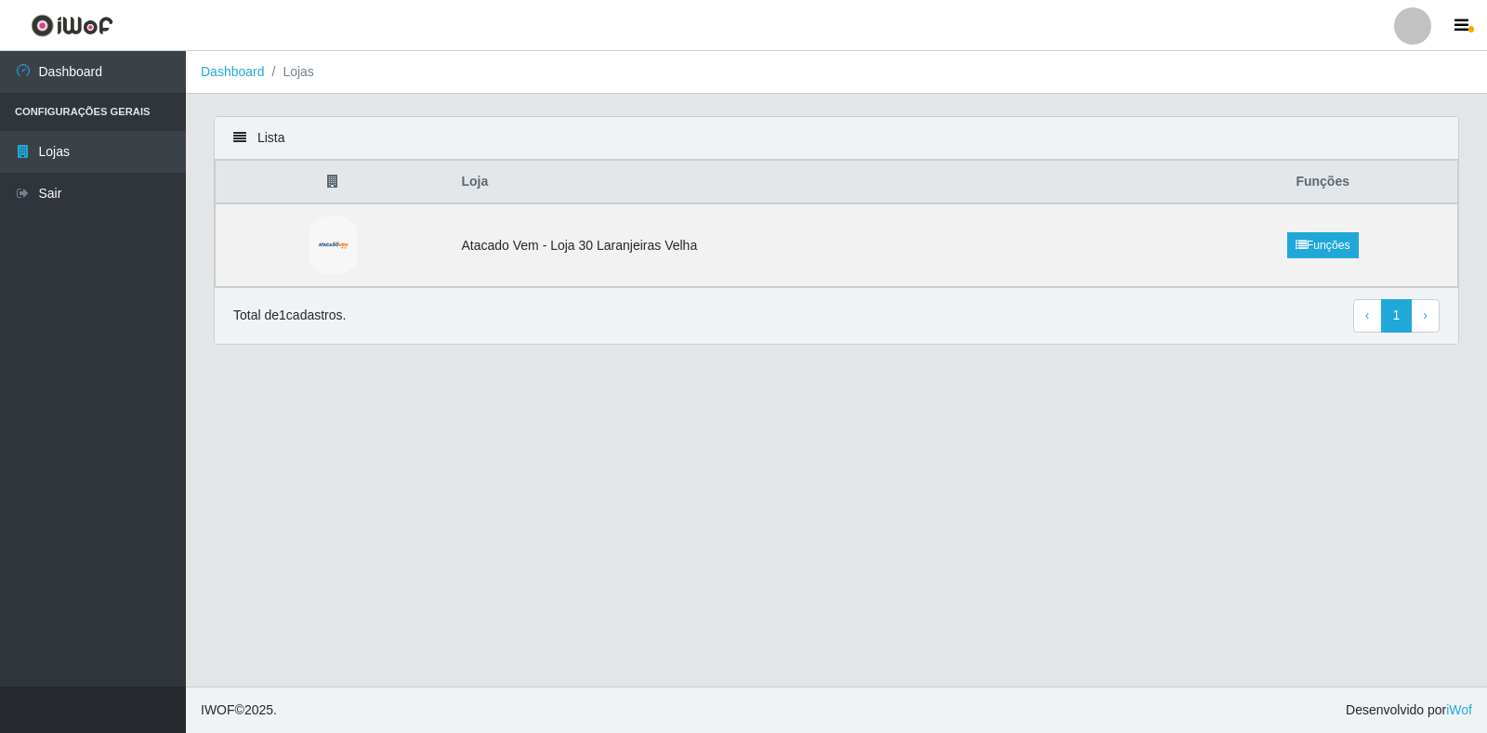
click at [488, 178] on th "Loja" at bounding box center [819, 183] width 738 height 44
click at [335, 177] on icon at bounding box center [332, 181] width 11 height 13
click at [1317, 248] on link "Funções" at bounding box center [1323, 245] width 72 height 26
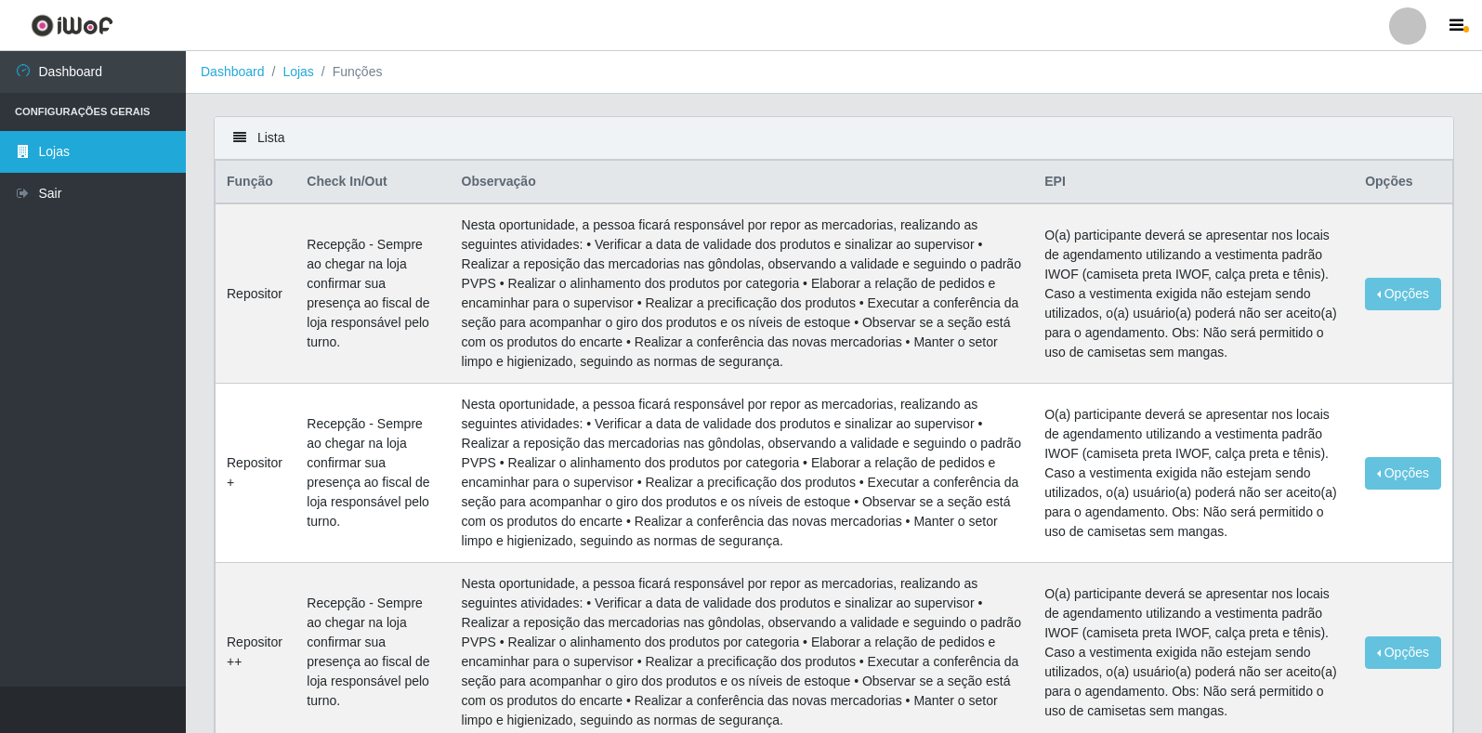
click at [78, 157] on link "Lojas" at bounding box center [93, 152] width 186 height 42
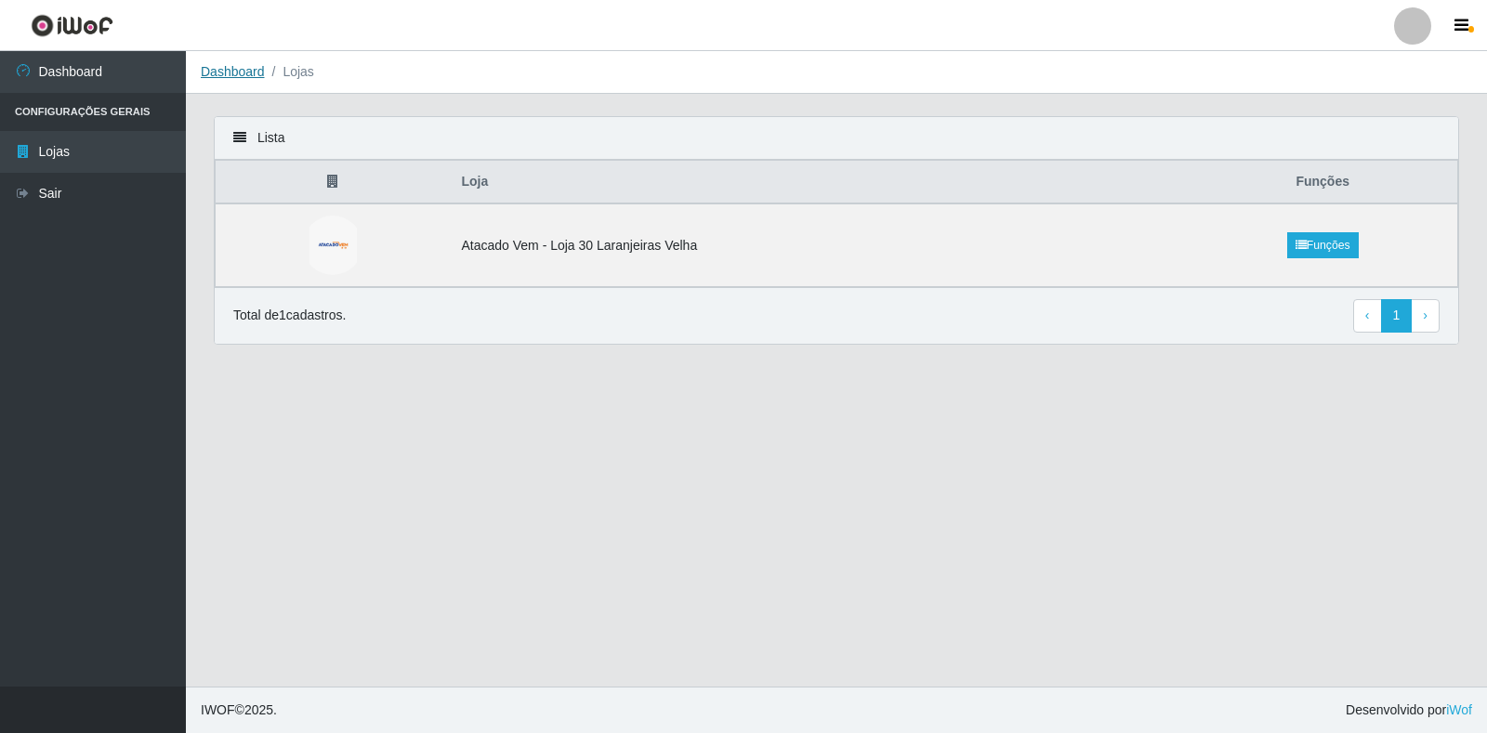
click at [230, 71] on link "Dashboard" at bounding box center [233, 71] width 64 height 15
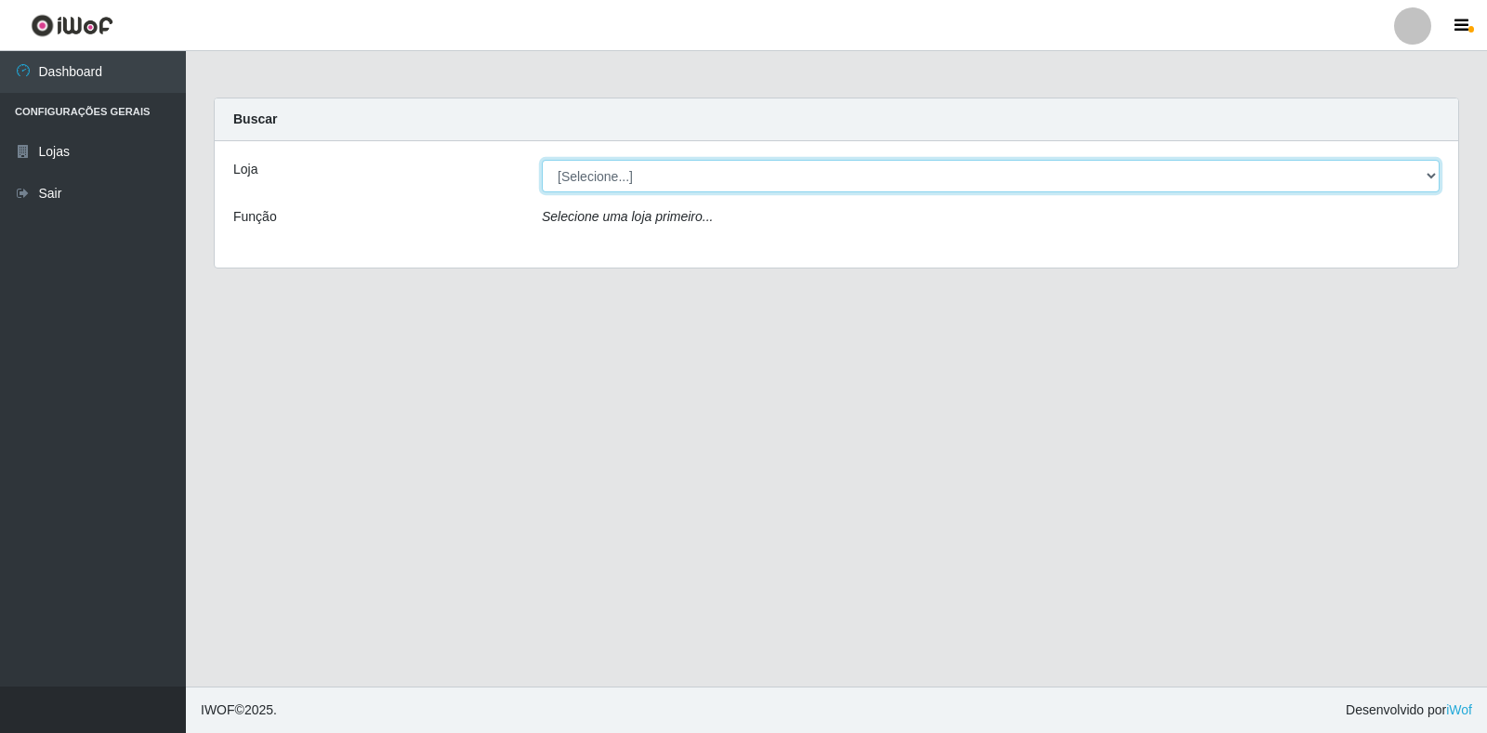
click at [688, 170] on select "[Selecione...] Atacado Vem - Loja 30 Laranjeiras Velha" at bounding box center [991, 176] width 898 height 33
select select "495"
click at [542, 160] on select "[Selecione...] Atacado Vem - Loja 30 Laranjeiras Velha" at bounding box center [991, 176] width 898 height 33
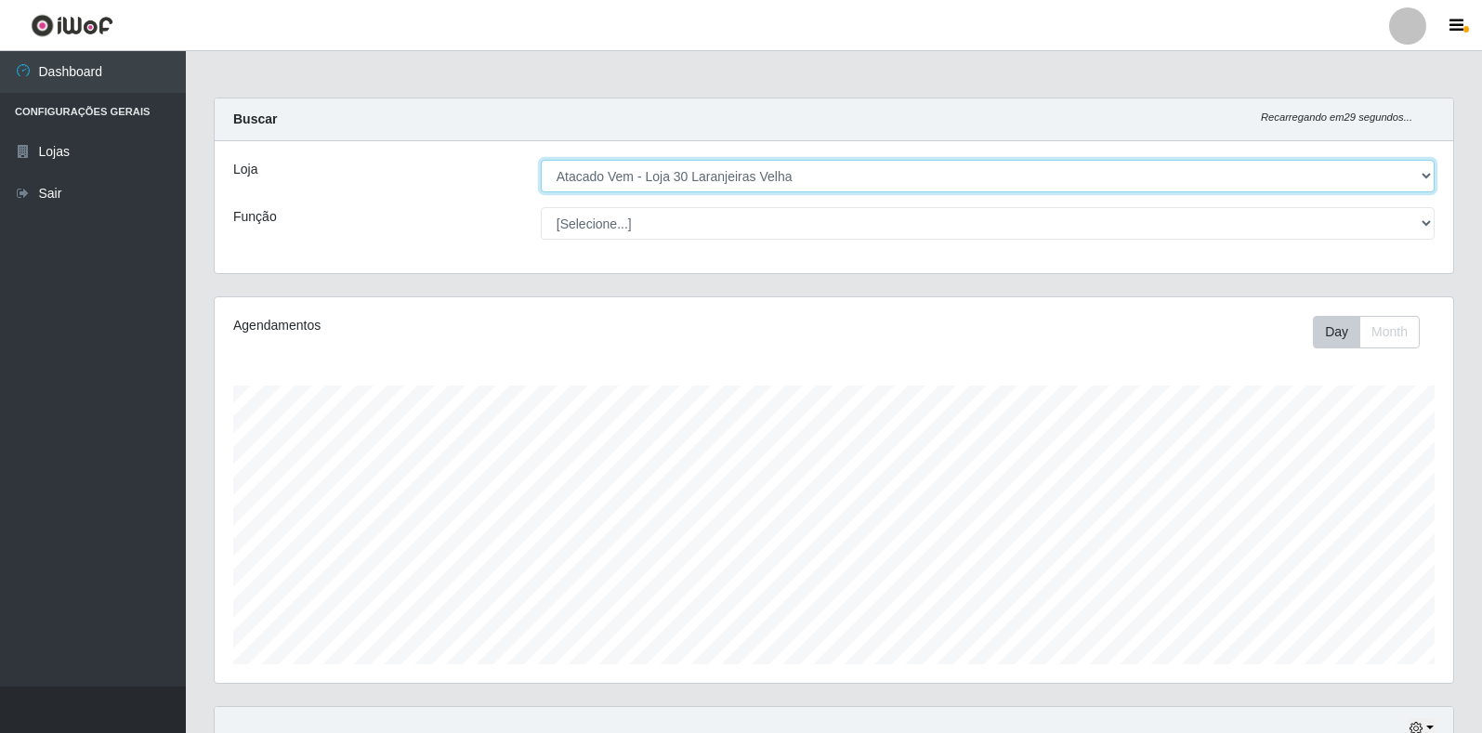
scroll to position [386, 1239]
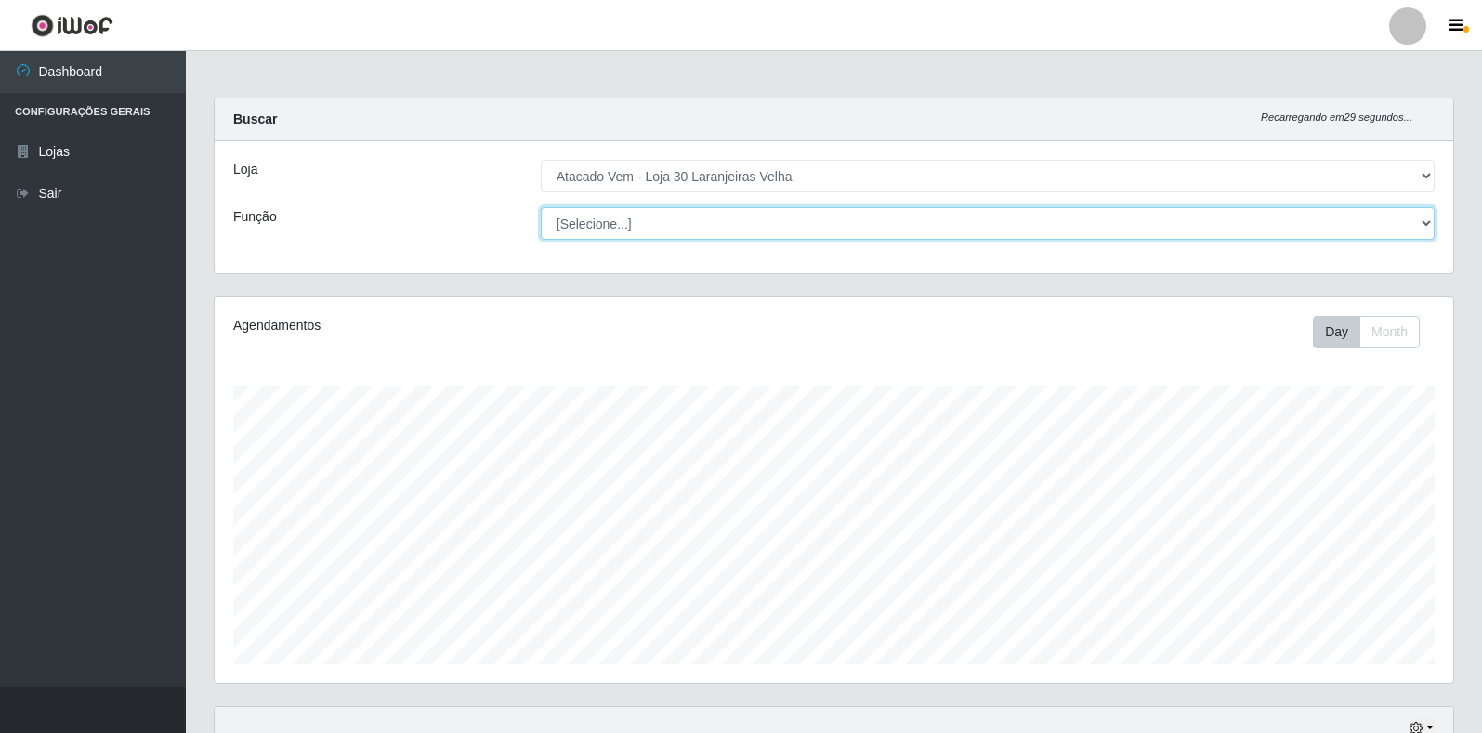
click at [649, 220] on select "[Selecione...] Repositor Repositor + Repositor ++" at bounding box center [988, 223] width 894 height 33
click at [541, 207] on select "[Selecione...] Repositor Repositor + Repositor ++" at bounding box center [988, 223] width 894 height 33
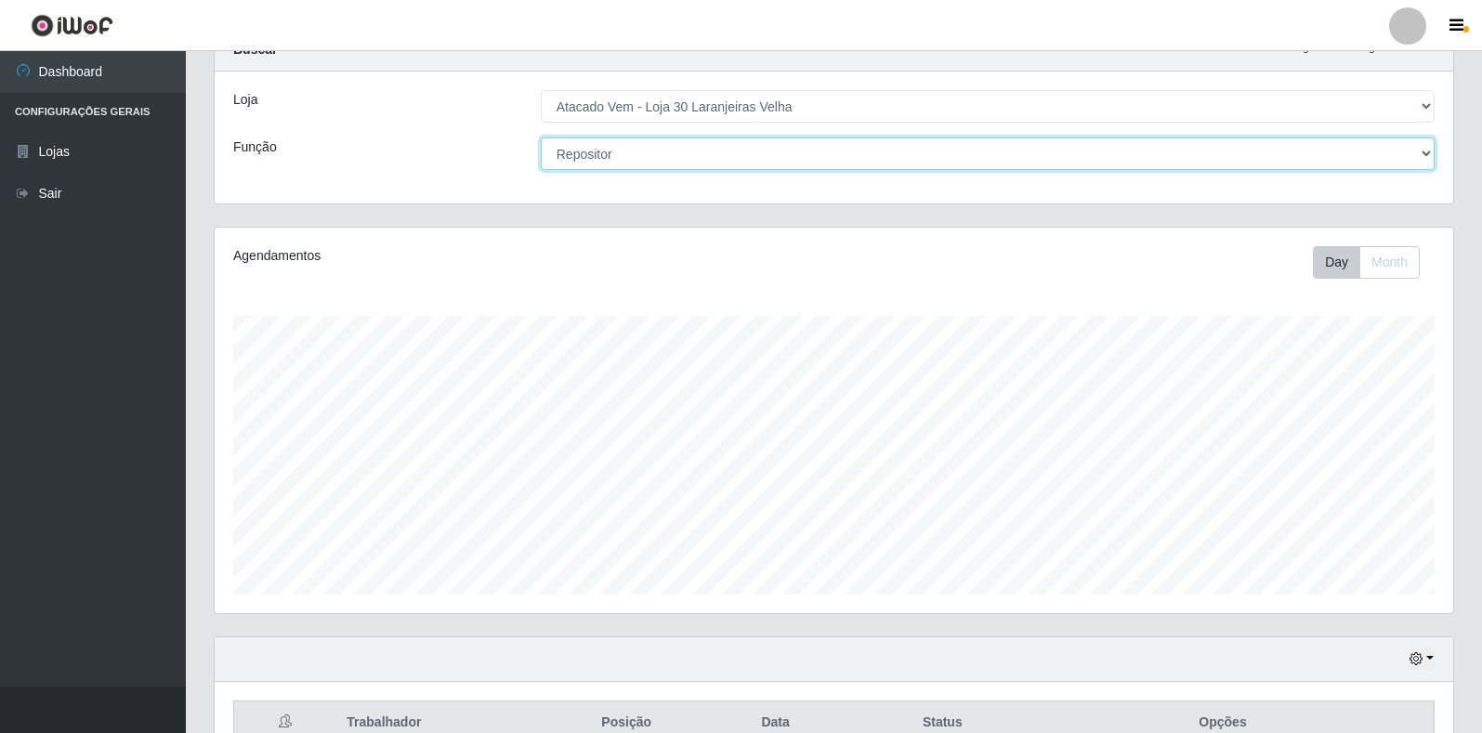
scroll to position [0, 0]
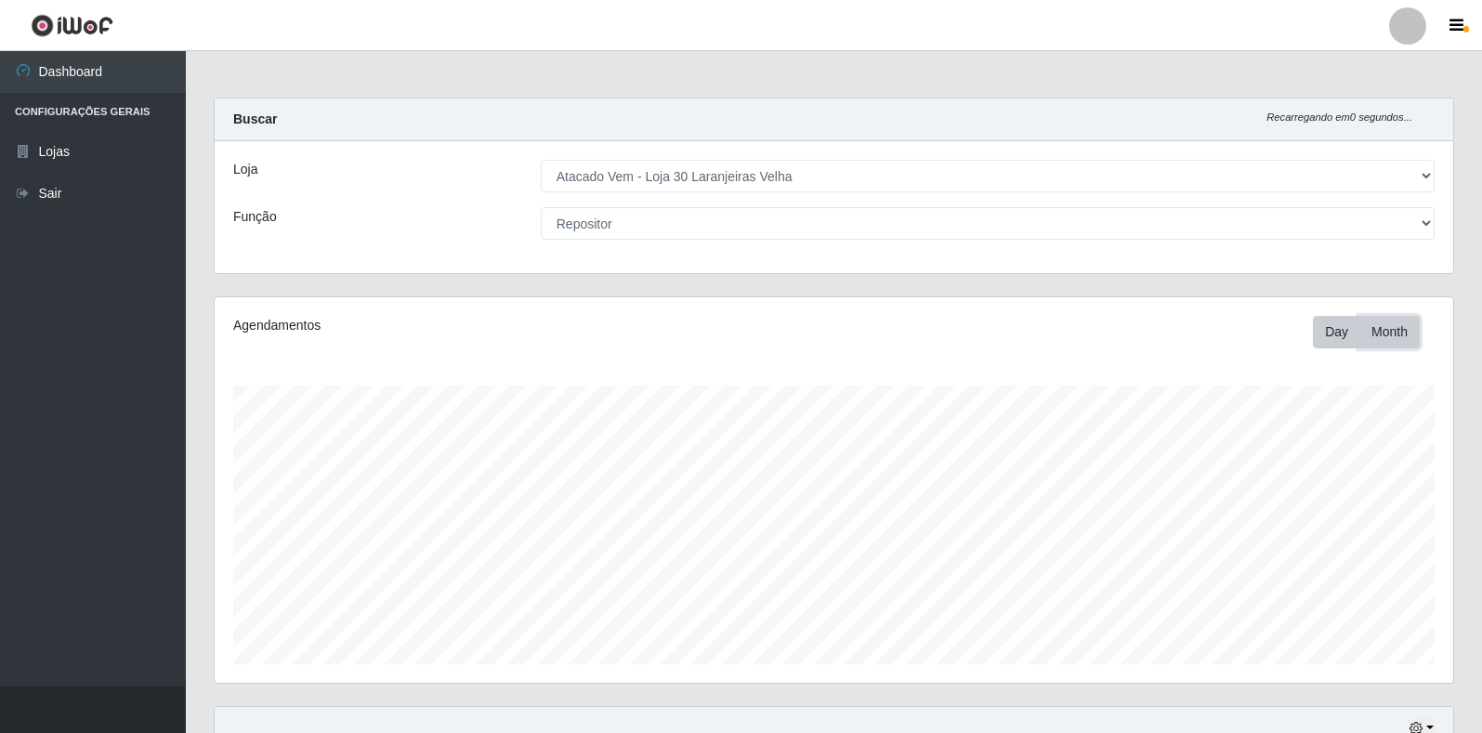
click at [1378, 336] on button "Month" at bounding box center [1389, 332] width 60 height 33
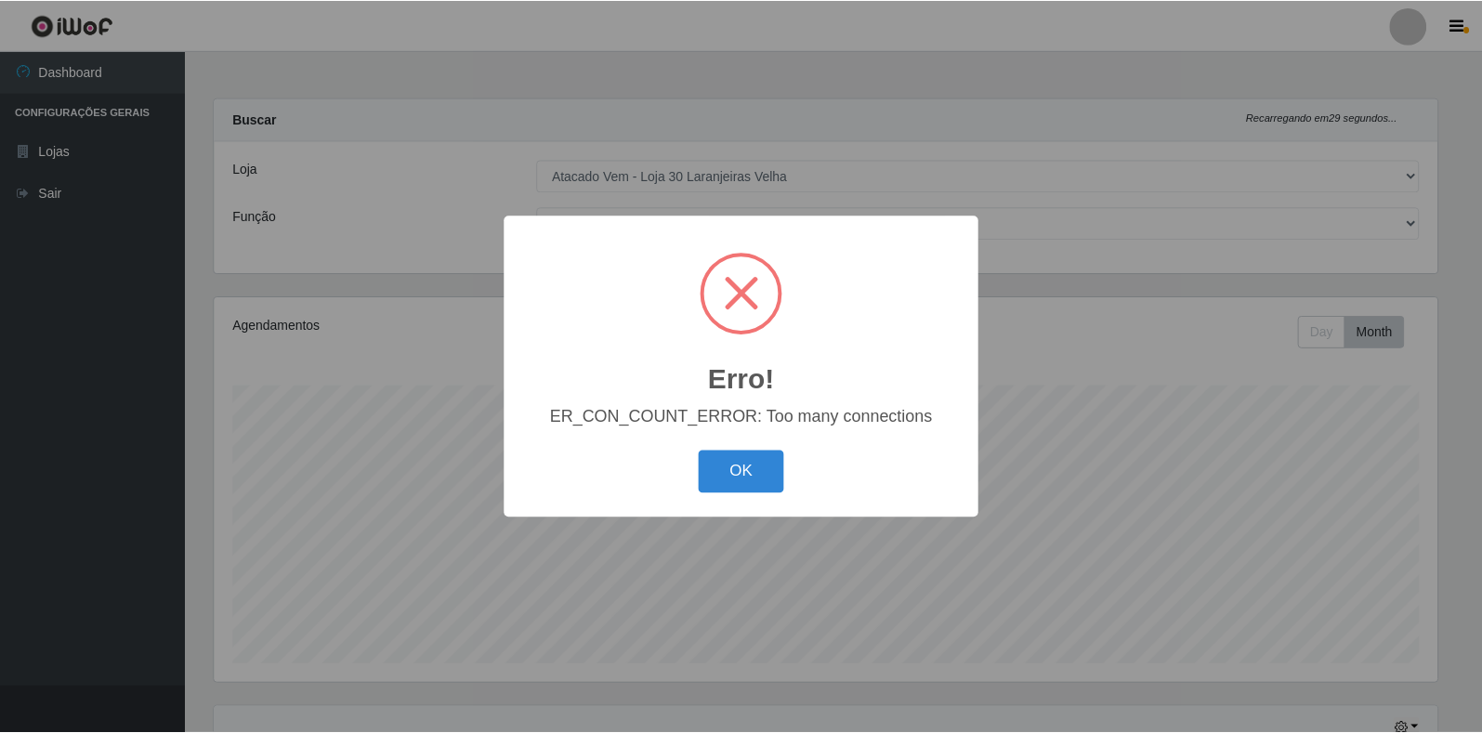
scroll to position [386, 1227]
click at [741, 478] on button "OK" at bounding box center [744, 473] width 86 height 44
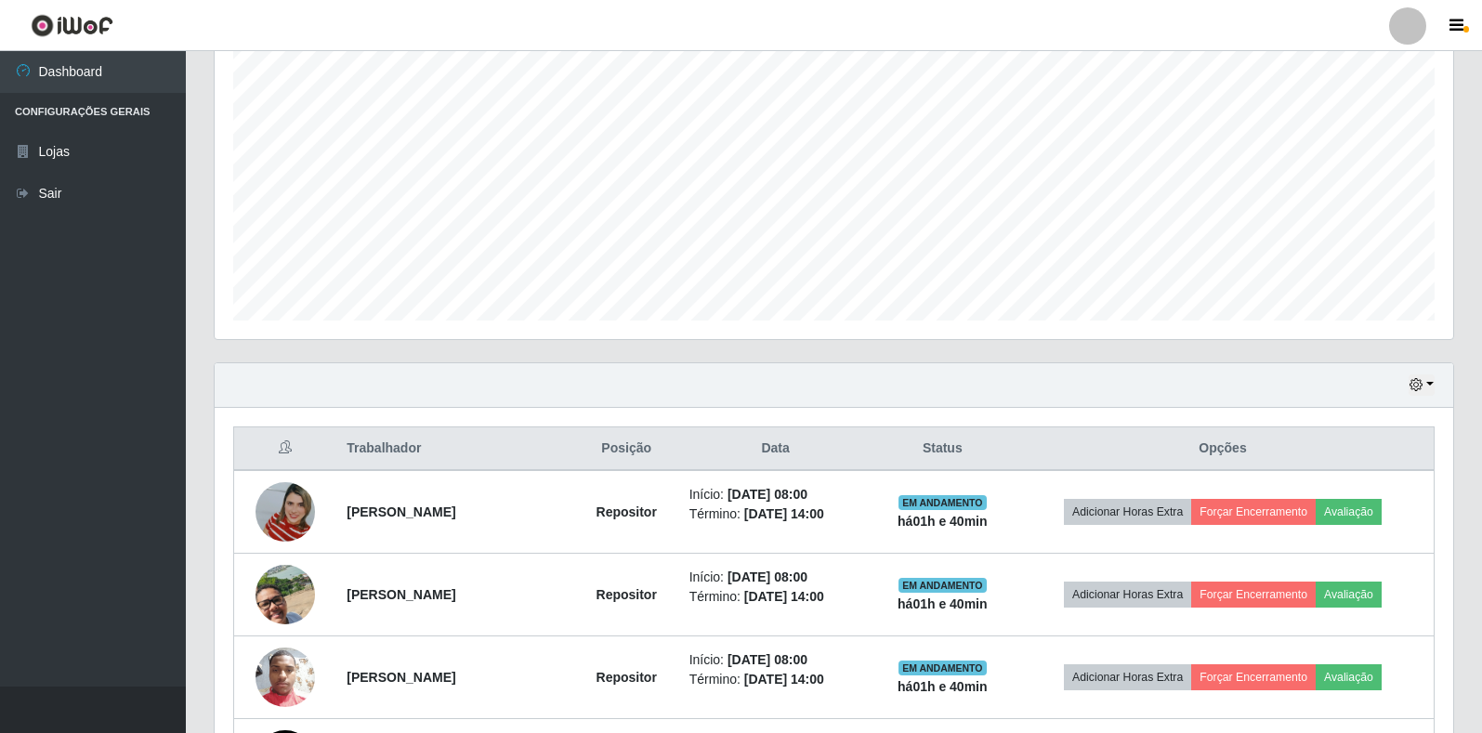
scroll to position [93, 0]
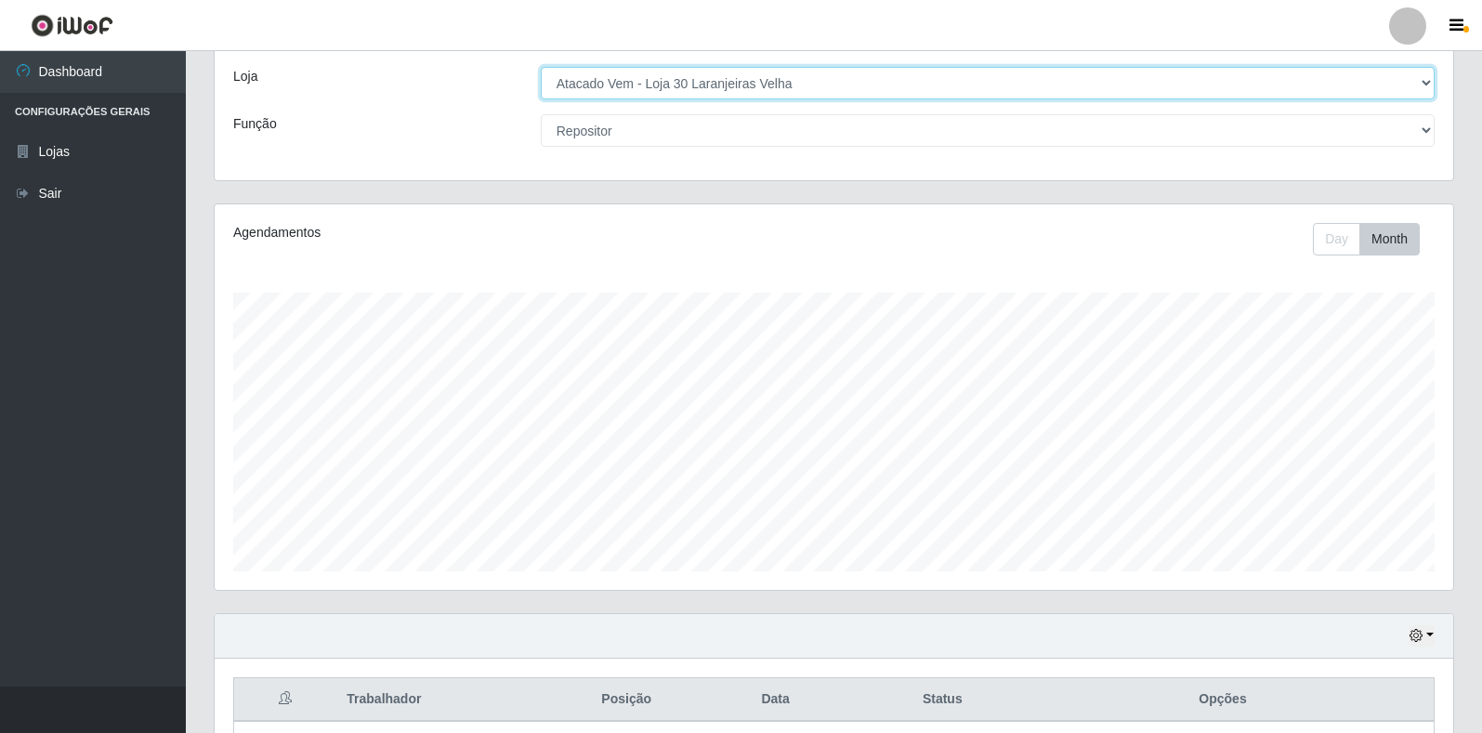
click at [660, 80] on select "[Selecione...] Atacado Vem - Loja 30 Laranjeiras Velha" at bounding box center [988, 83] width 894 height 33
click at [541, 67] on select "[Selecione...] Atacado Vem - Loja 30 Laranjeiras Velha" at bounding box center [988, 83] width 894 height 33
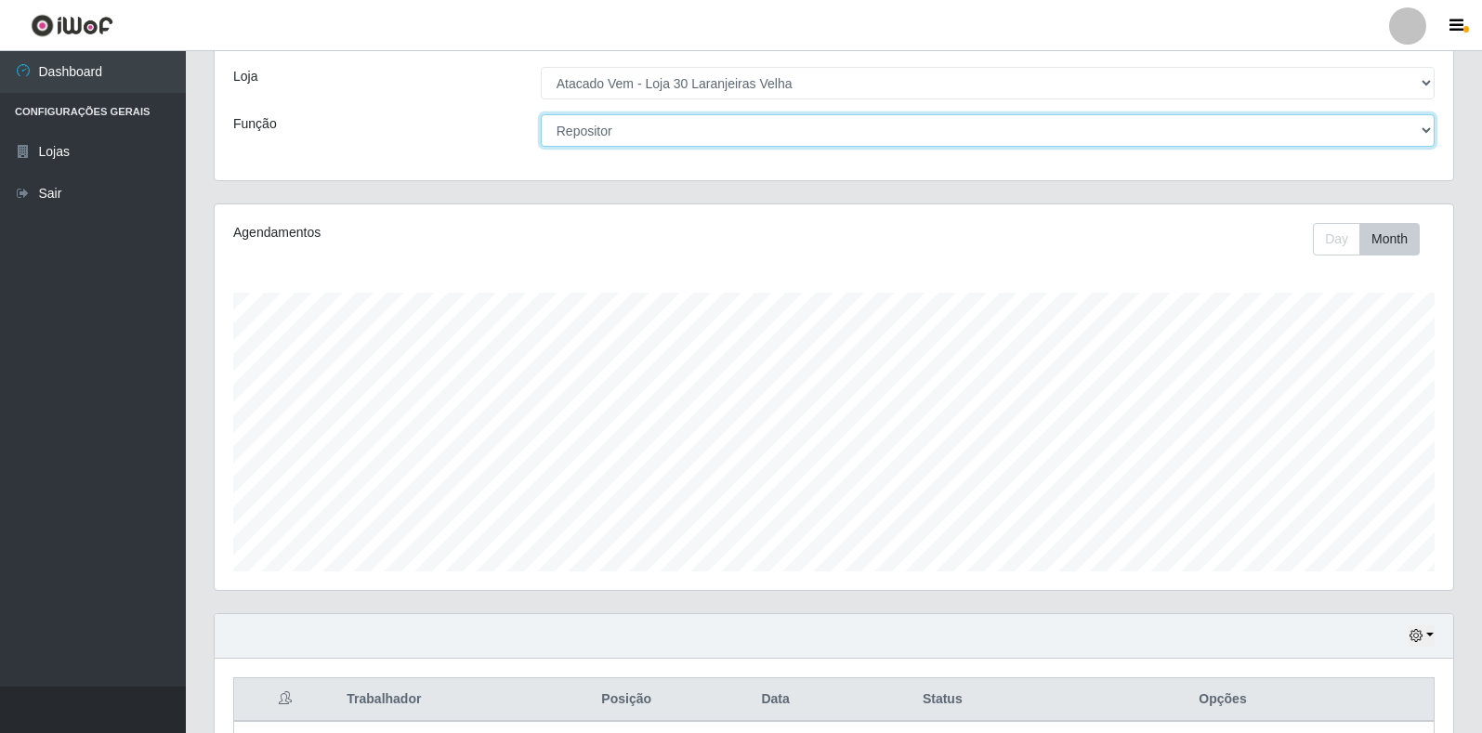
click at [662, 130] on select "[Selecione...] Repositor Repositor + Repositor ++" at bounding box center [988, 130] width 894 height 33
click at [541, 114] on select "[Selecione...] Repositor Repositor + Repositor ++" at bounding box center [988, 130] width 894 height 33
click at [638, 138] on select "[Selecione...] Repositor Repositor + Repositor ++" at bounding box center [988, 130] width 894 height 33
select select "[Selecione...]"
click at [541, 114] on select "[Selecione...] Repositor Repositor + Repositor ++" at bounding box center [988, 130] width 894 height 33
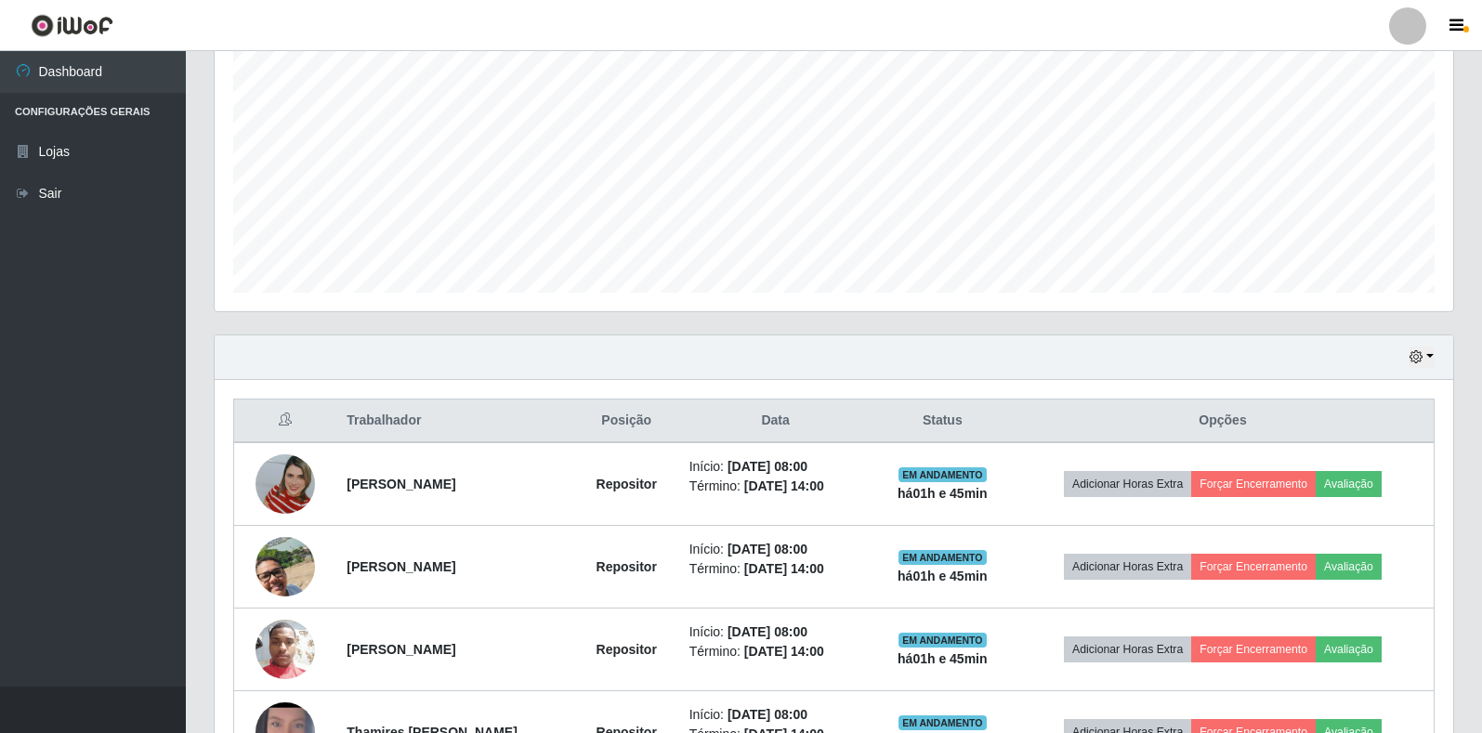
scroll to position [743, 0]
